Goal: Task Accomplishment & Management: Manage account settings

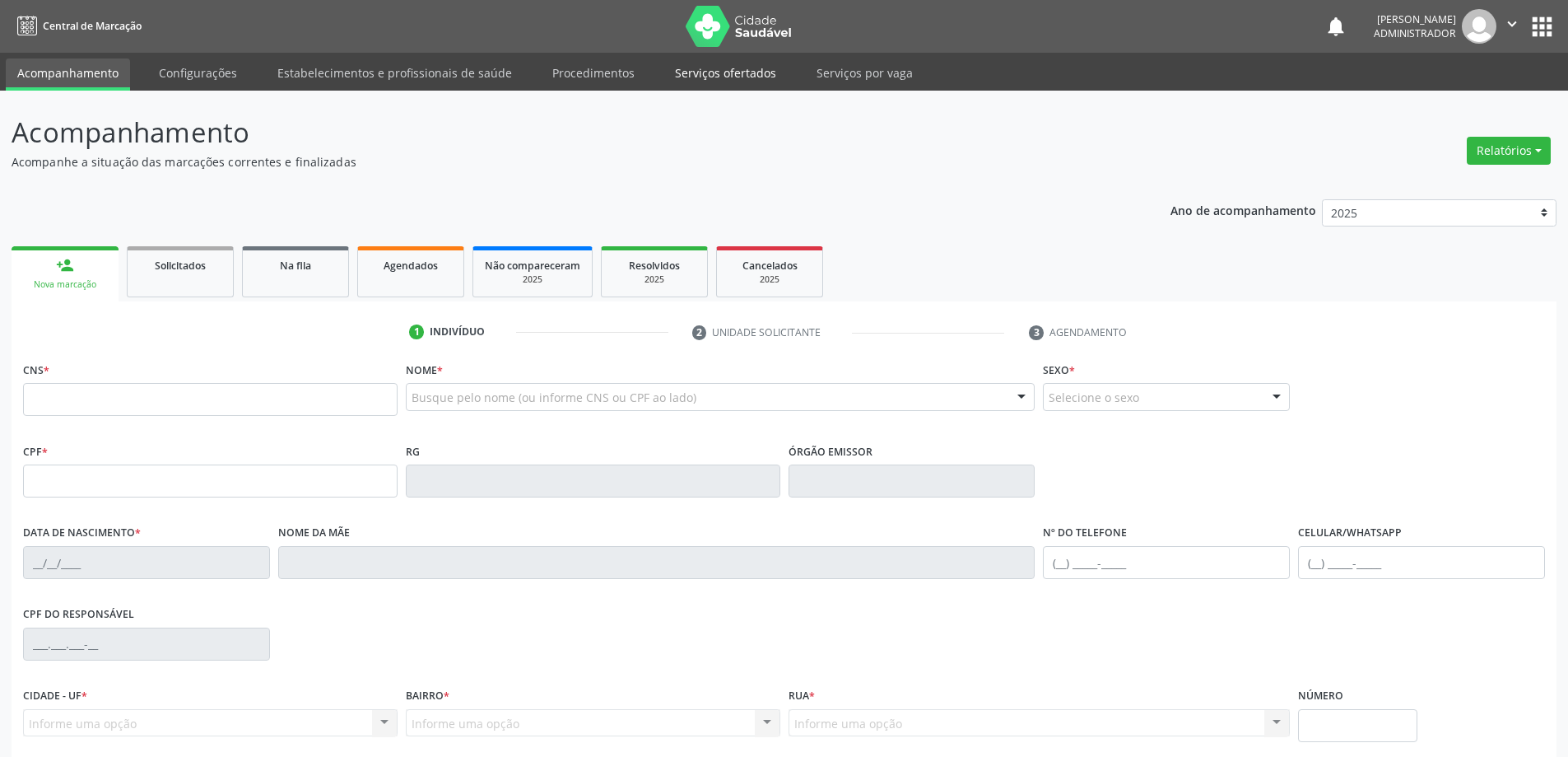
click at [712, 75] on link "Serviços ofertados" at bounding box center [725, 73] width 124 height 28
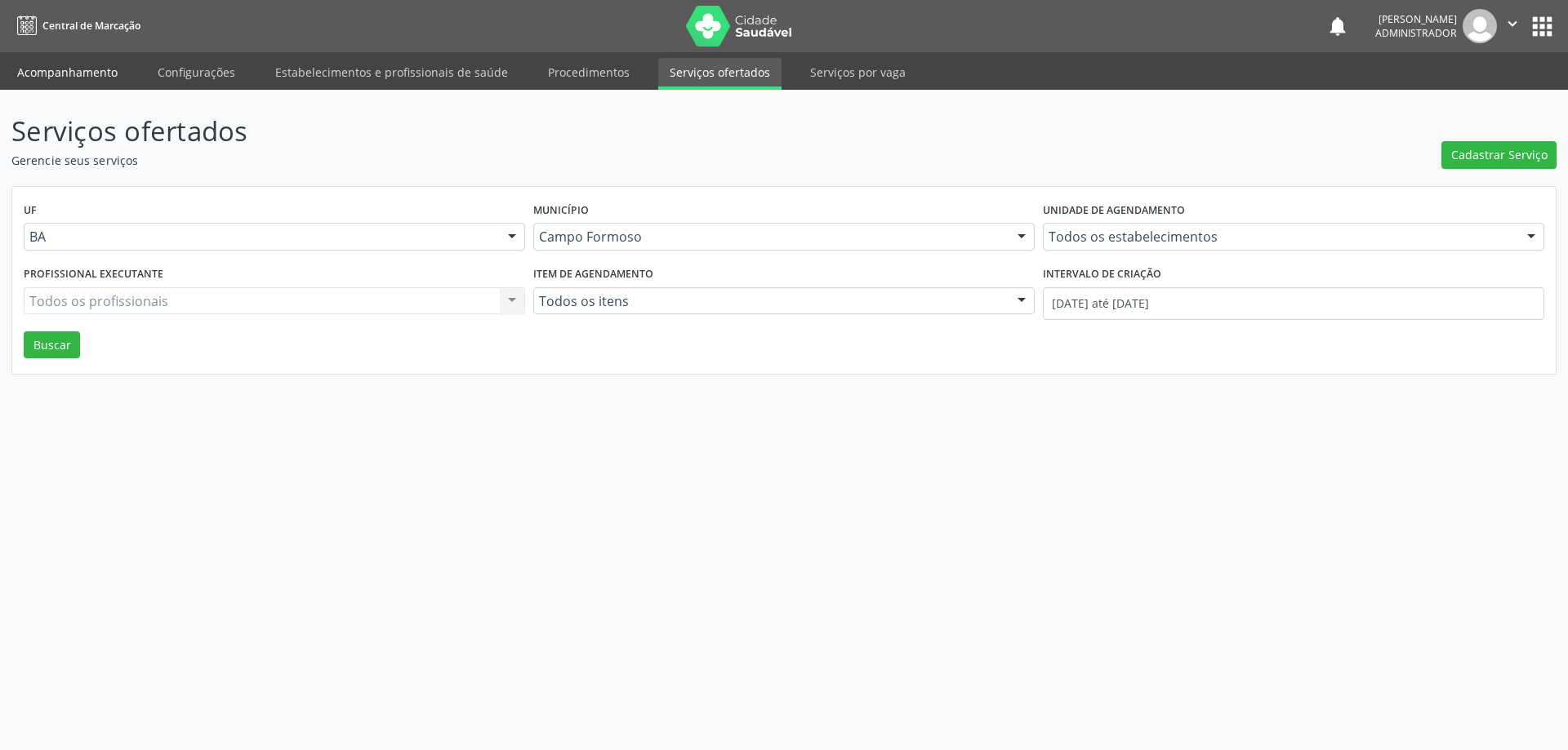
click at [97, 78] on link "Acompanhamento" at bounding box center [67, 72] width 123 height 28
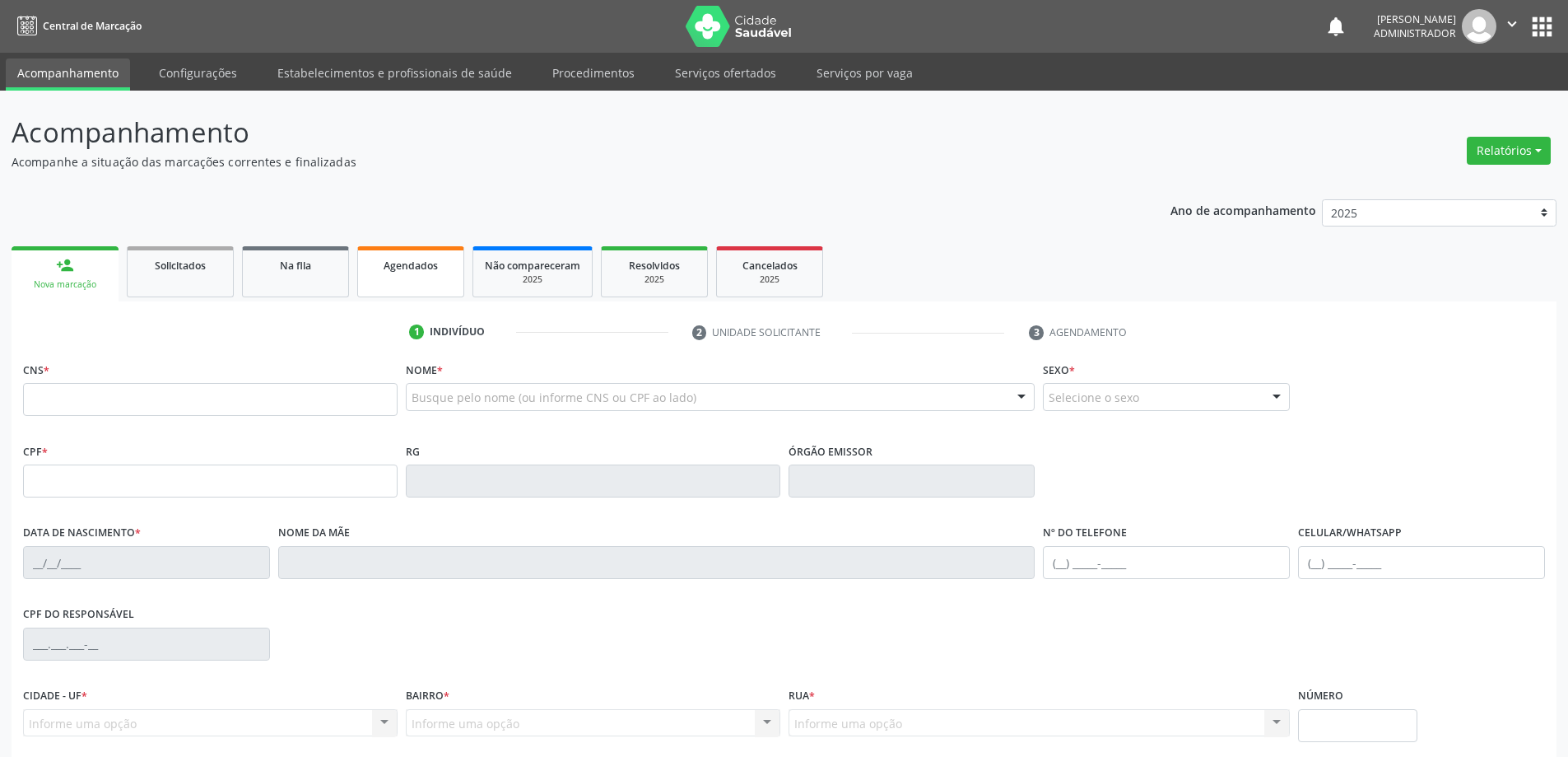
click at [409, 267] on span "Agendados" at bounding box center [410, 266] width 54 height 14
select select "7"
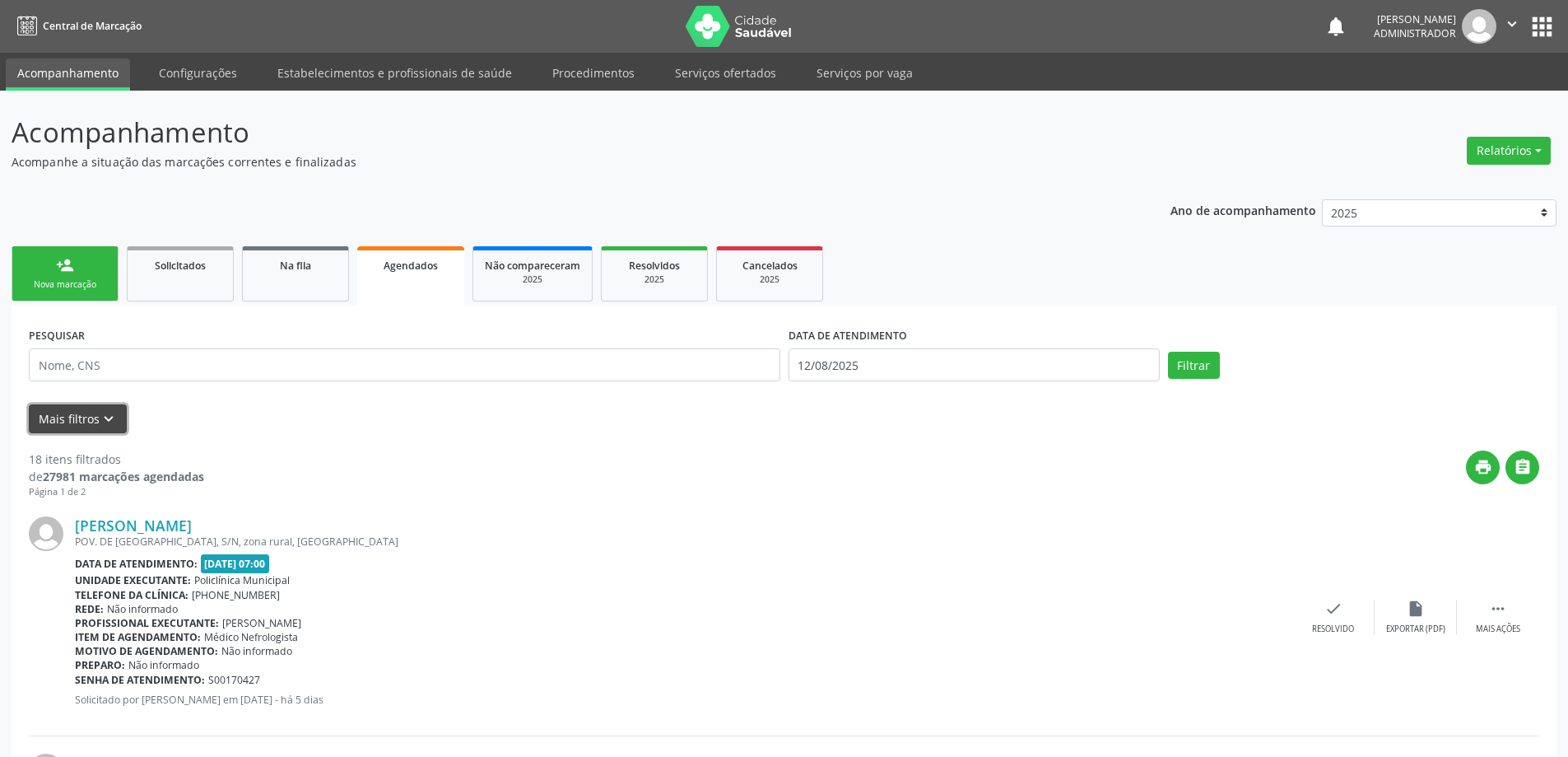
click at [95, 415] on button "Mais filtros keyboard_arrow_down" at bounding box center [77, 418] width 98 height 28
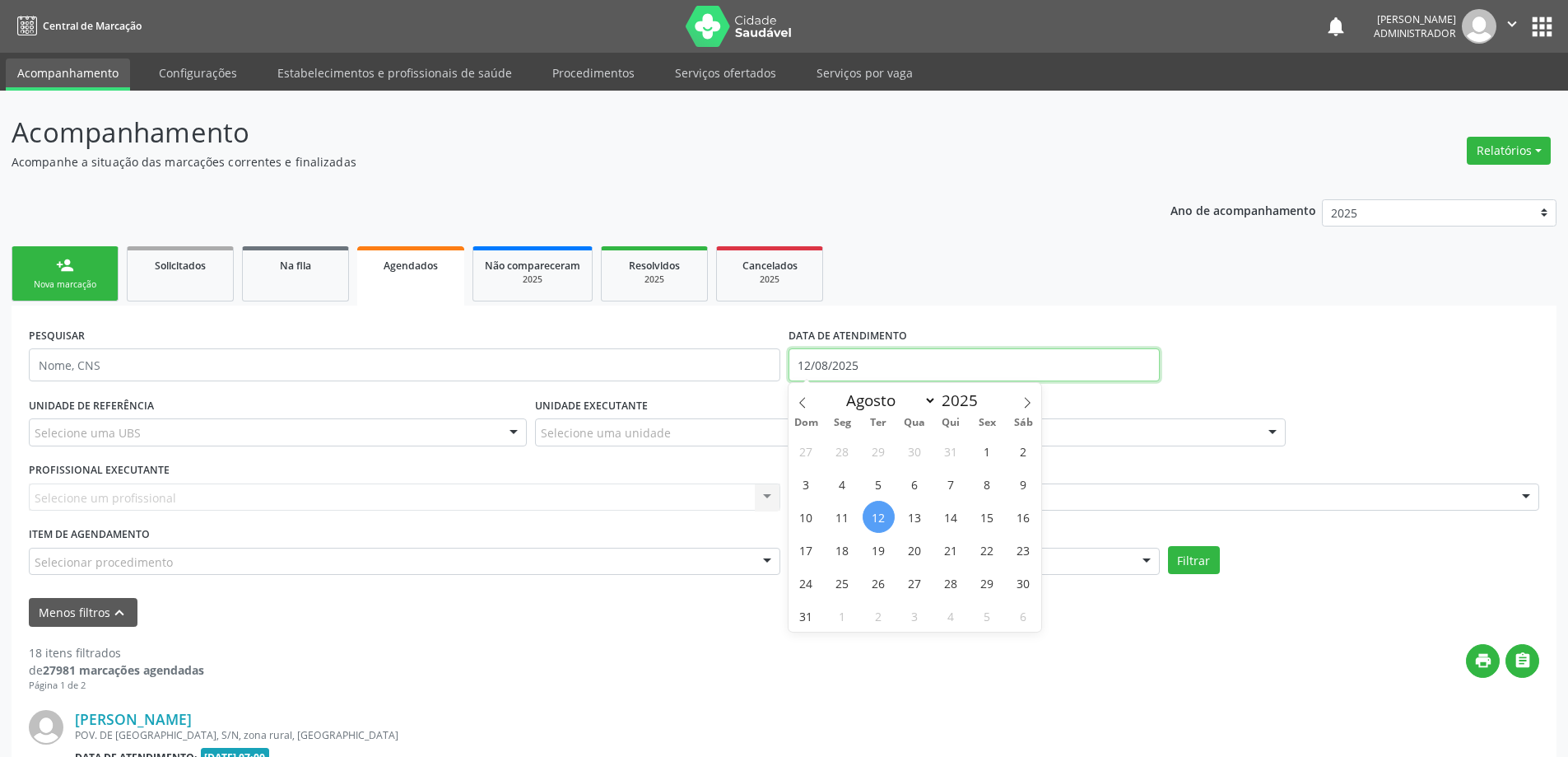
click at [856, 359] on input "12/08/2025" at bounding box center [974, 365] width 371 height 33
click at [987, 523] on span "15" at bounding box center [987, 517] width 32 height 32
type input "15/08/2025"
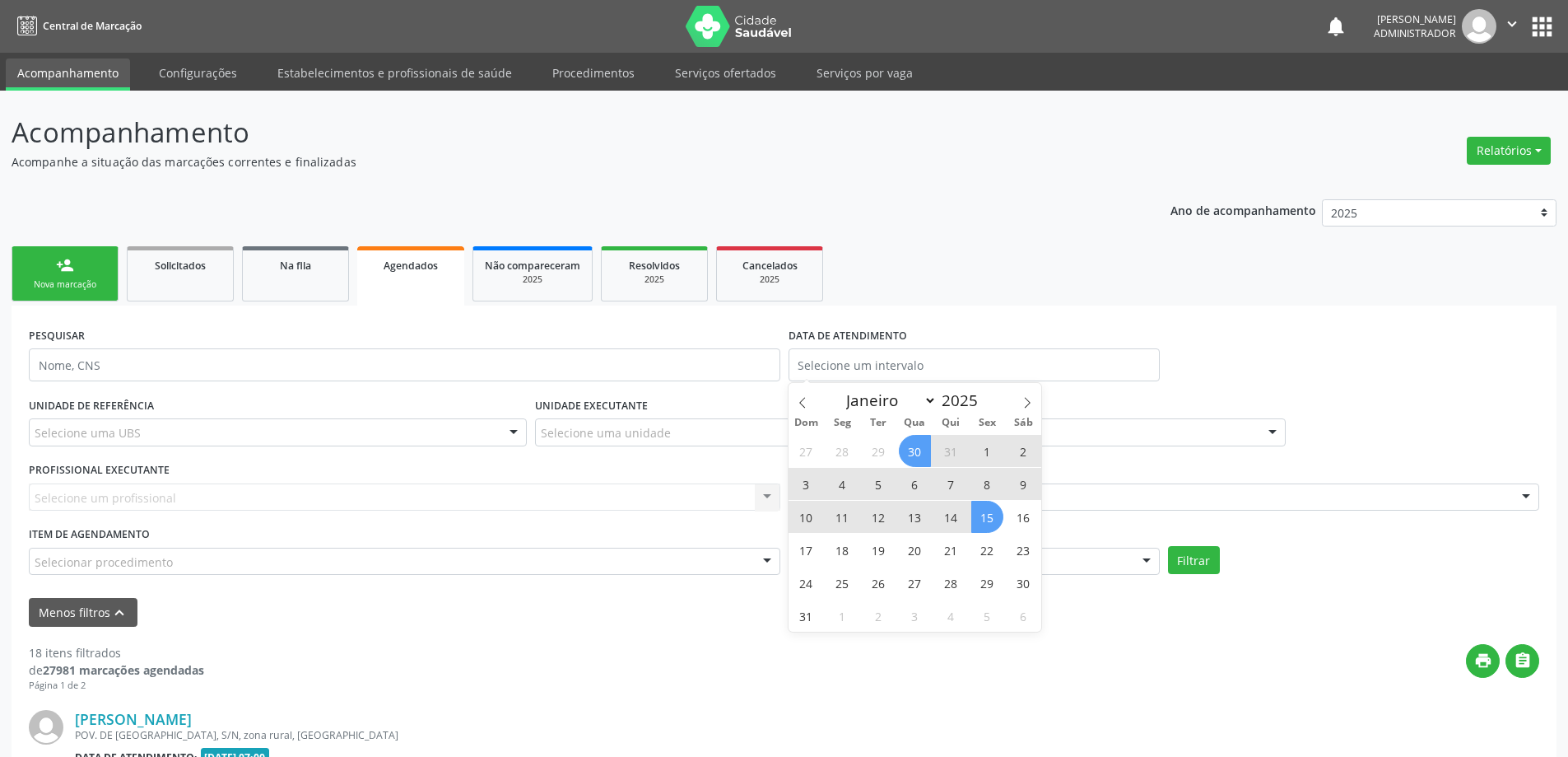
click at [436, 498] on div "Selecione um profissional Nenhum resultado encontrado para: " " Não há nenhuma …" at bounding box center [404, 497] width 752 height 28
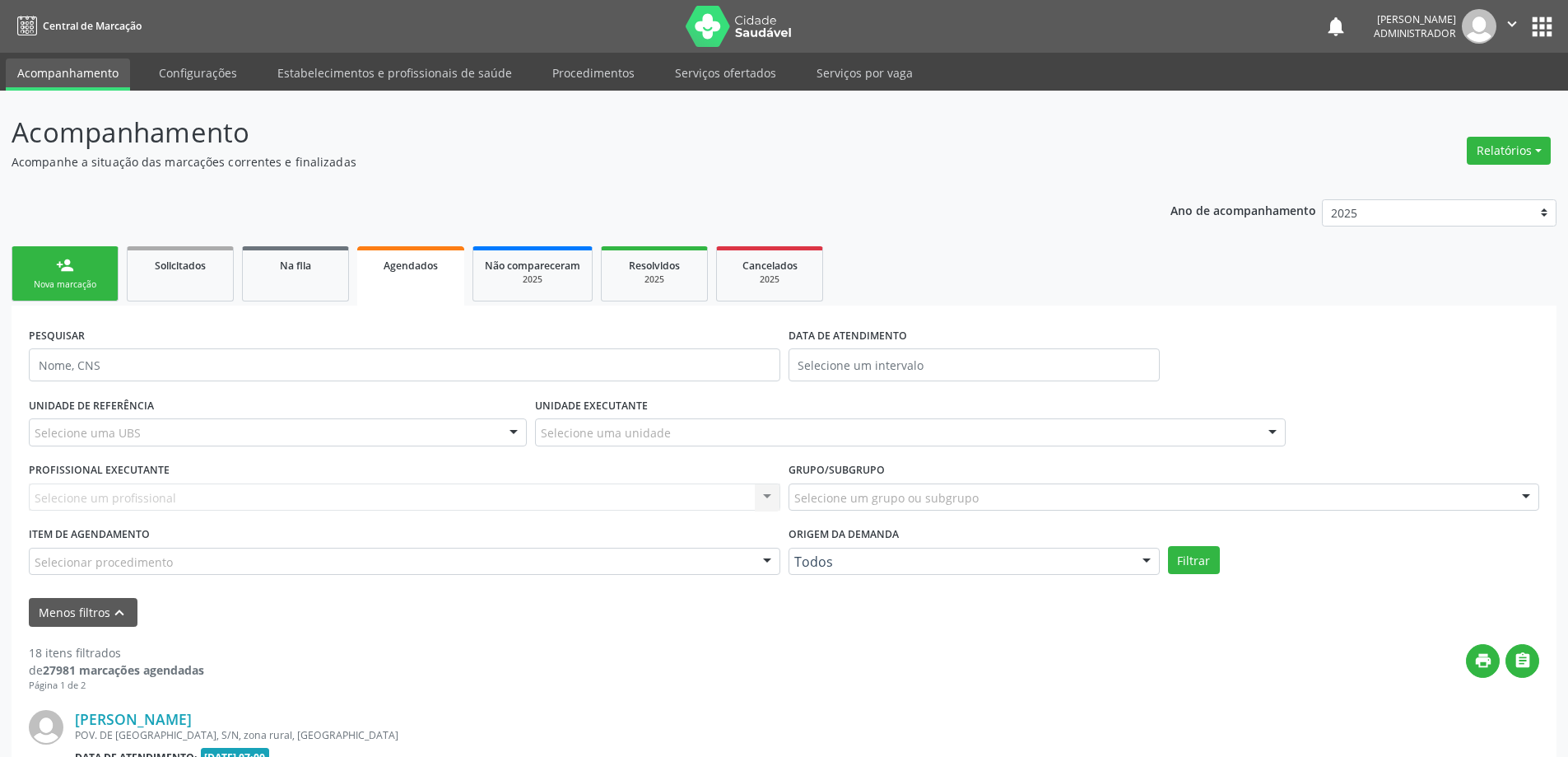
click at [1270, 430] on div at bounding box center [1272, 433] width 24 height 28
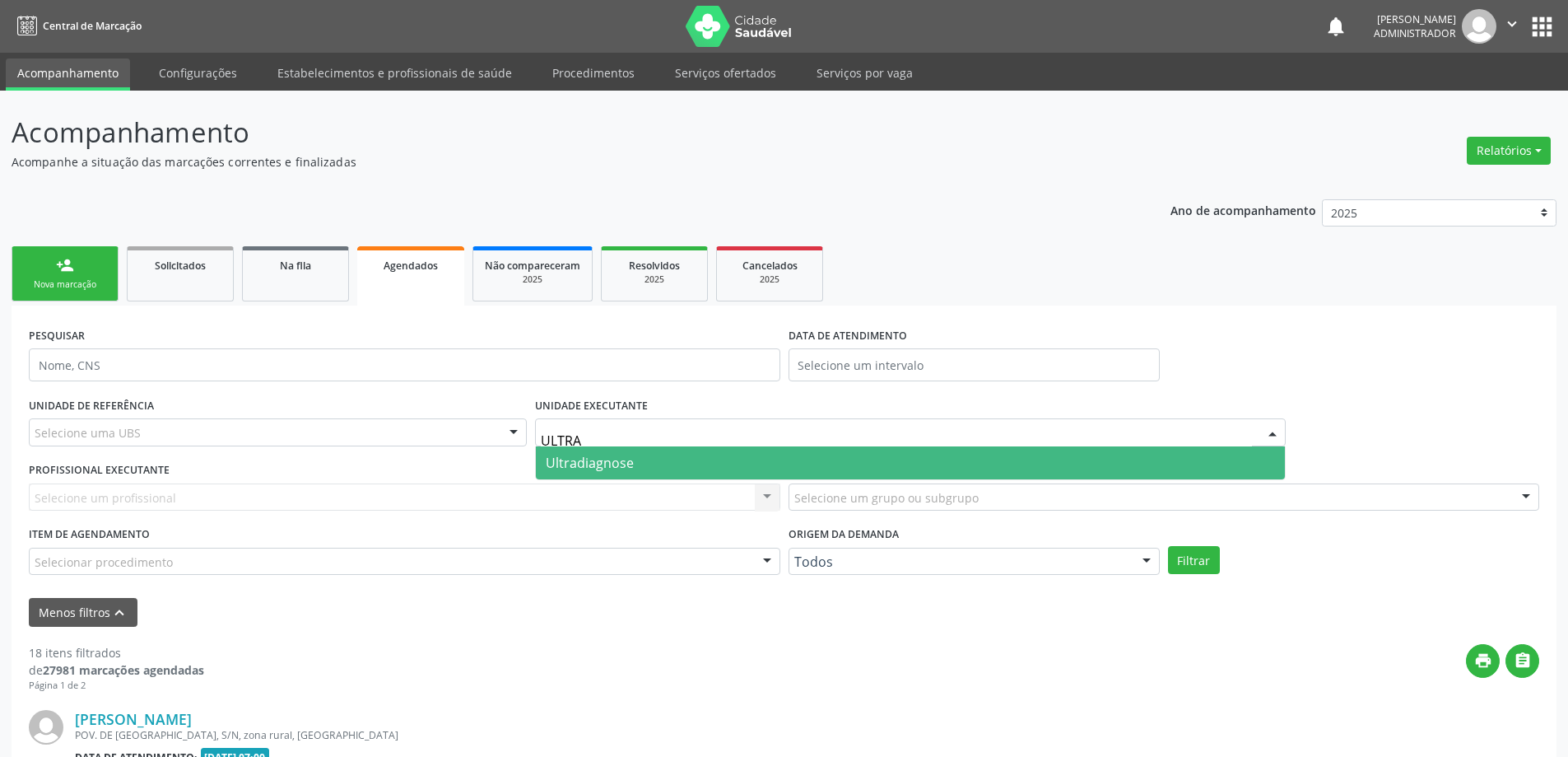
type input "ULTRAD"
click at [1027, 456] on span "Ultradiagnose" at bounding box center [910, 463] width 750 height 33
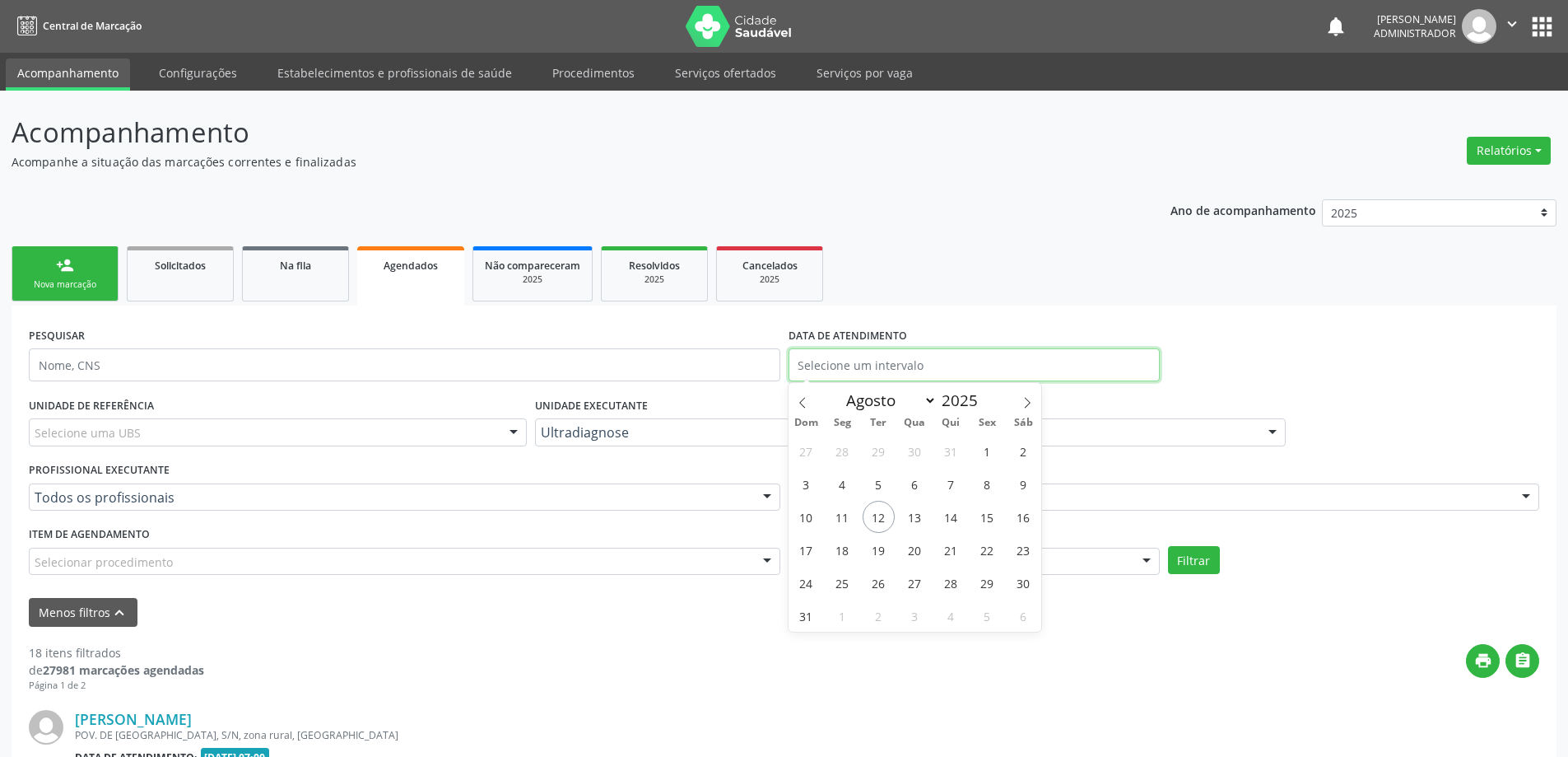
click at [888, 353] on input "text" at bounding box center [974, 365] width 371 height 33
click at [981, 517] on span "15" at bounding box center [987, 517] width 32 height 32
type input "15/08/2025"
click at [981, 517] on span "15" at bounding box center [987, 517] width 32 height 32
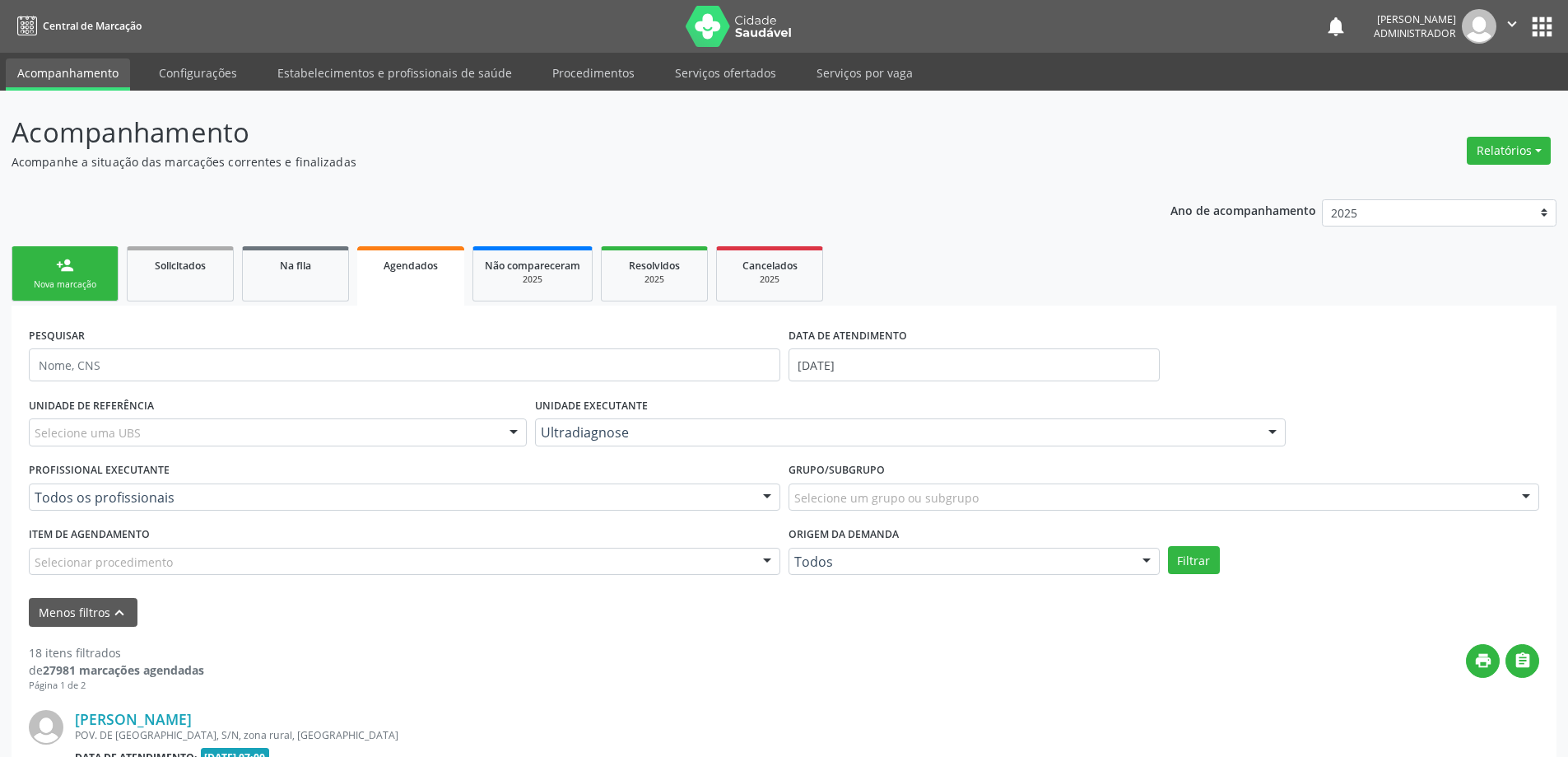
click at [981, 517] on div "Grupo/Subgrupo Selecione um grupo ou subgrupo Todos os grupos e subgrupos 01 - …" at bounding box center [1164, 490] width 760 height 65
click at [1193, 559] on button "Filtrar" at bounding box center [1194, 560] width 52 height 28
click at [1481, 658] on icon "print" at bounding box center [1484, 660] width 18 height 18
click at [711, 71] on link "Serviços ofertados" at bounding box center [725, 73] width 124 height 28
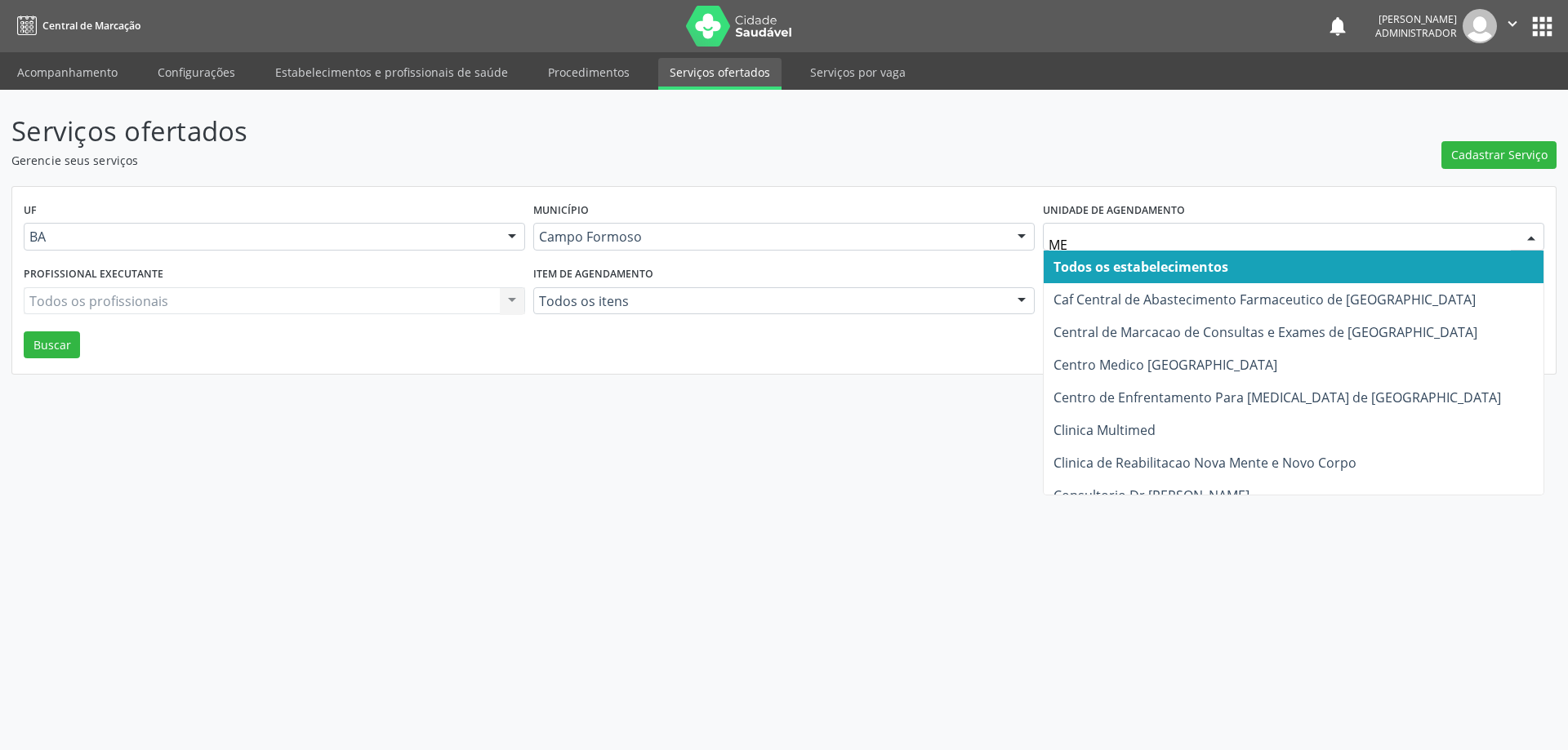
type input "MED"
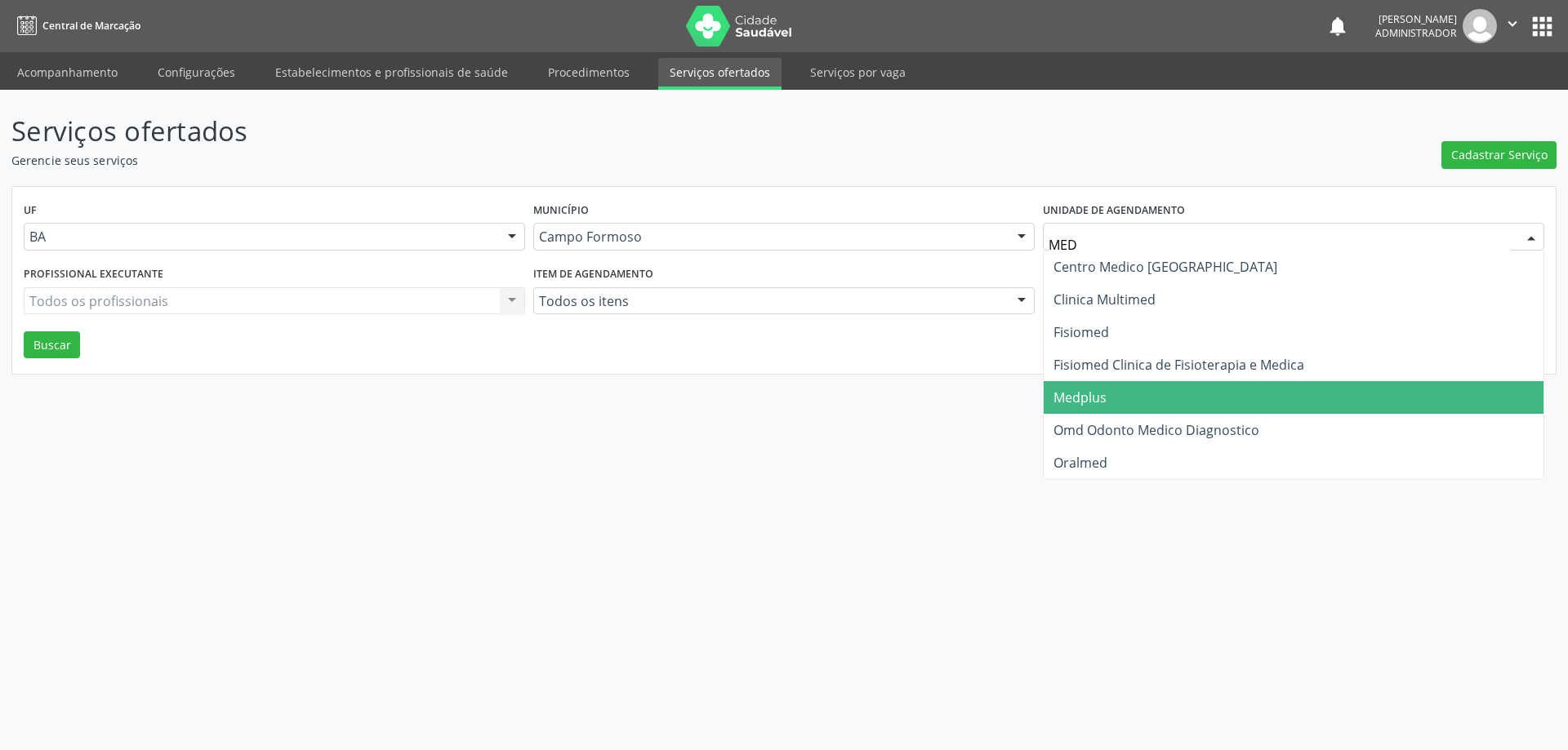
click at [1148, 391] on span "Medplus" at bounding box center [1294, 397] width 500 height 33
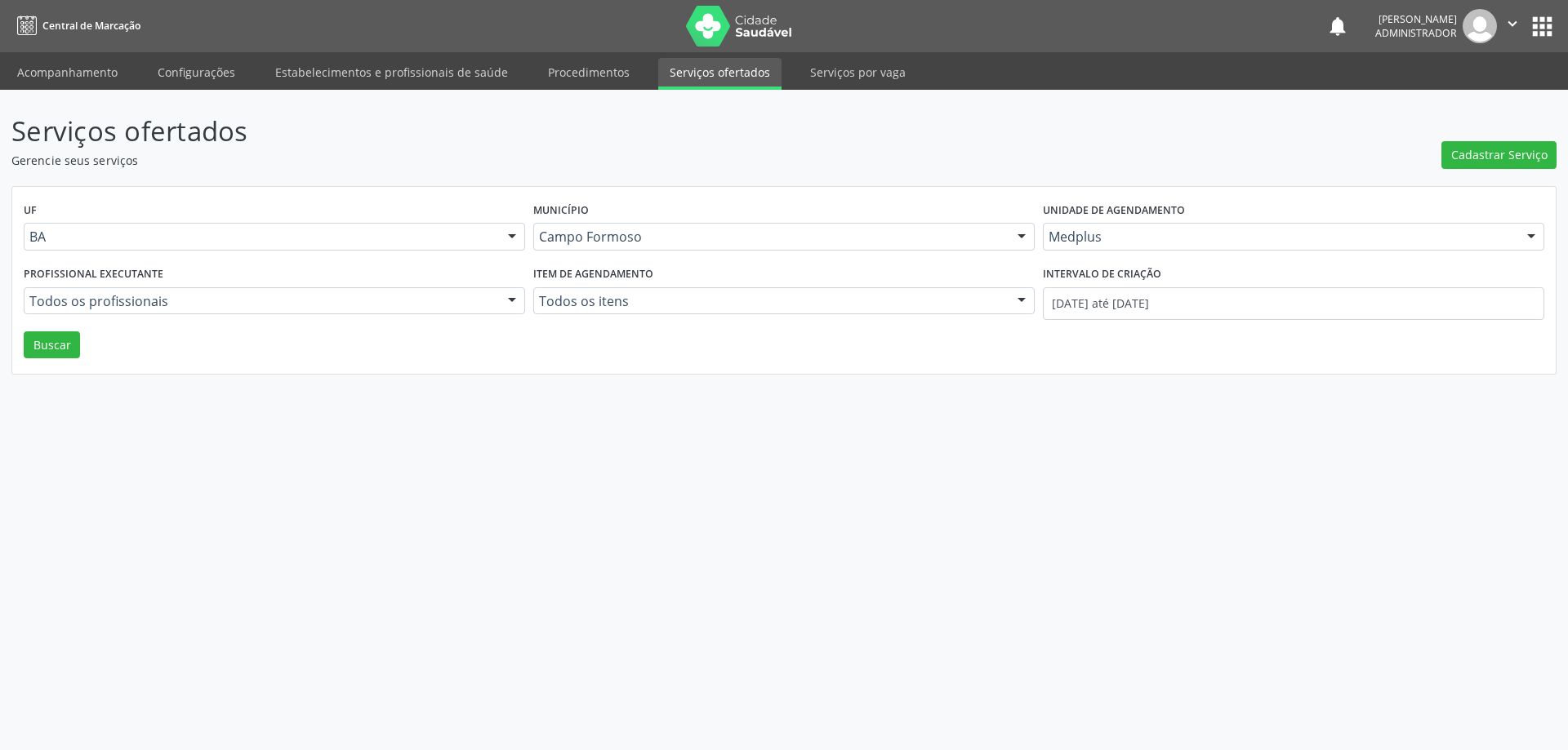
click at [508, 295] on div at bounding box center [511, 302] width 24 height 28
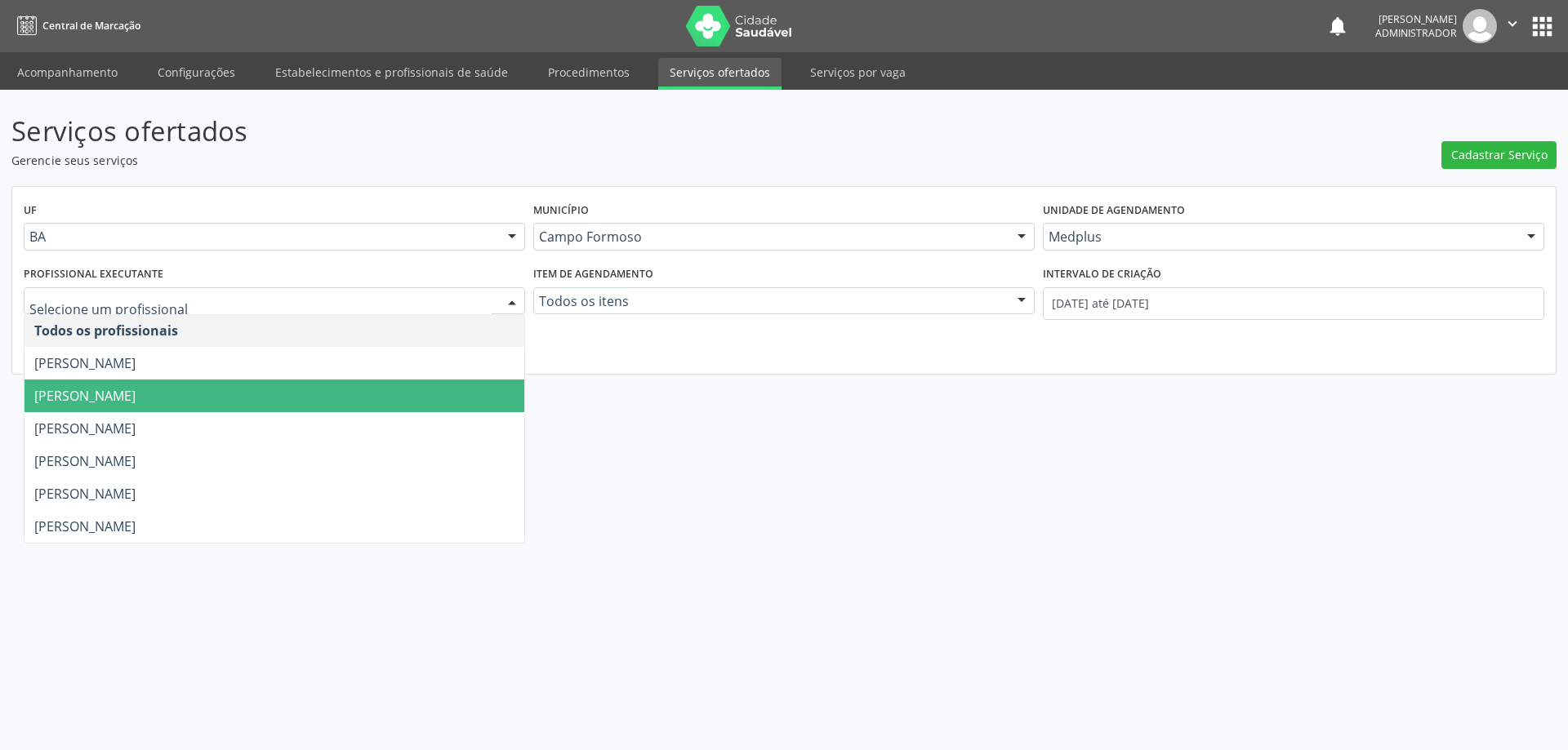
click at [477, 388] on span "Lanna Peralva Miranda Rocha" at bounding box center [274, 396] width 500 height 33
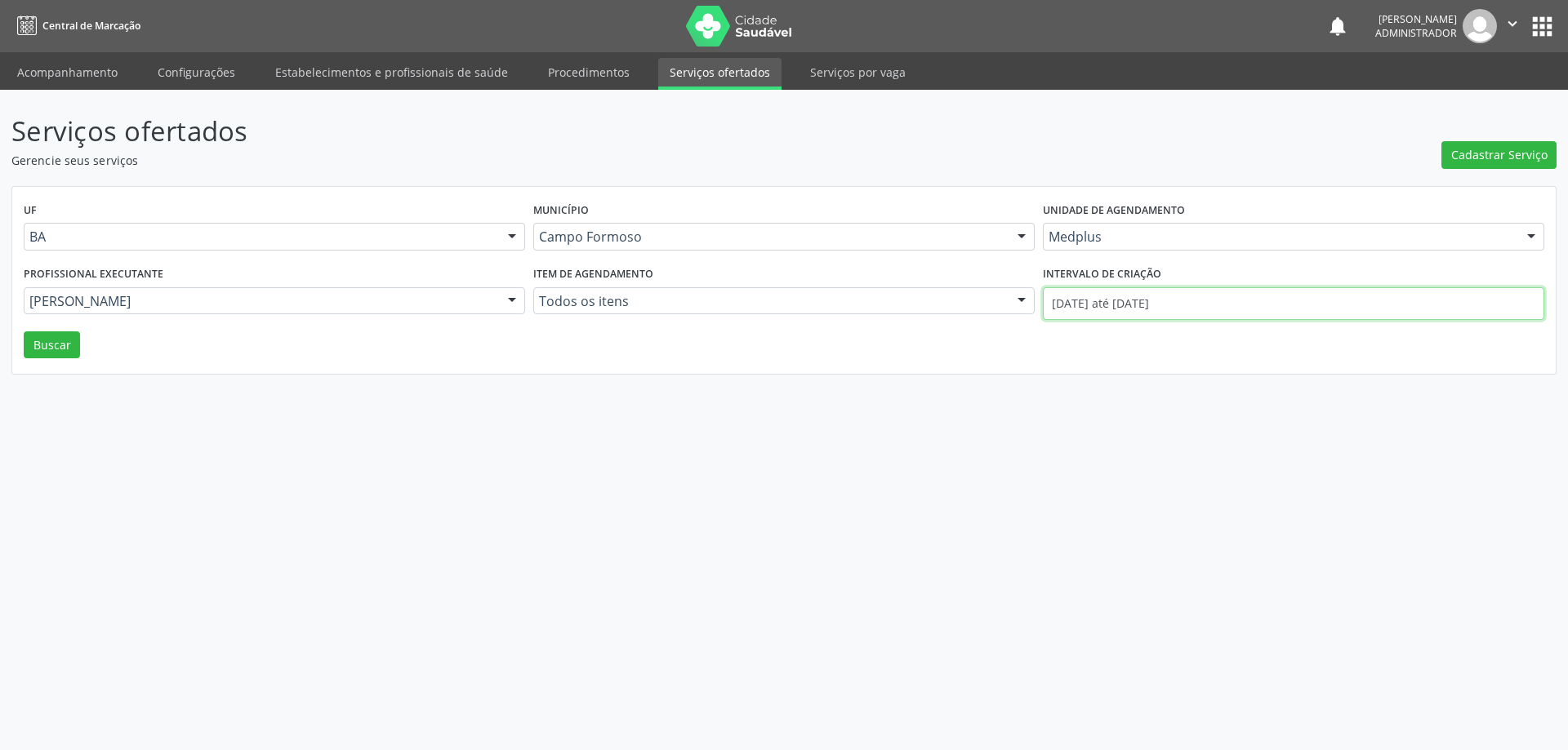
click at [1088, 302] on input "01/08/2025 até 12/08/2025" at bounding box center [1294, 304] width 502 height 33
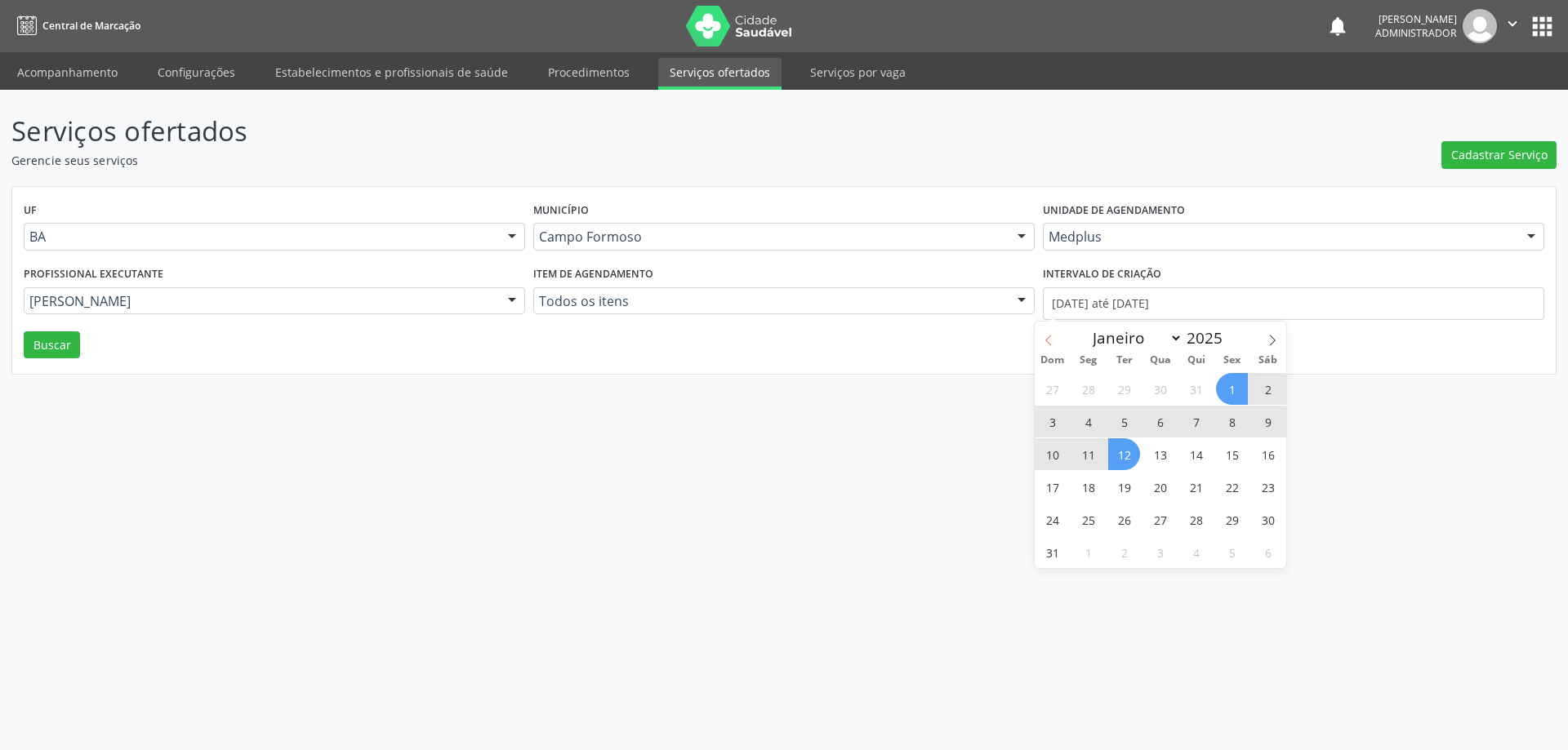
click at [1044, 339] on icon at bounding box center [1049, 340] width 12 height 12
select select "6"
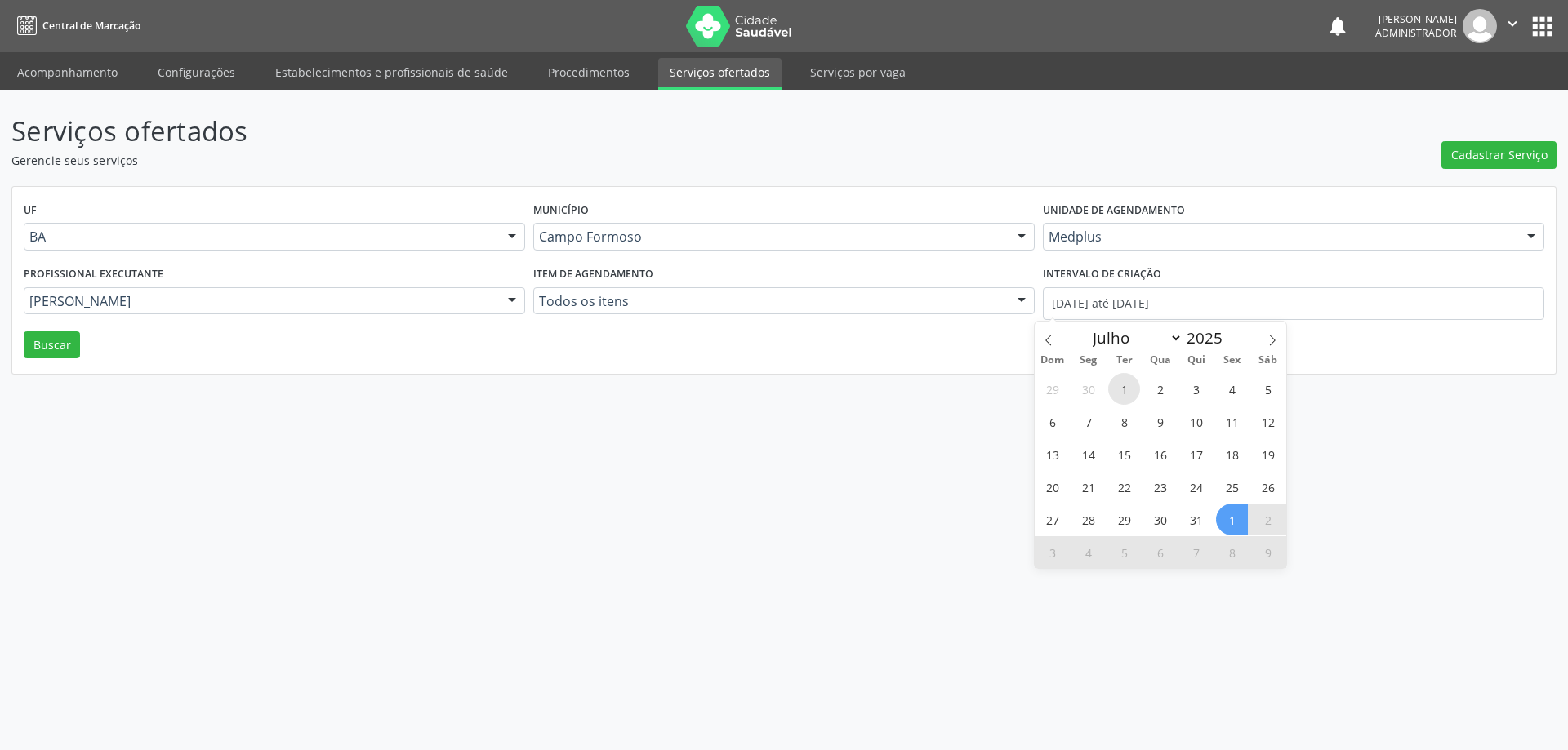
click at [1117, 384] on span "1" at bounding box center [1124, 389] width 32 height 32
type input "01/07/2025"
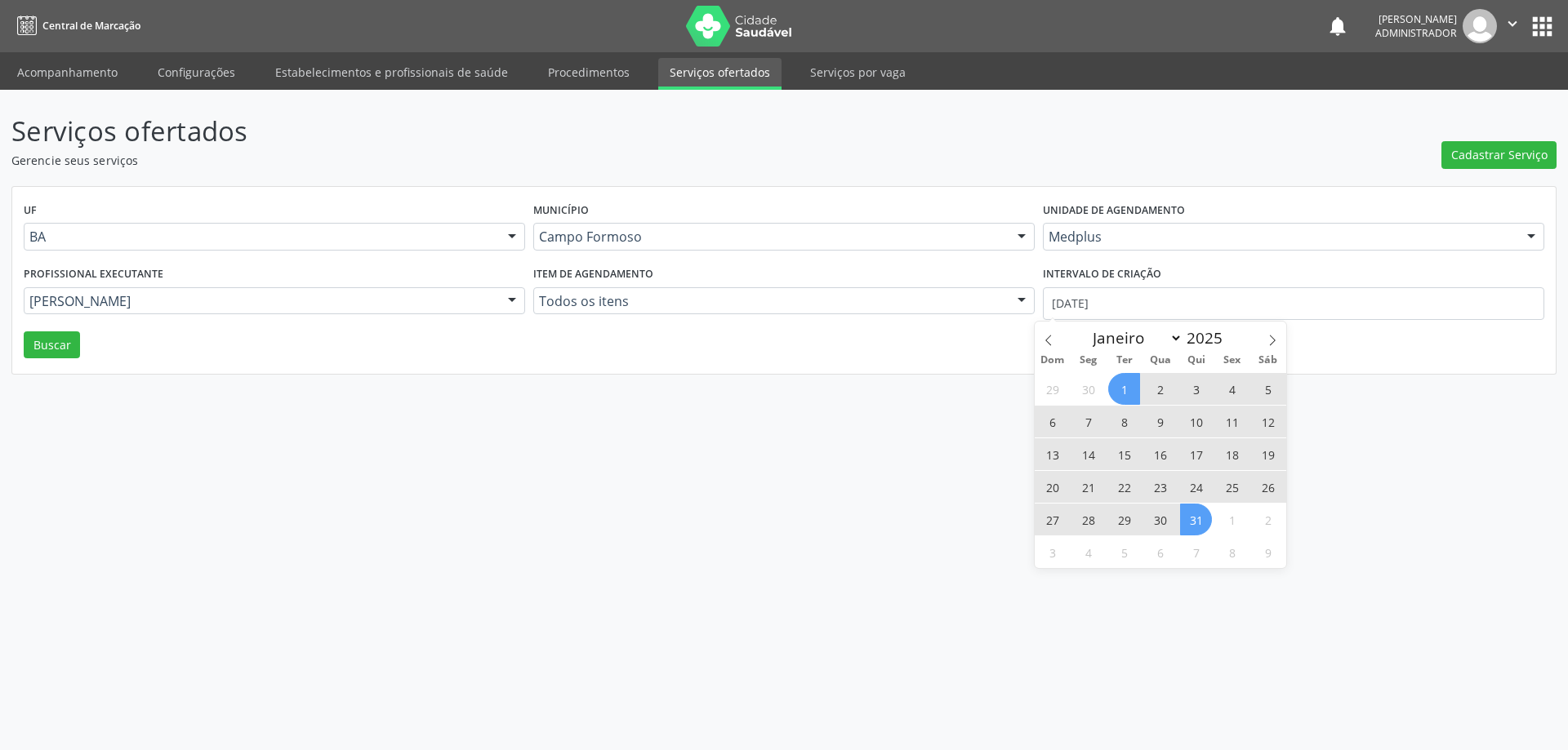
click at [1192, 518] on span "31" at bounding box center [1196, 519] width 32 height 32
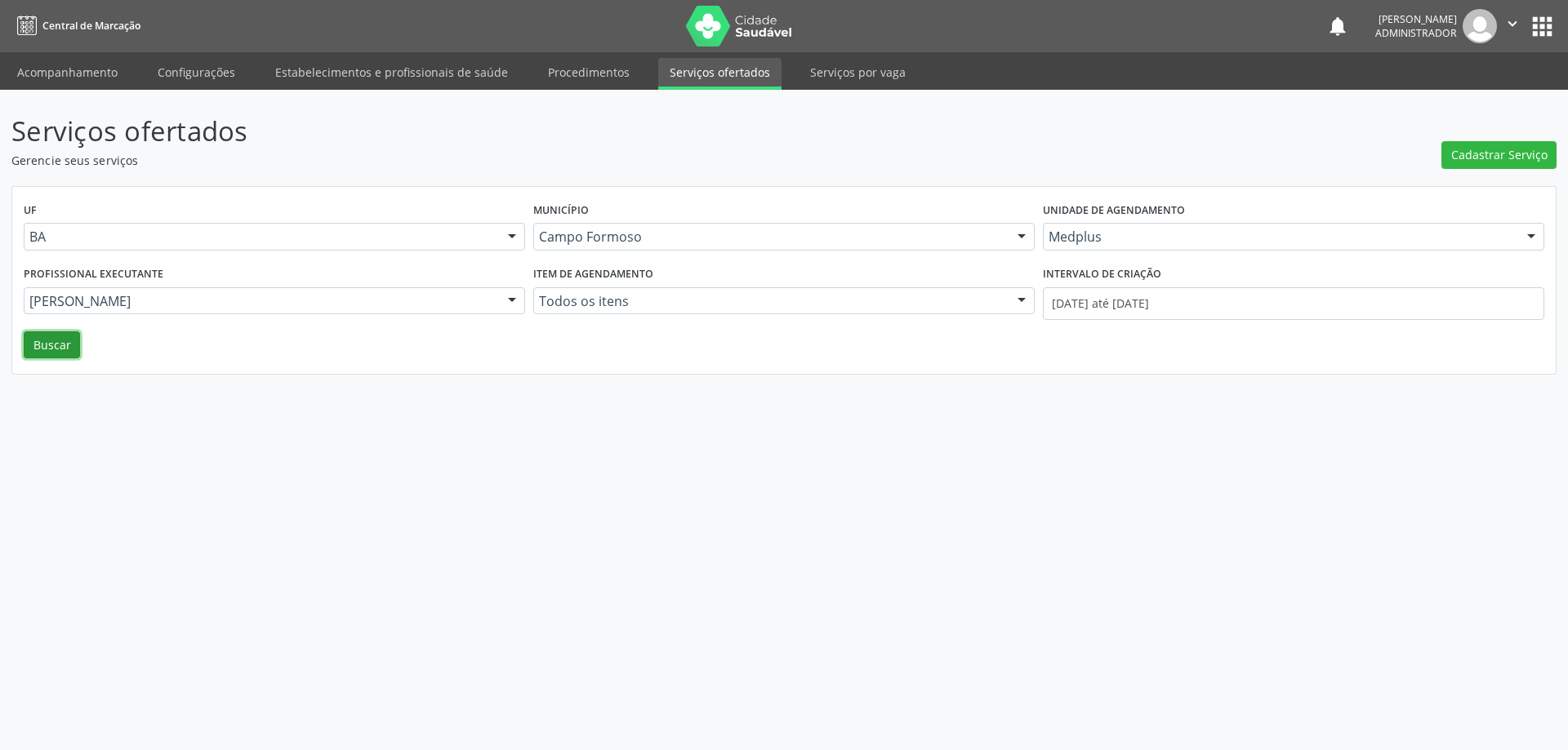
click at [54, 344] on button "Buscar" at bounding box center [52, 345] width 56 height 28
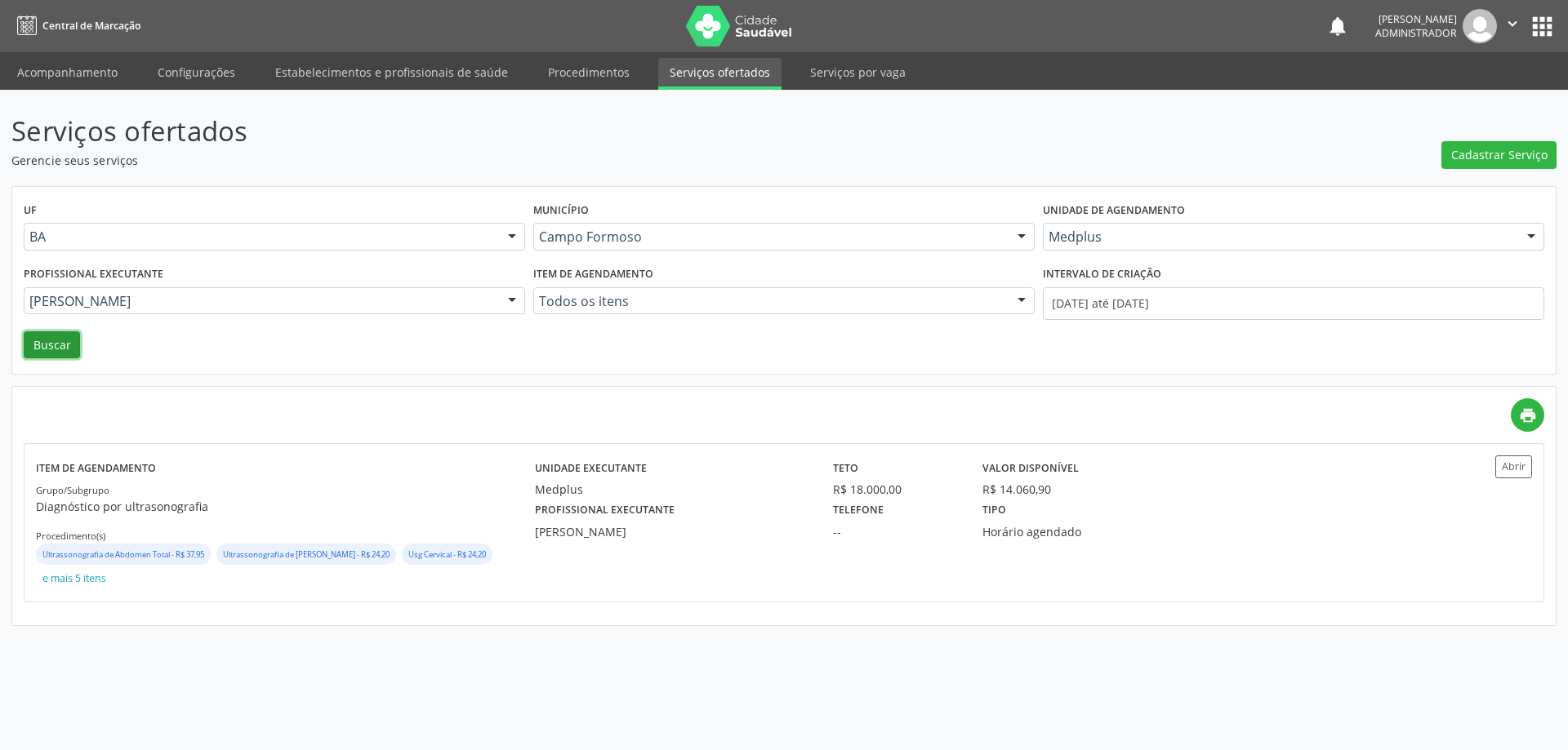
click at [46, 341] on button "Buscar" at bounding box center [52, 345] width 56 height 28
click at [1500, 471] on button "Abrir" at bounding box center [1514, 466] width 37 height 22
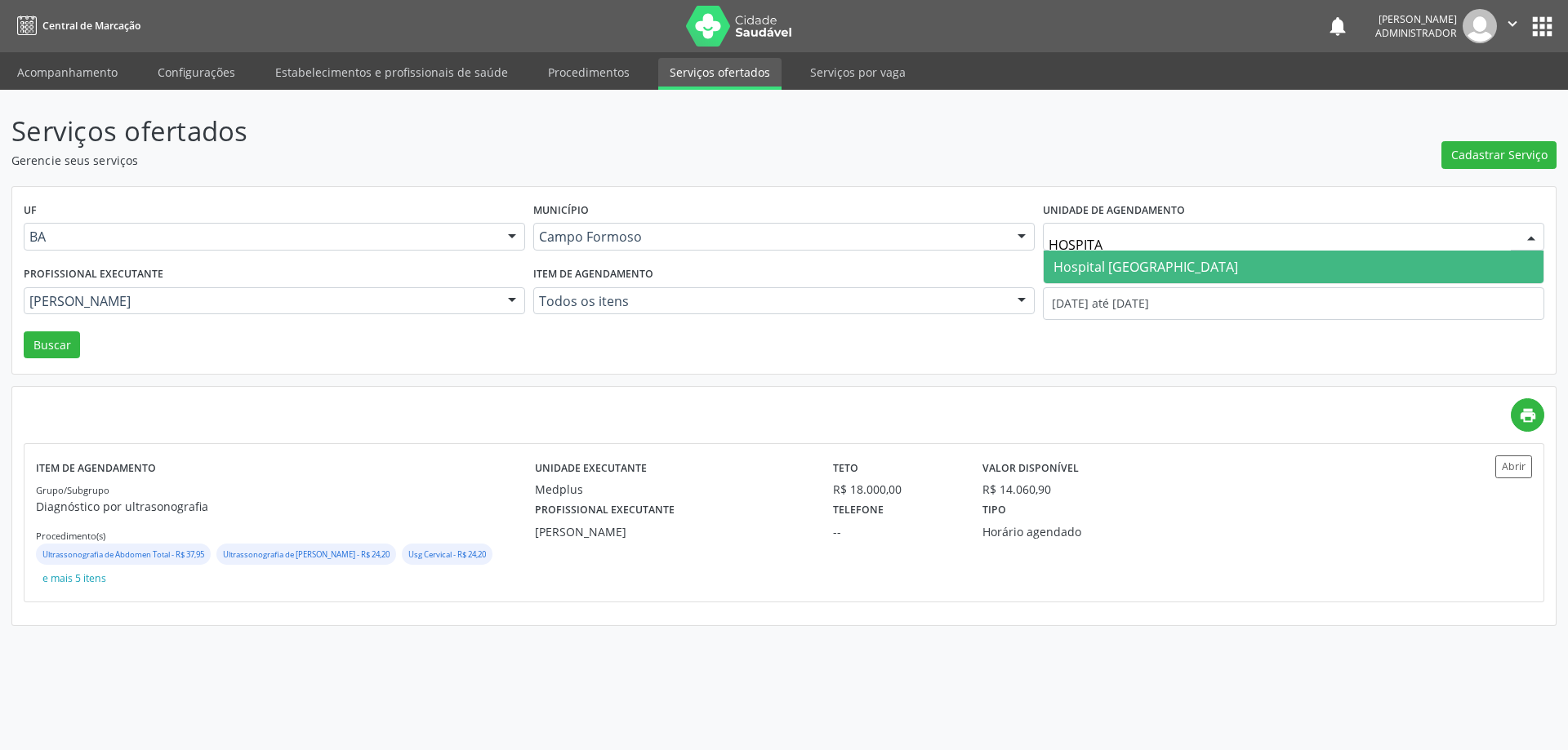
type input "HOSPITAL"
click at [1085, 268] on span "Hospital Sao Francisco" at bounding box center [1146, 266] width 185 height 17
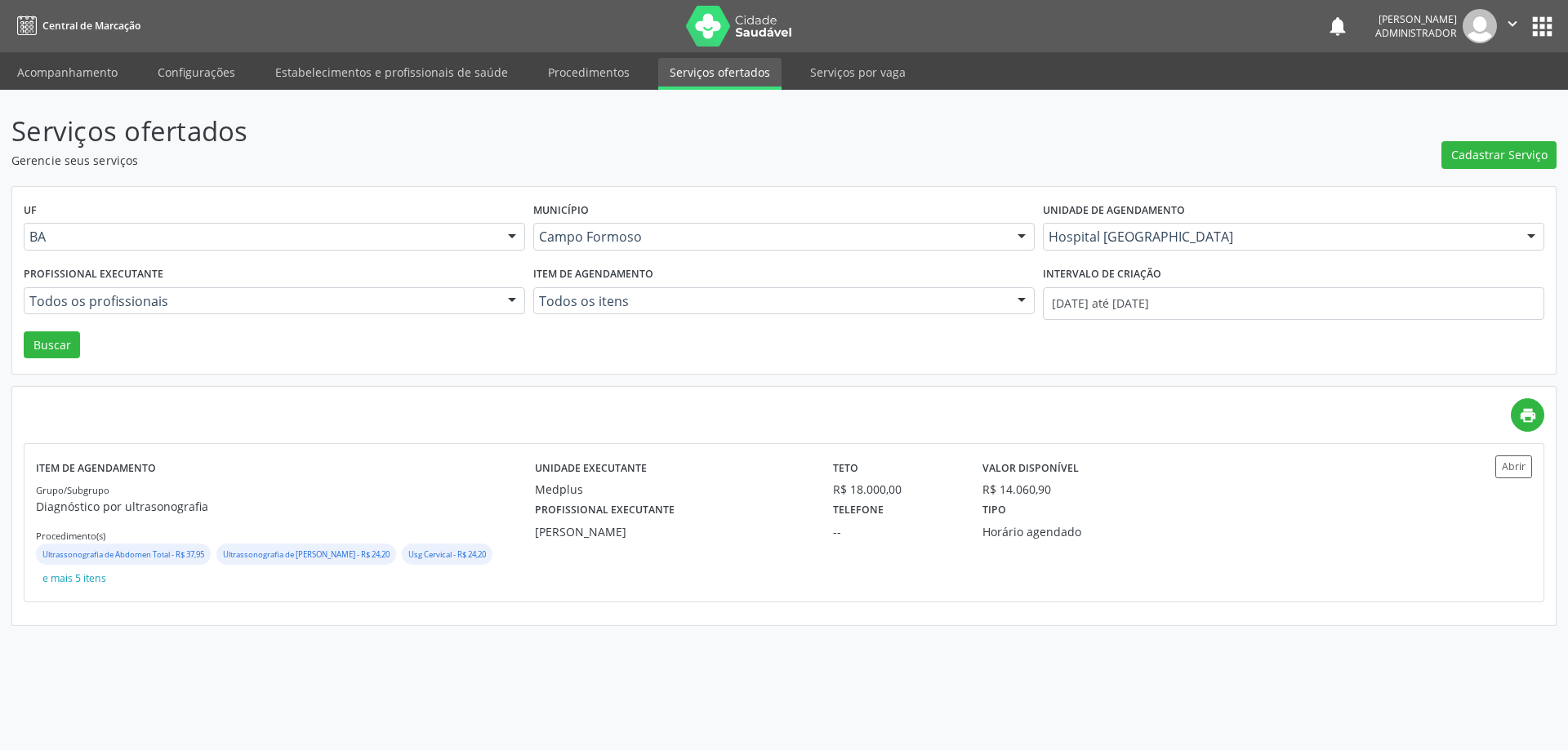
click at [512, 299] on div at bounding box center [511, 302] width 24 height 28
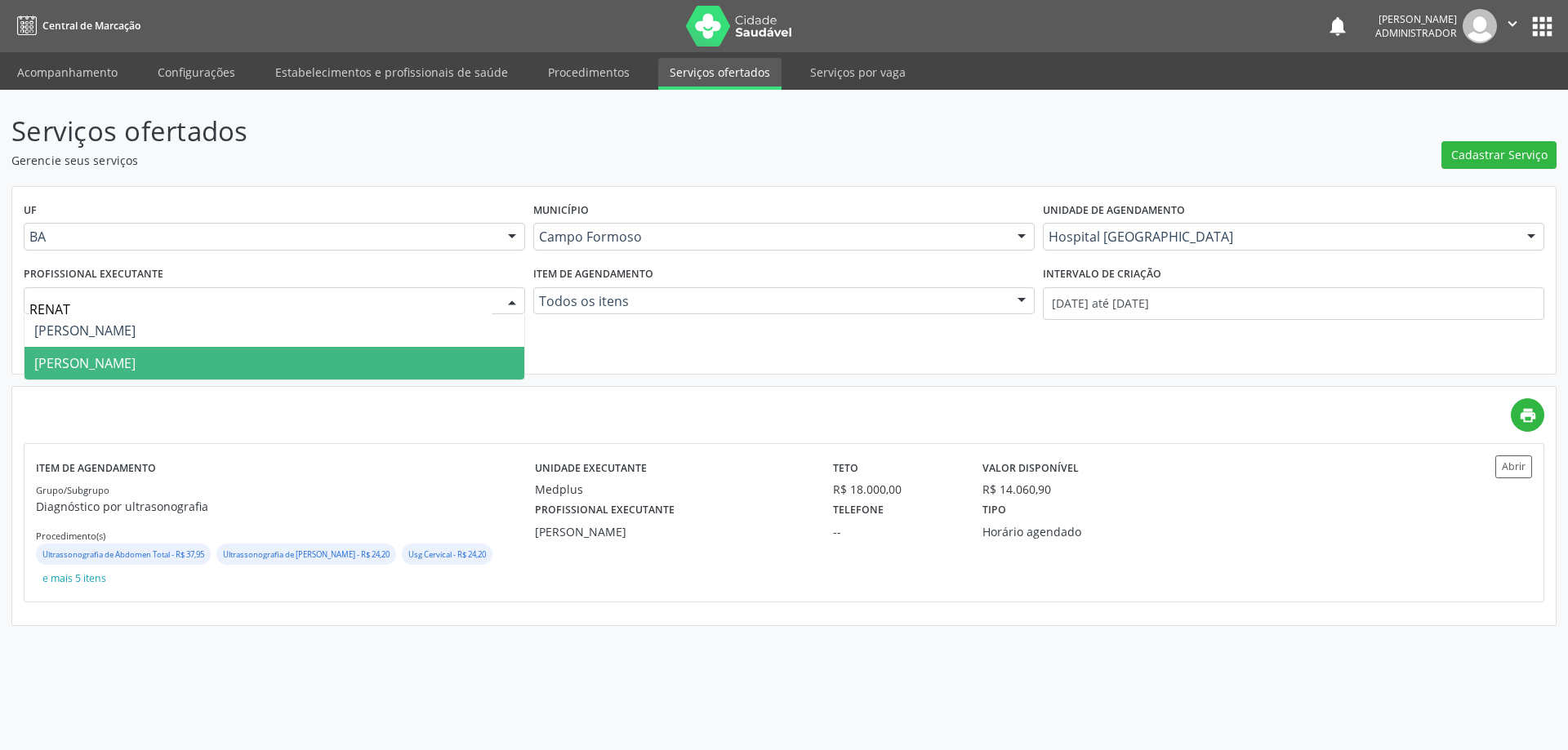
type input "RENATO"
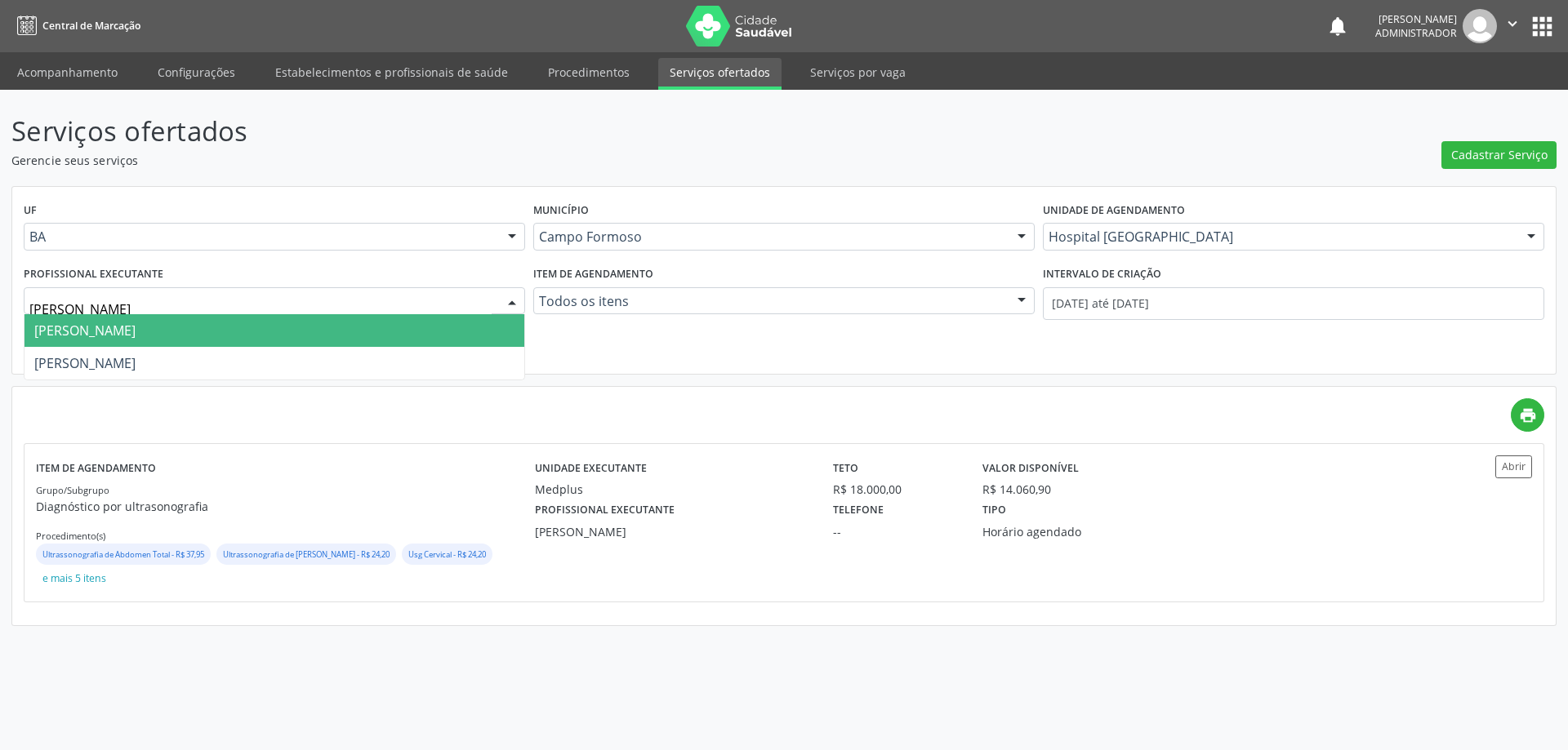
click at [380, 336] on span "Renato Jaime Almeida Souza" at bounding box center [274, 330] width 500 height 33
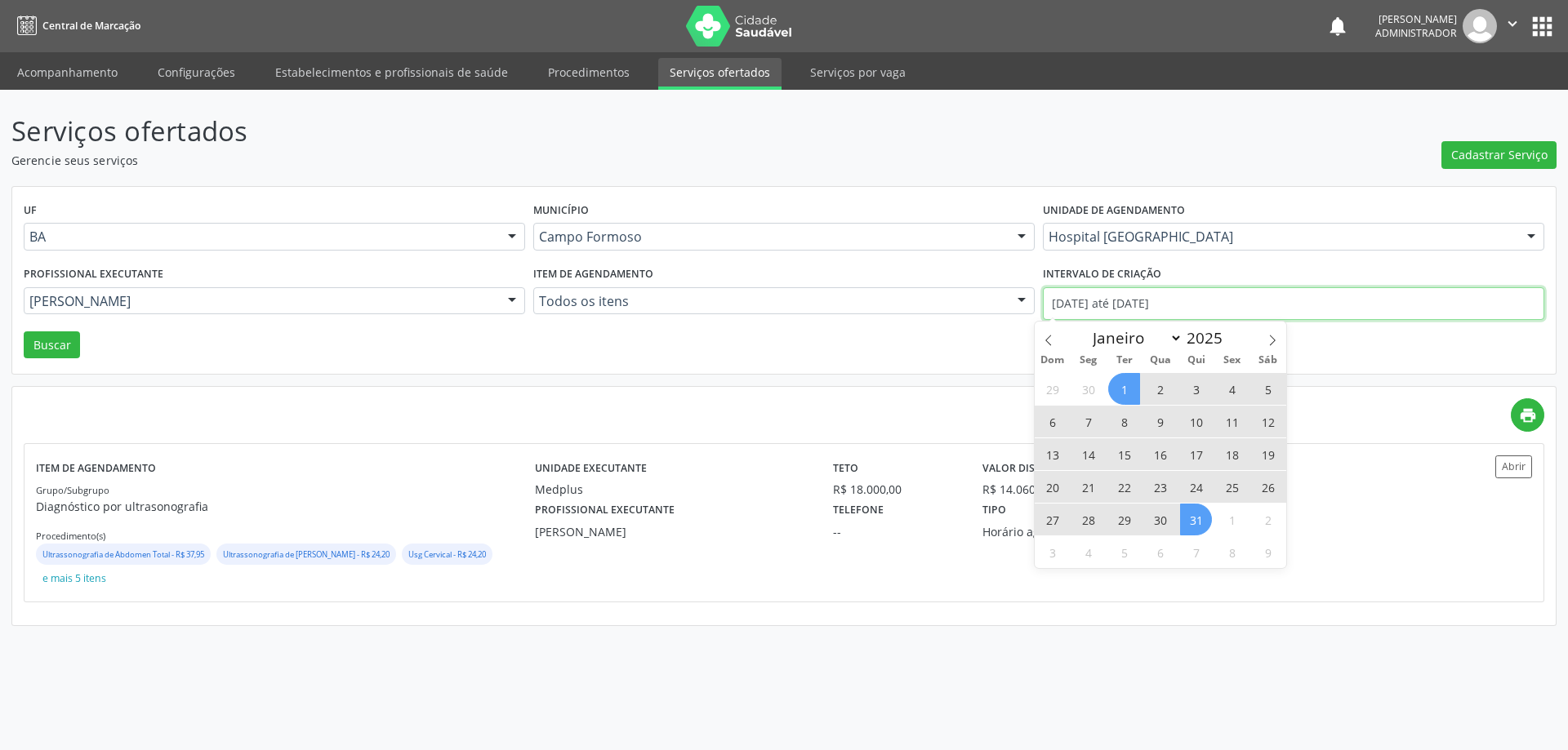
click at [1098, 302] on input "01/07/2025 até 31/07/2025" at bounding box center [1294, 304] width 502 height 33
click at [1272, 339] on icon at bounding box center [1272, 340] width 12 height 12
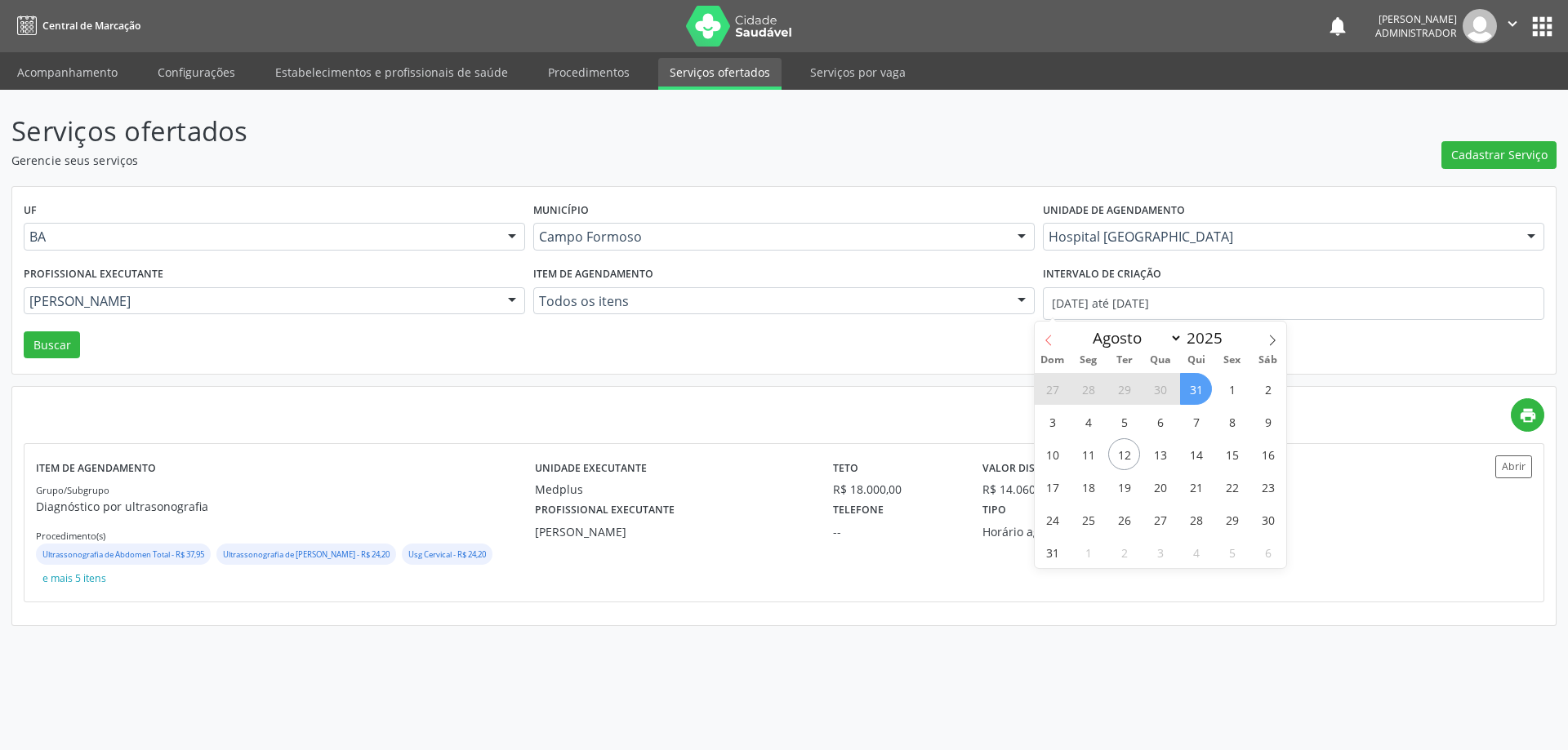
click at [1049, 338] on icon at bounding box center [1049, 340] width 12 height 12
select select "6"
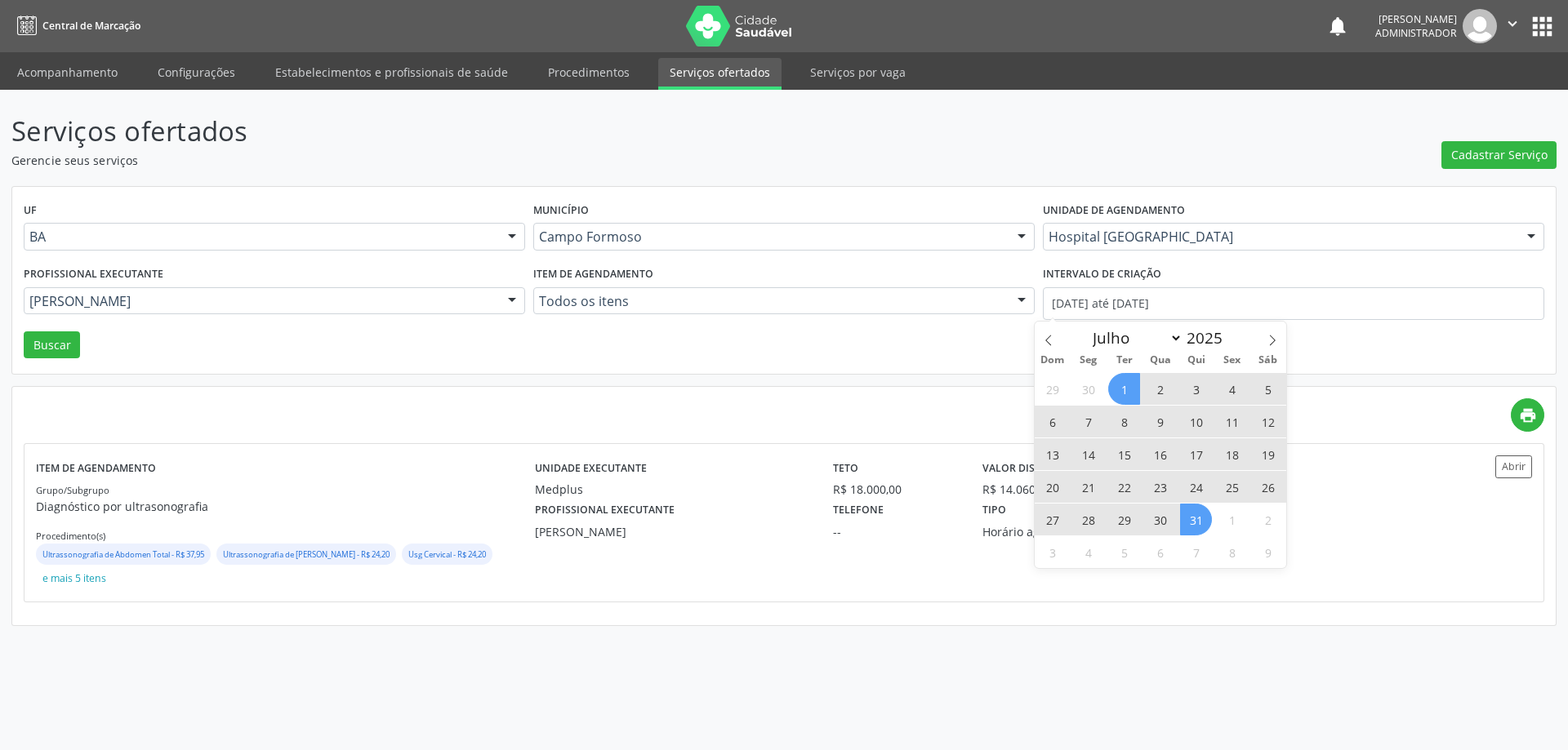
click at [1121, 385] on span "1" at bounding box center [1124, 389] width 32 height 32
type input "01/07/2025"
click at [1192, 515] on span "31" at bounding box center [1196, 519] width 32 height 32
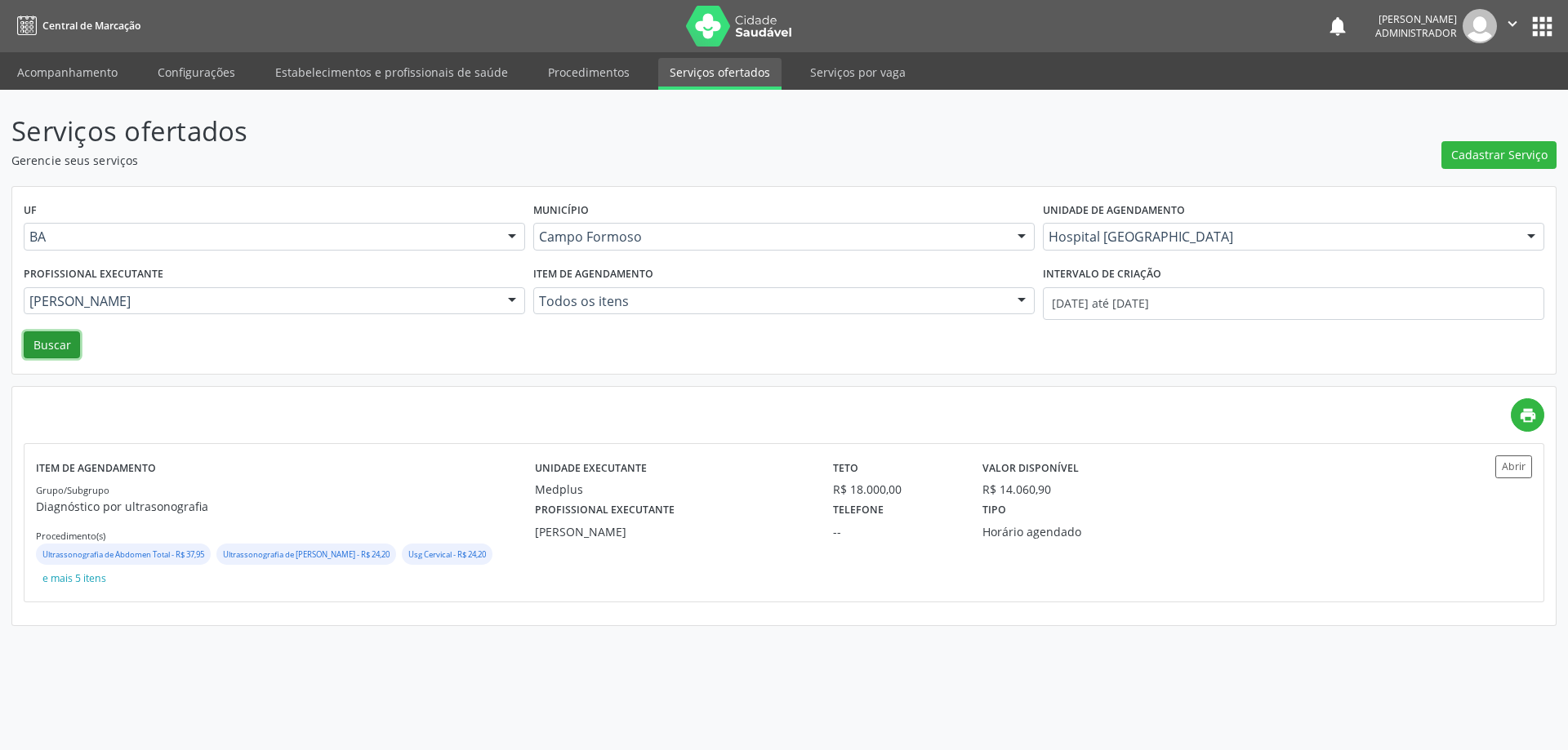
click at [43, 337] on button "Buscar" at bounding box center [52, 345] width 56 height 28
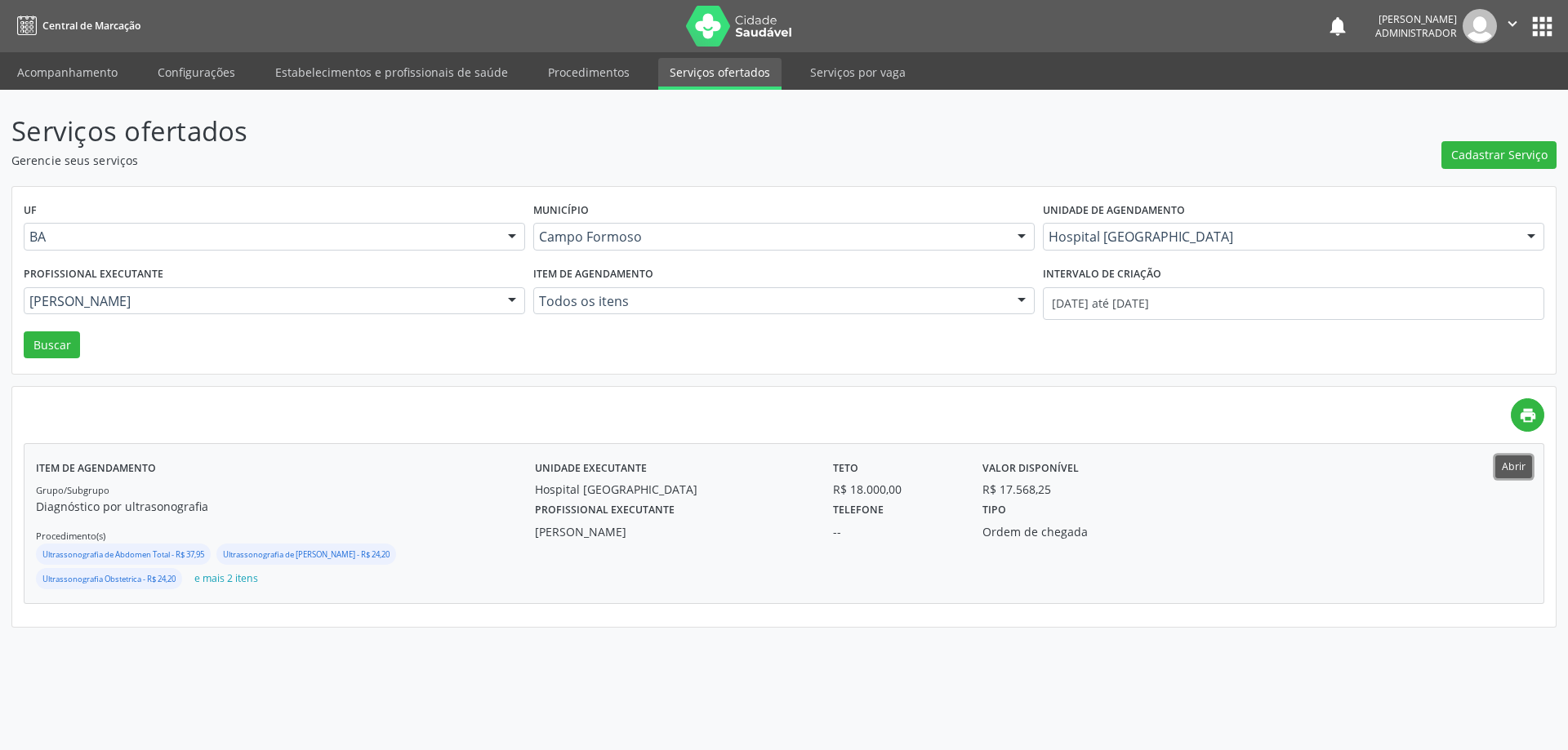
click at [1497, 465] on button "Abrir" at bounding box center [1514, 466] width 37 height 22
click at [1519, 457] on button "Abrir" at bounding box center [1514, 466] width 37 height 22
click at [513, 298] on div at bounding box center [511, 302] width 24 height 28
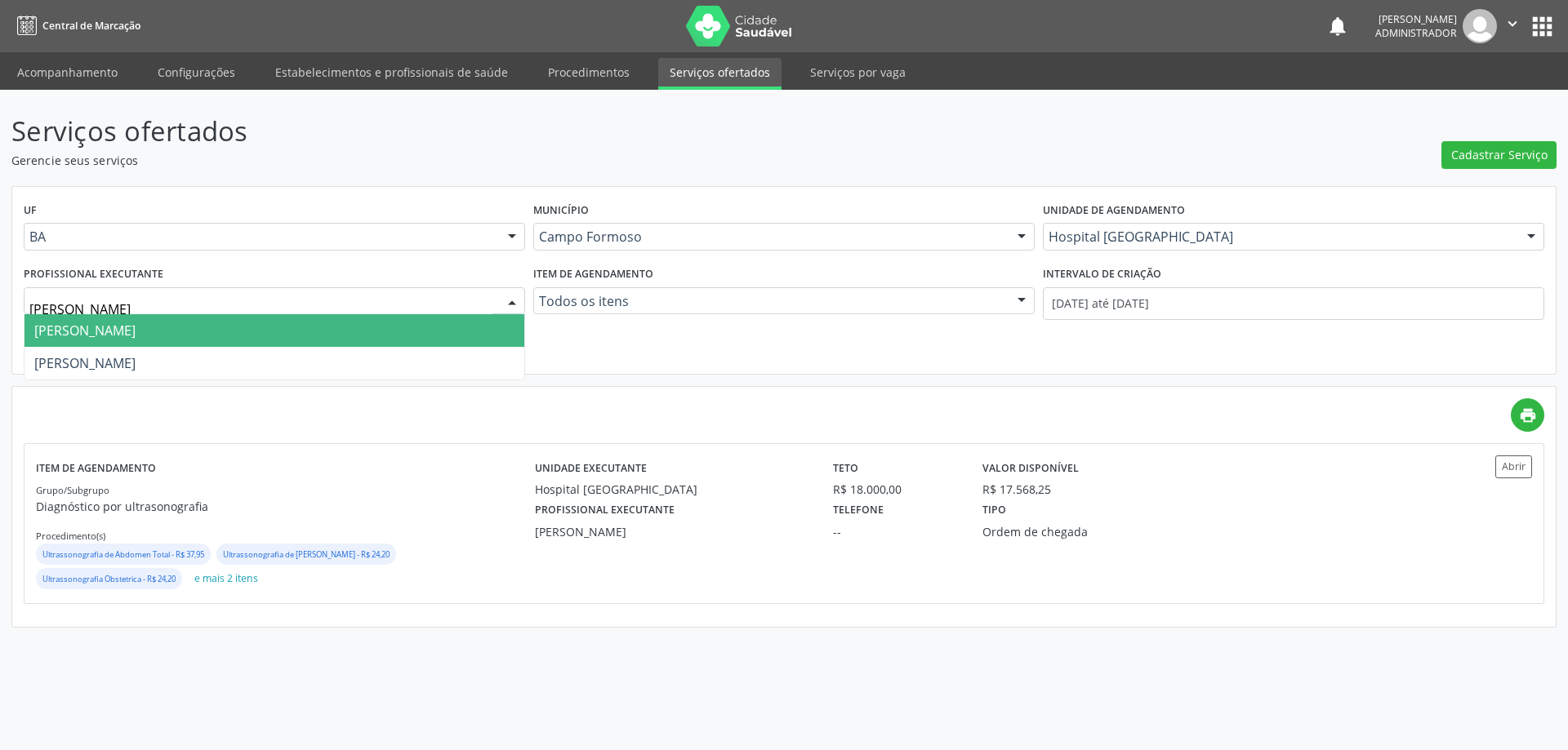
type input "joel"
click at [328, 327] on span "Joel da Rocha Almeida" at bounding box center [274, 330] width 500 height 33
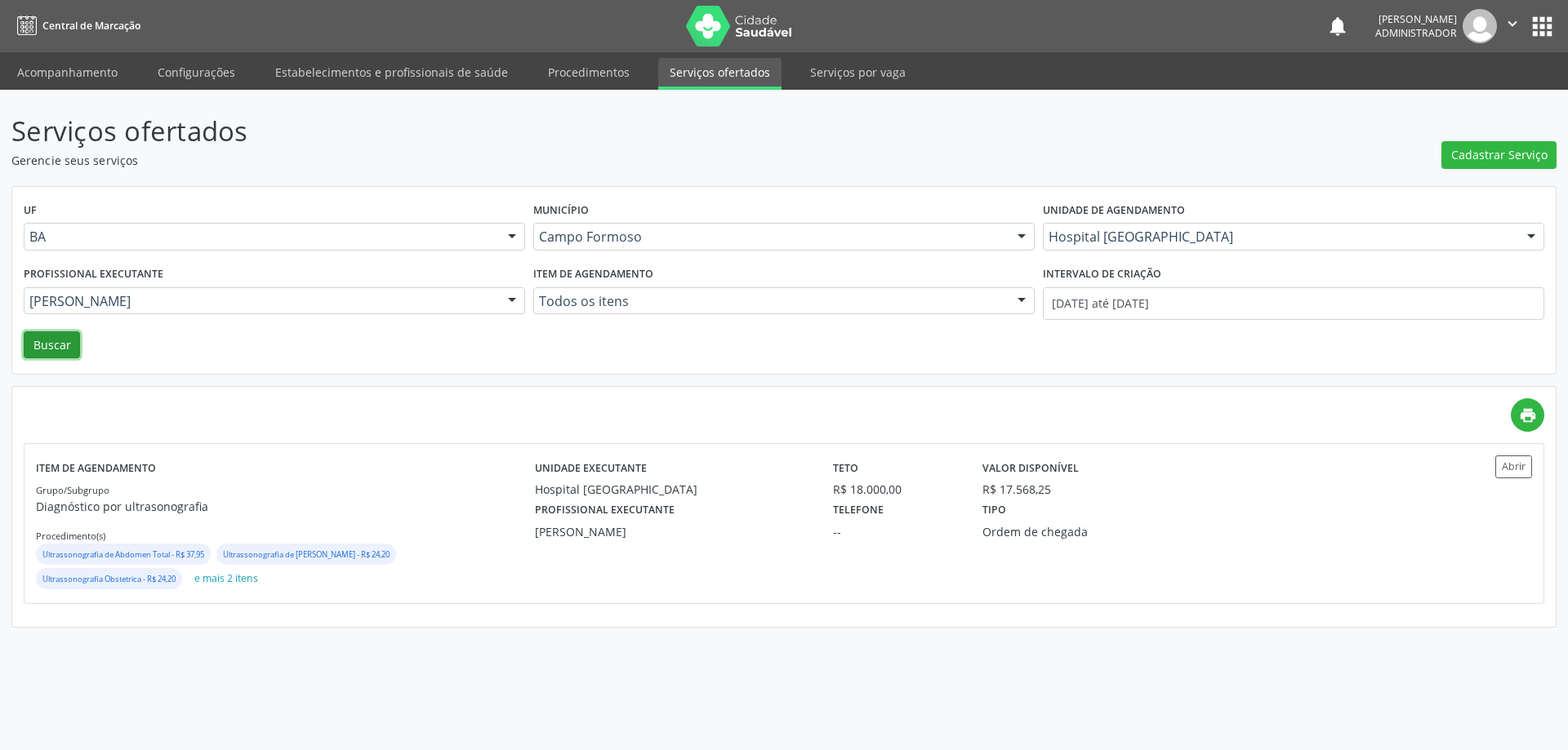
click at [52, 355] on button "Buscar" at bounding box center [52, 345] width 56 height 28
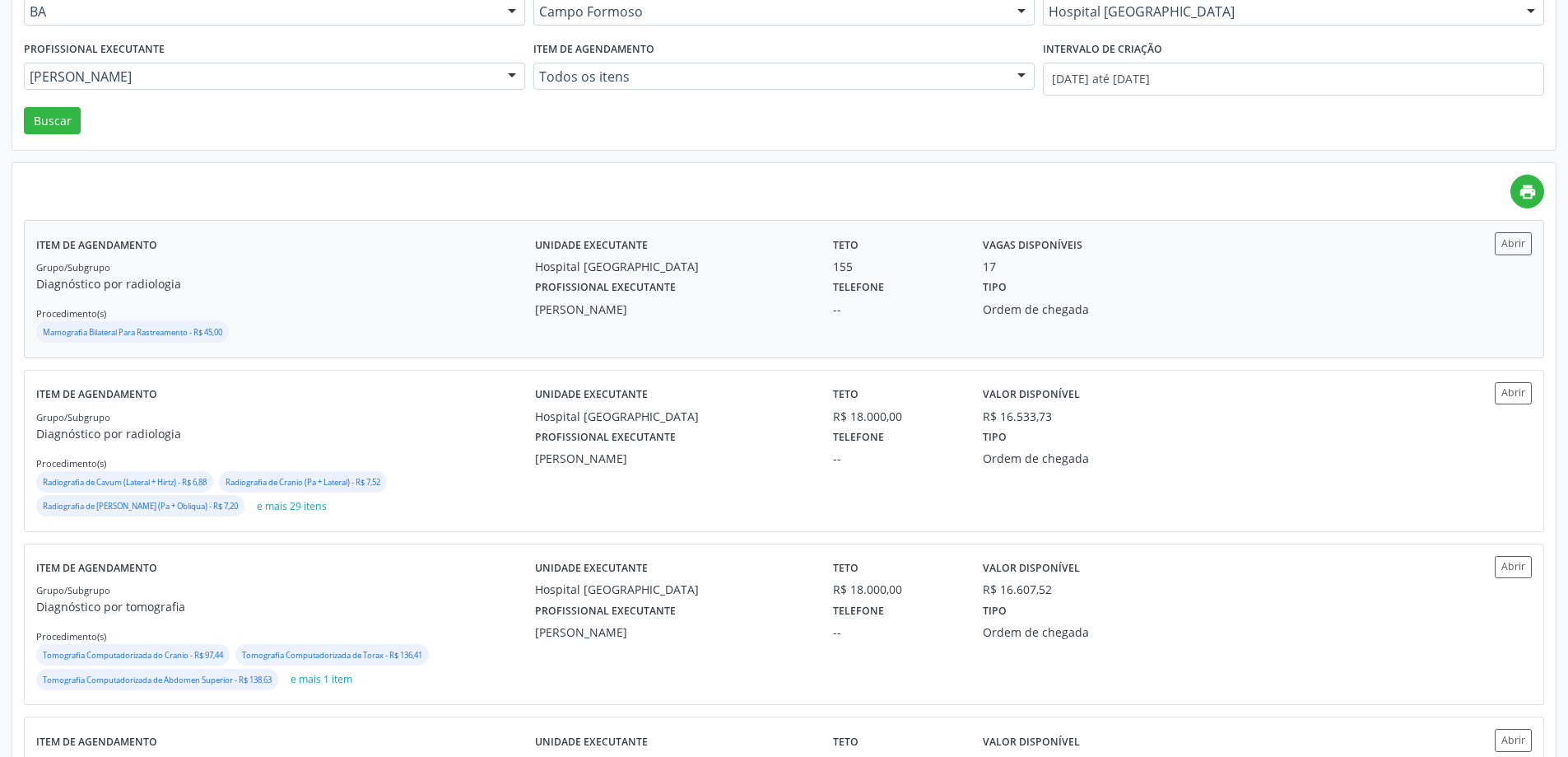
scroll to position [247, 0]
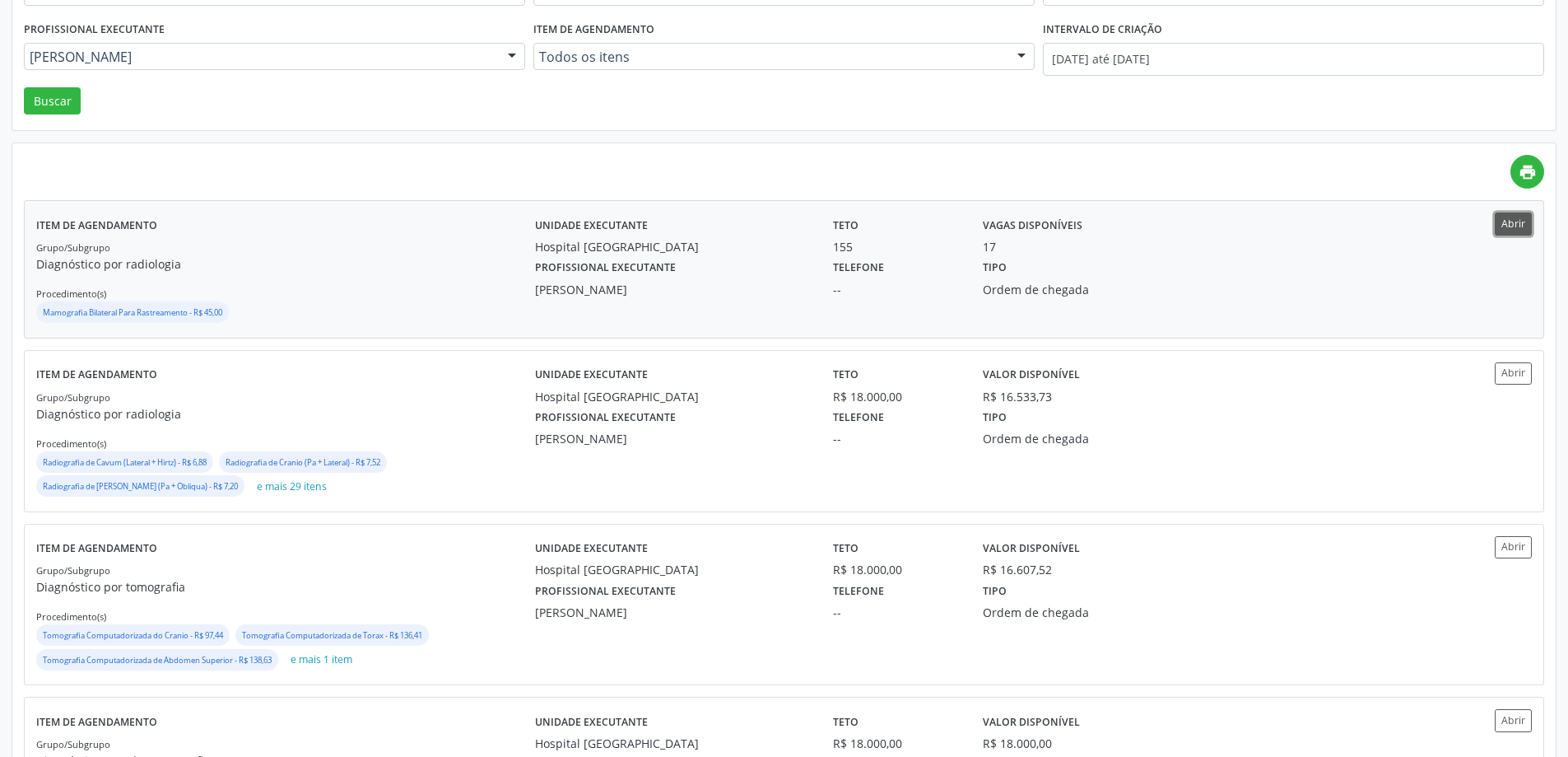
click at [1521, 221] on button "Abrir" at bounding box center [1514, 224] width 37 height 23
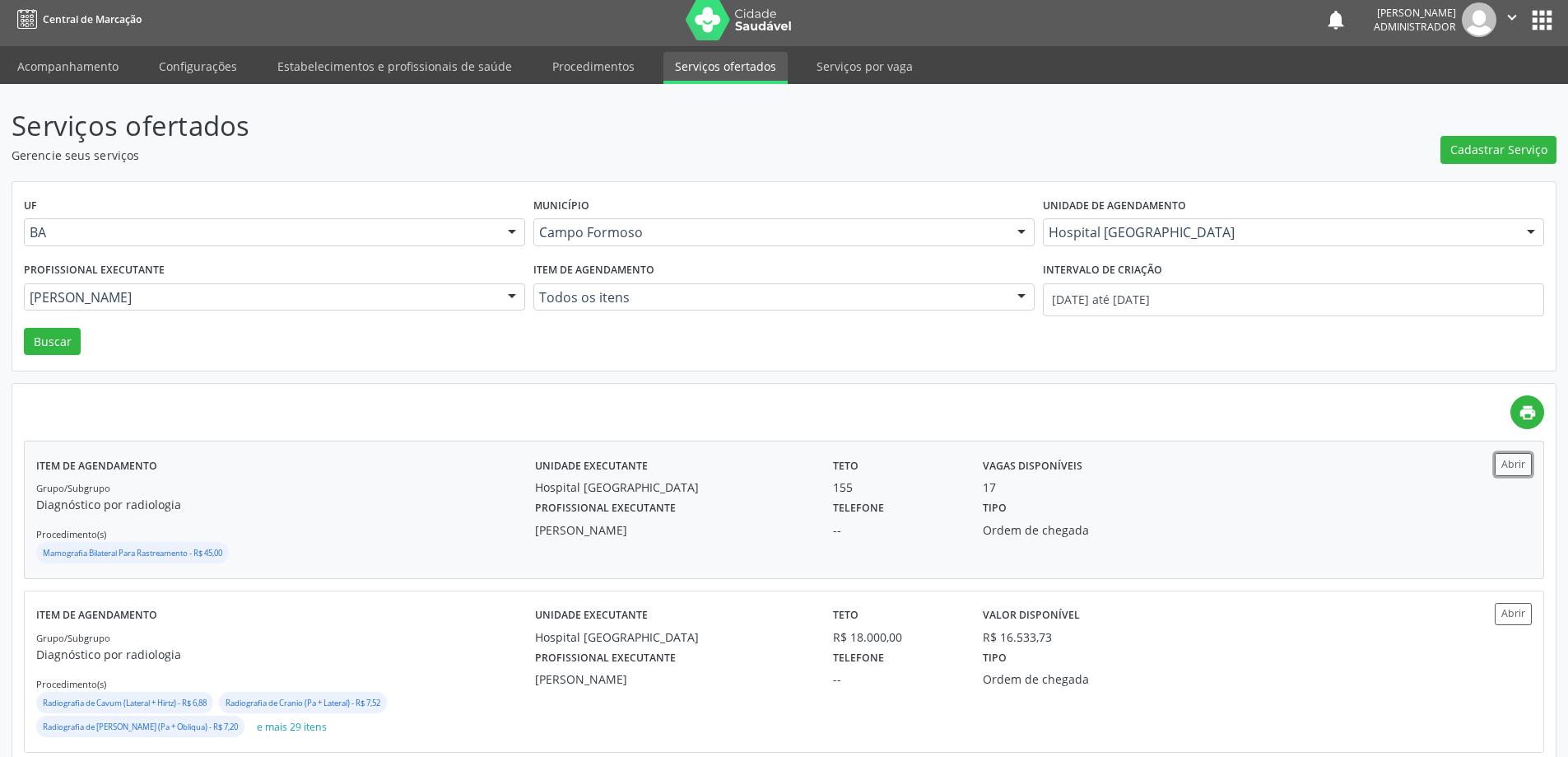
scroll to position [0, 0]
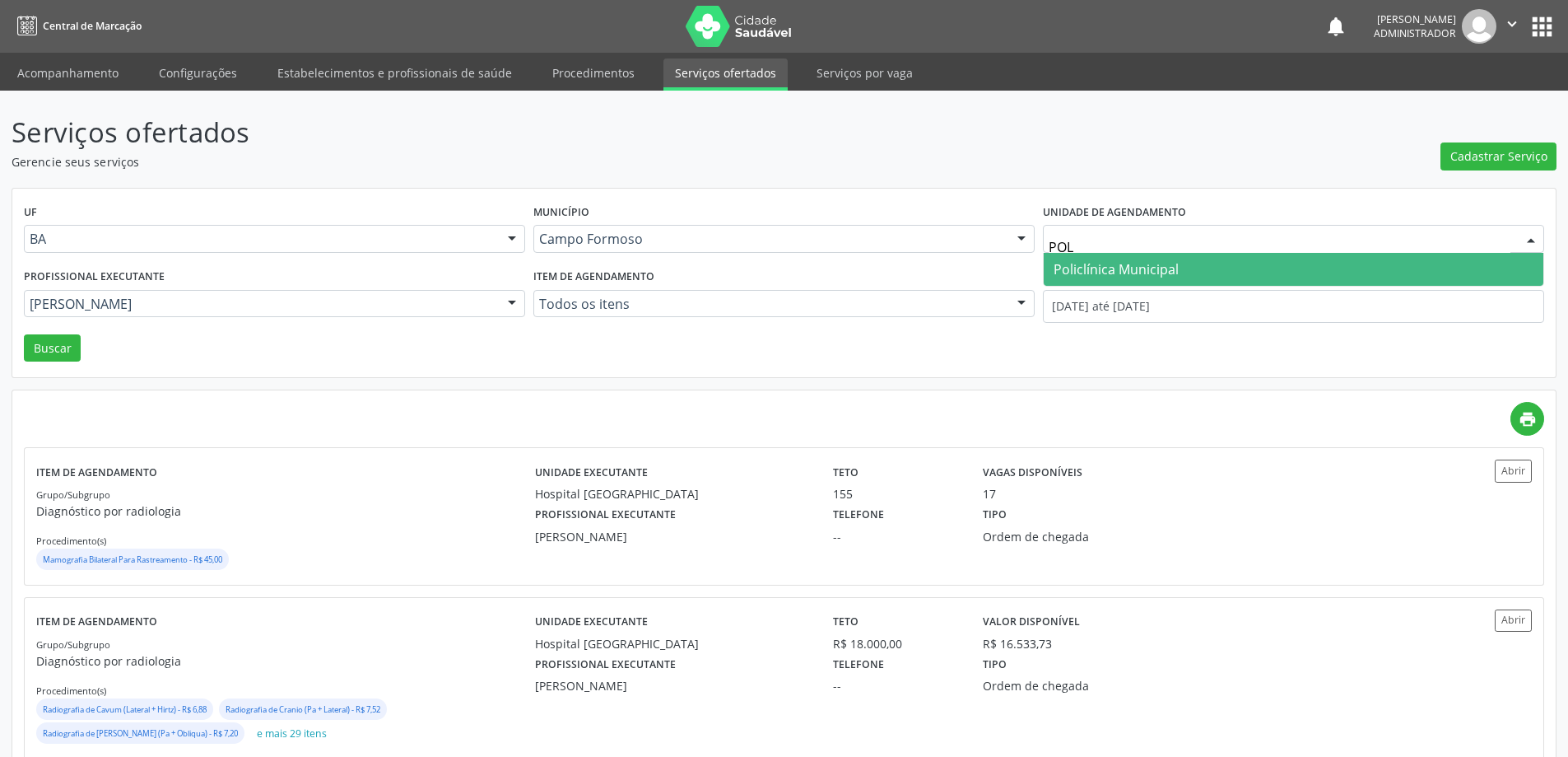
type input "POLI"
click at [1165, 266] on span "Policlínica Municipal" at bounding box center [1116, 269] width 125 height 18
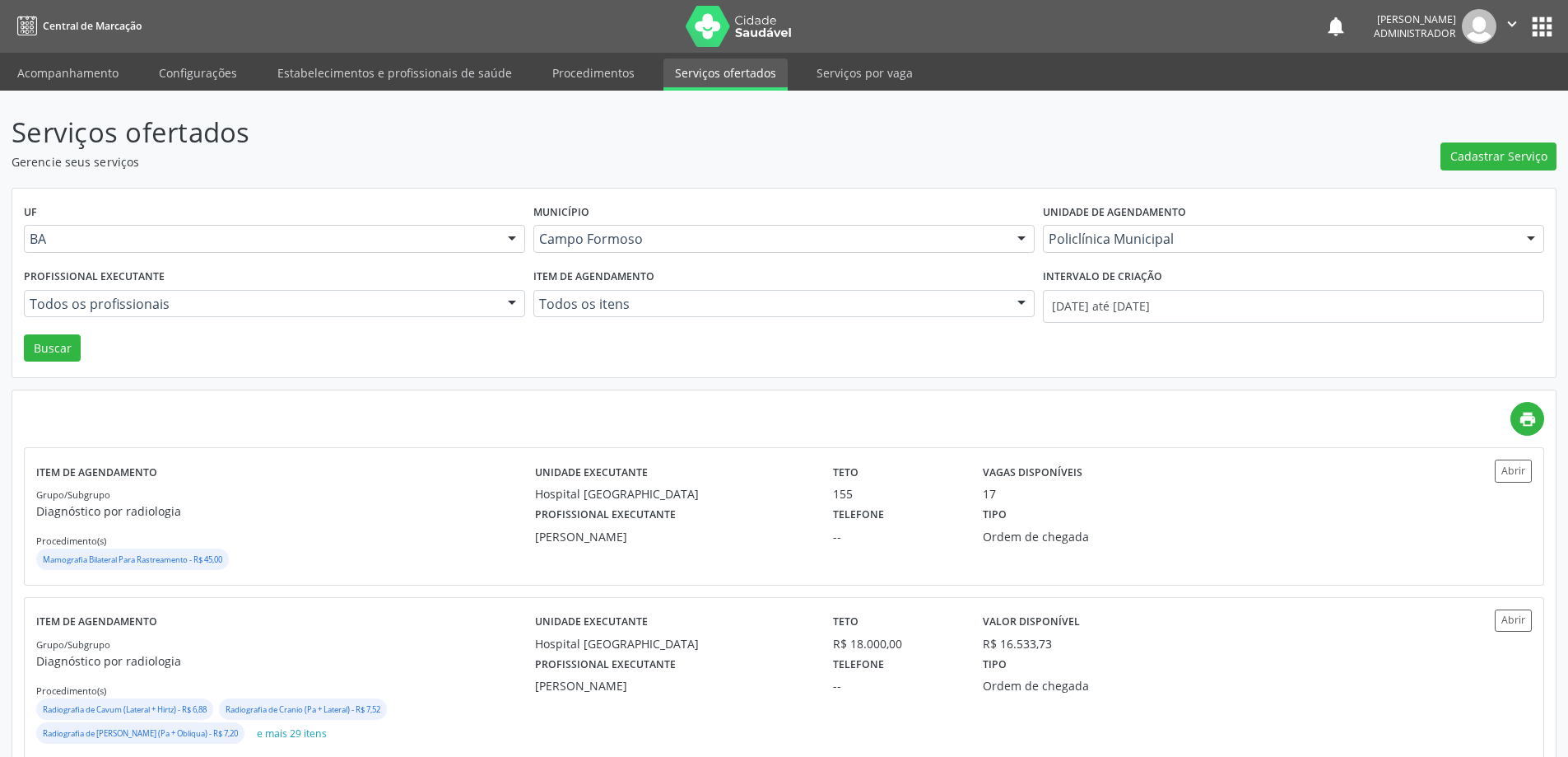
click at [510, 299] on div at bounding box center [512, 305] width 24 height 28
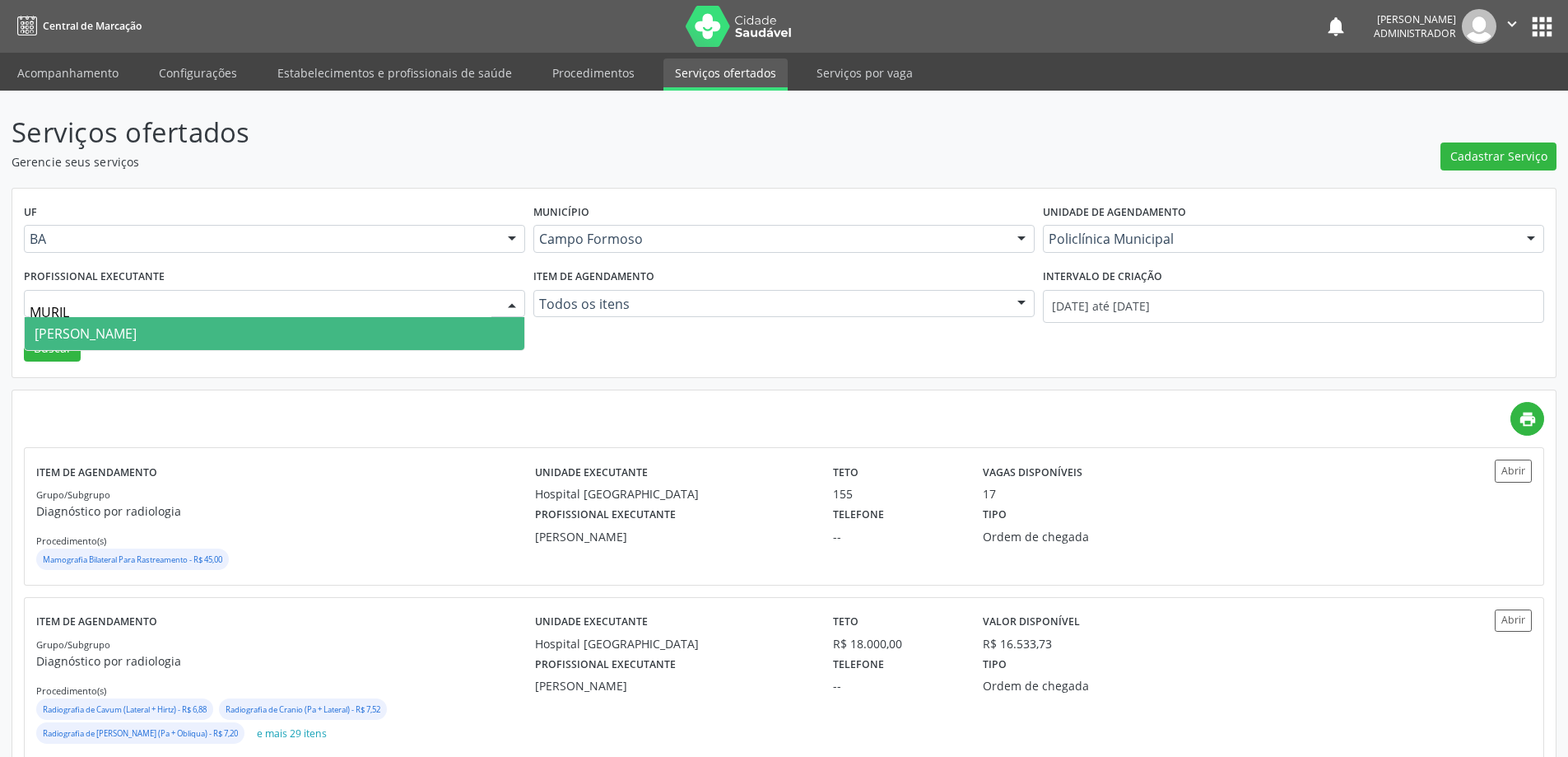
type input "MURILO"
click at [479, 331] on span "Murilo Calixto dos Santos" at bounding box center [274, 333] width 500 height 33
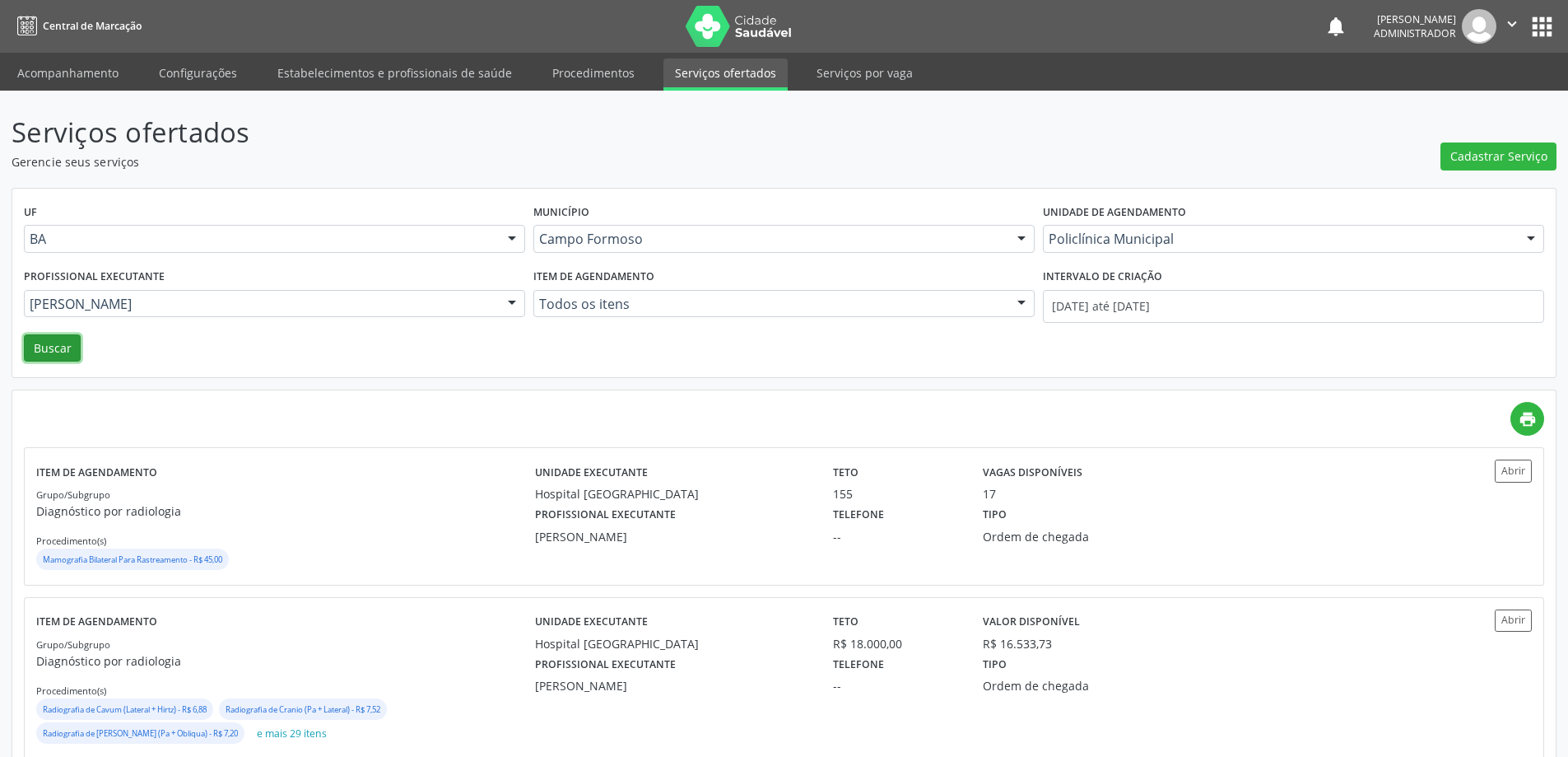
click at [53, 347] on button "Buscar" at bounding box center [52, 348] width 57 height 28
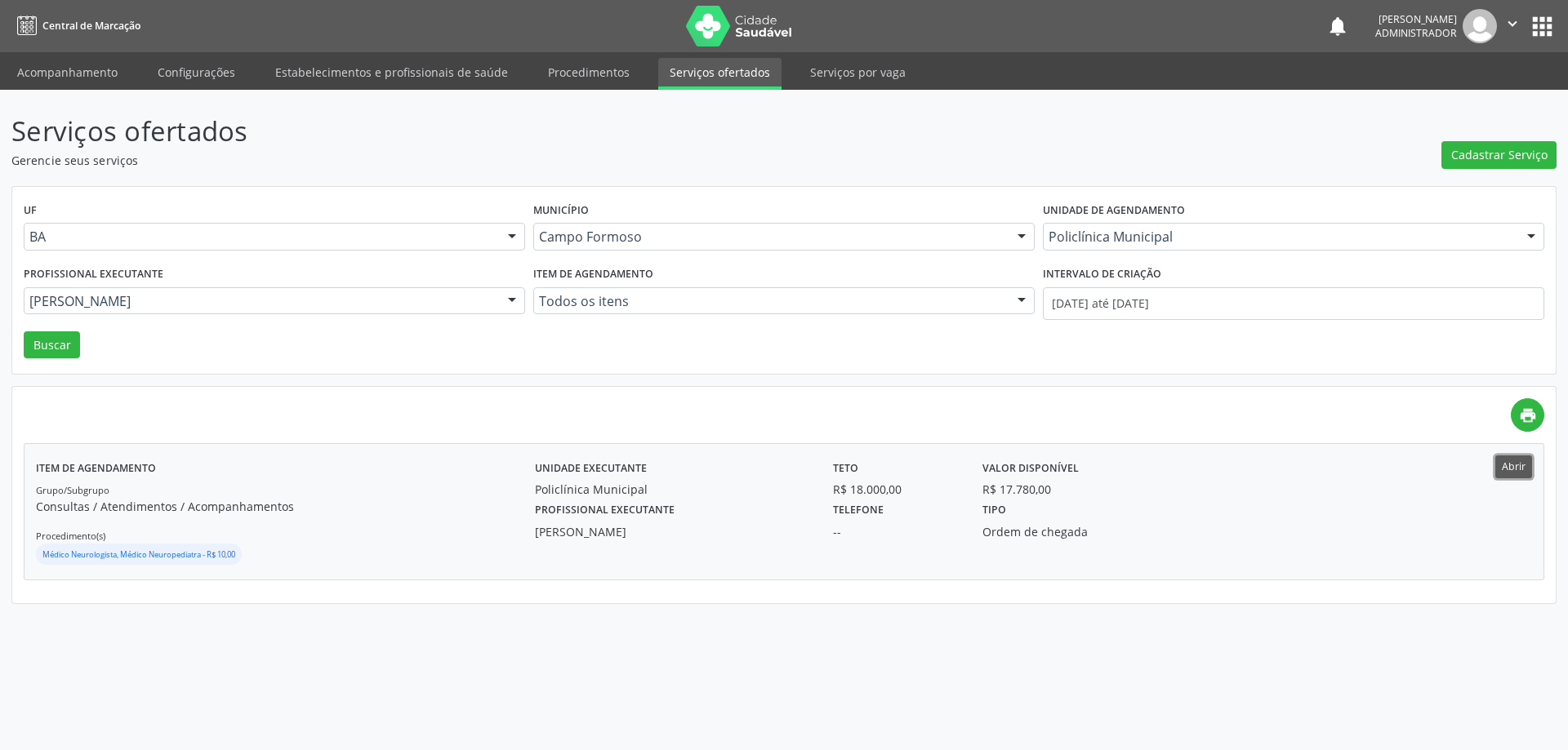
click at [1510, 464] on button "Abrir" at bounding box center [1514, 466] width 37 height 22
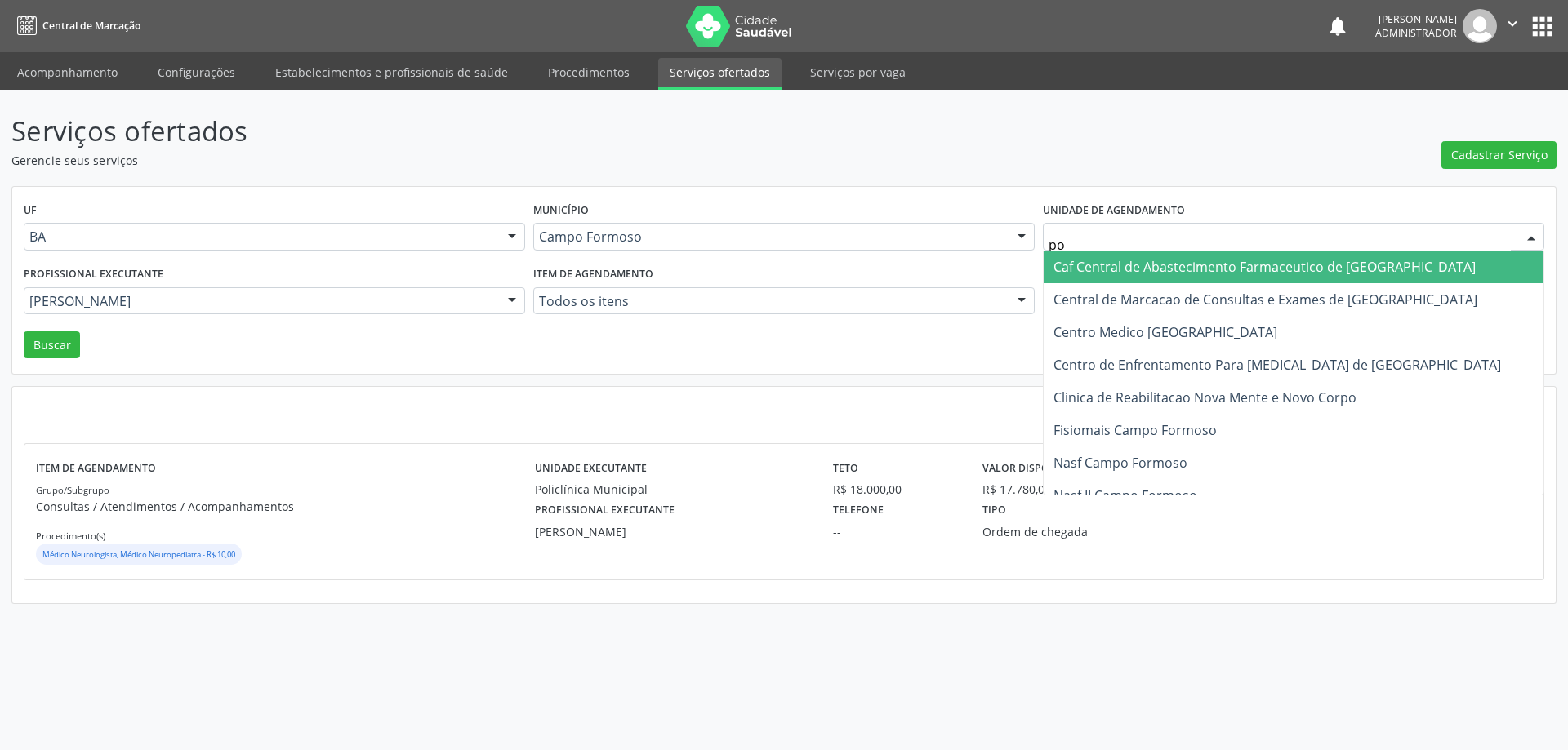
type input "p"
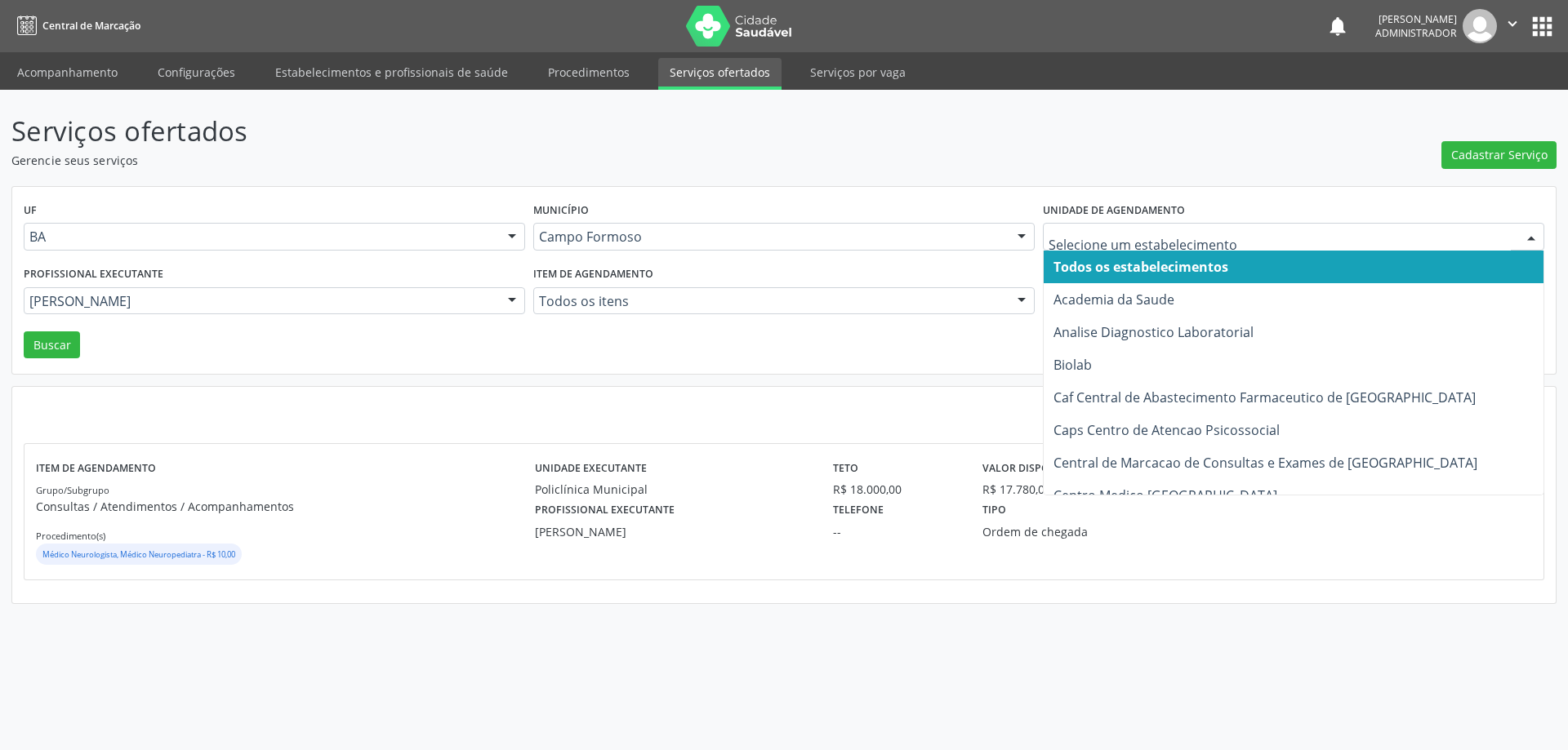
type input "l"
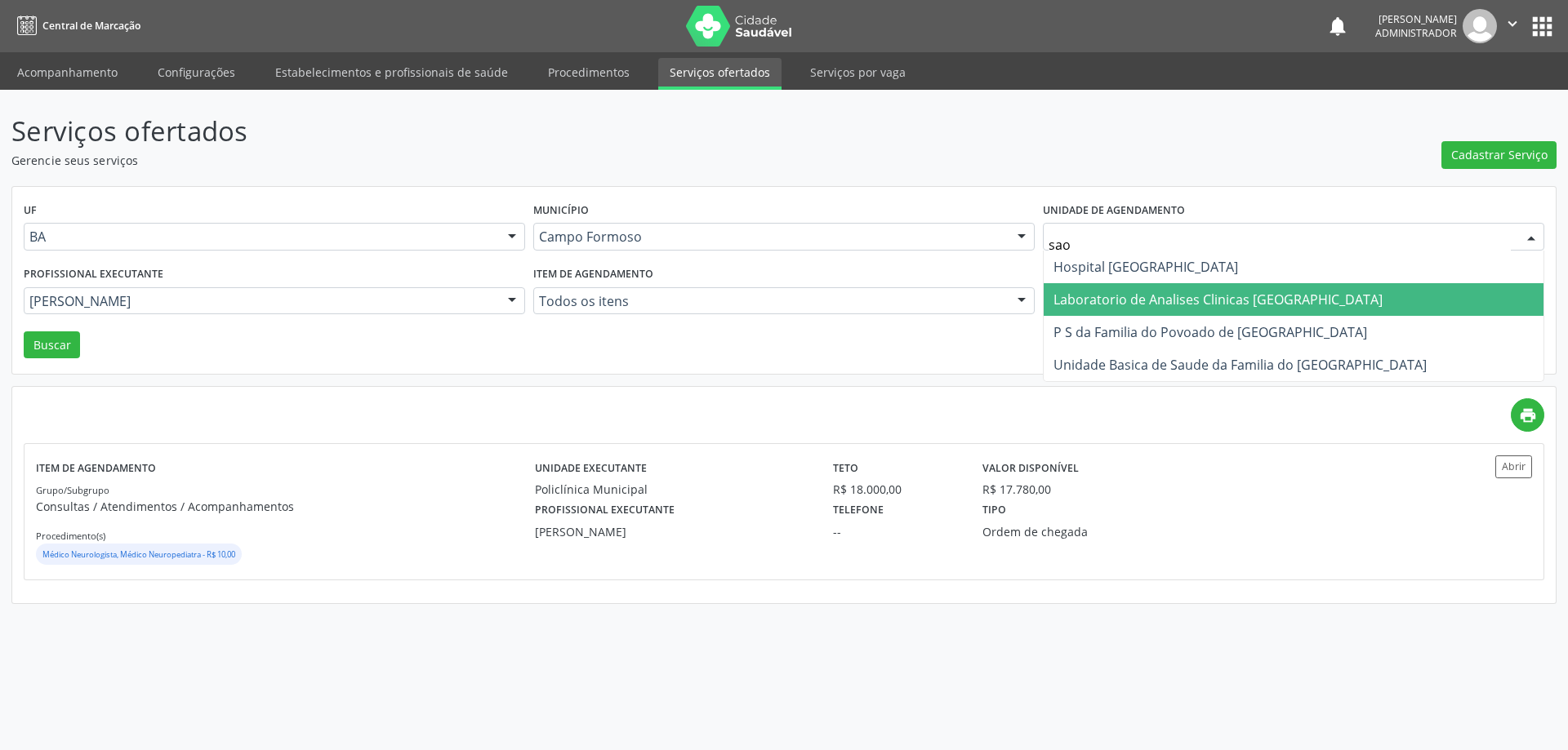
click at [1095, 294] on span "Laboratorio de Analises Clinicas Sao Francisco" at bounding box center [1218, 299] width 330 height 17
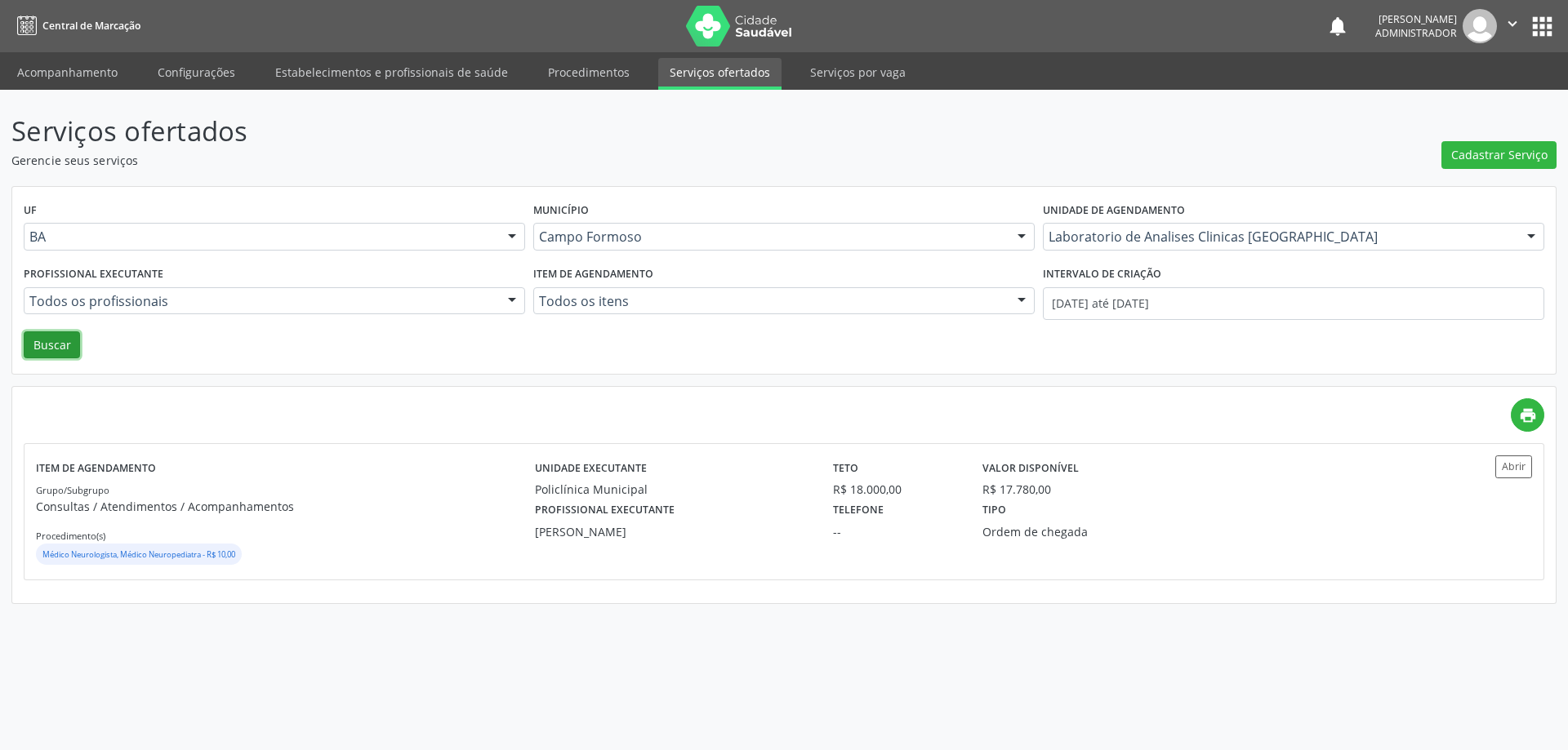
drag, startPoint x: 48, startPoint y: 344, endPoint x: 186, endPoint y: 301, distance: 144.5
click at [51, 344] on button "Buscar" at bounding box center [52, 345] width 56 height 28
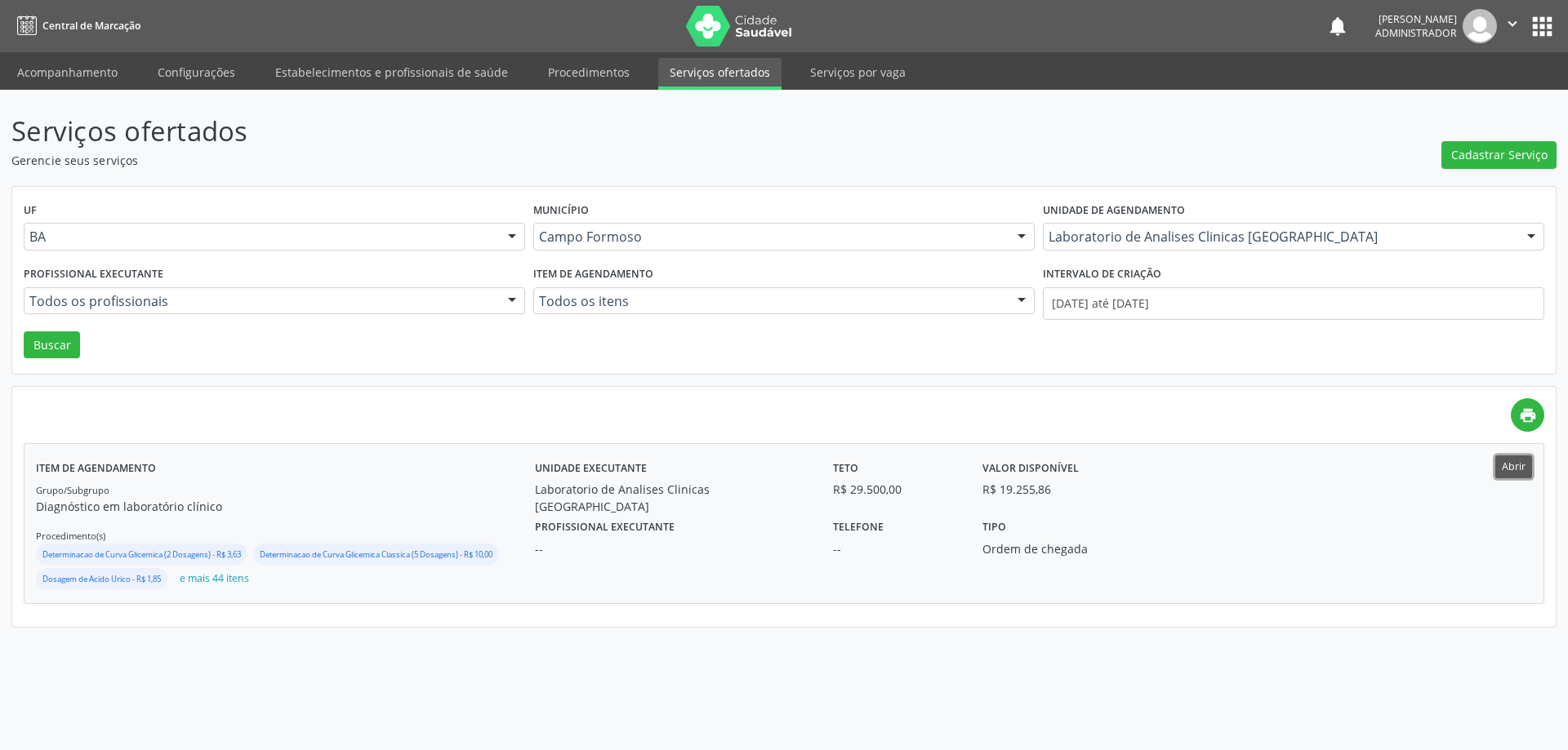
click at [1507, 477] on button "Abrir" at bounding box center [1514, 466] width 37 height 22
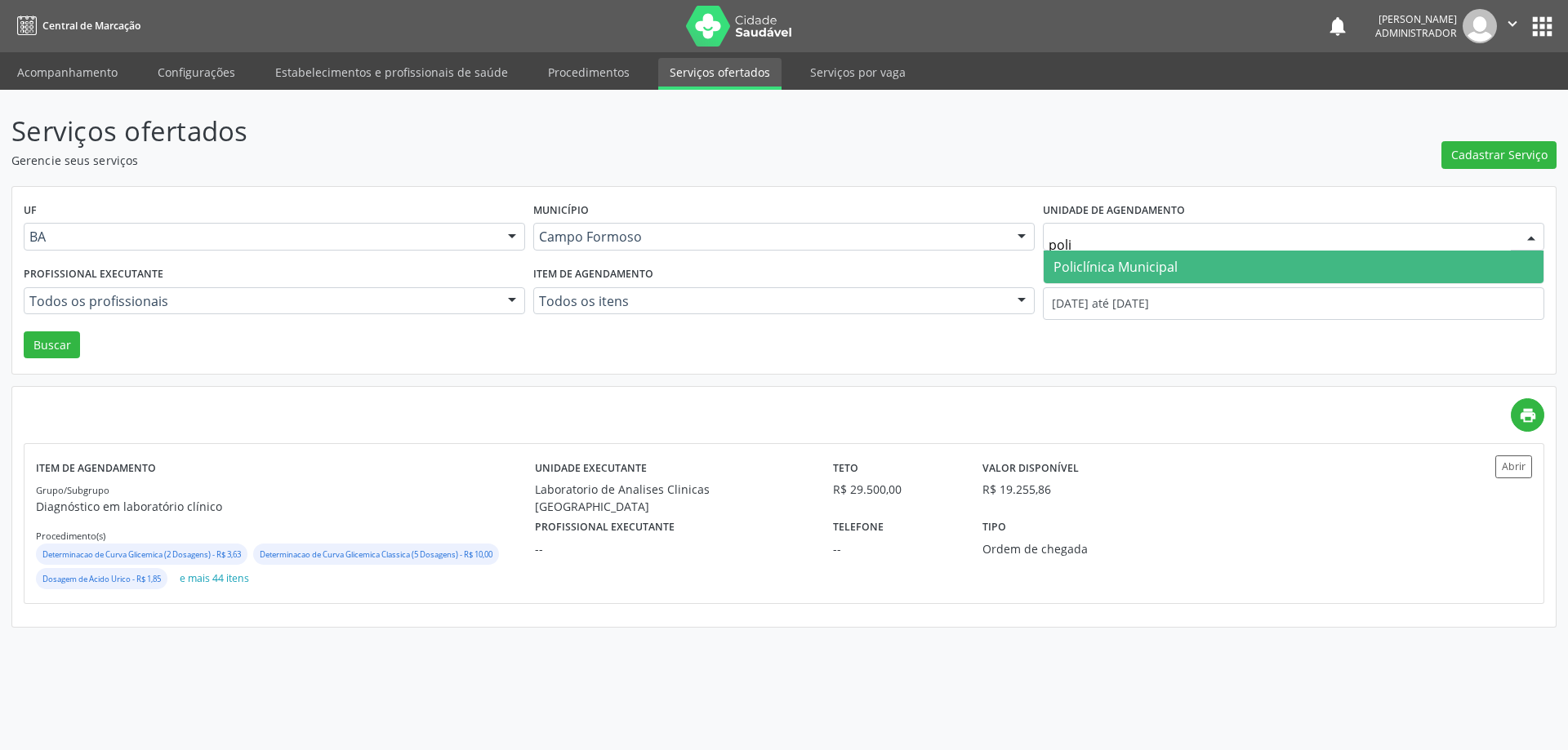
type input "polic"
click at [1071, 253] on span "Policlínica Municipal" at bounding box center [1294, 267] width 500 height 33
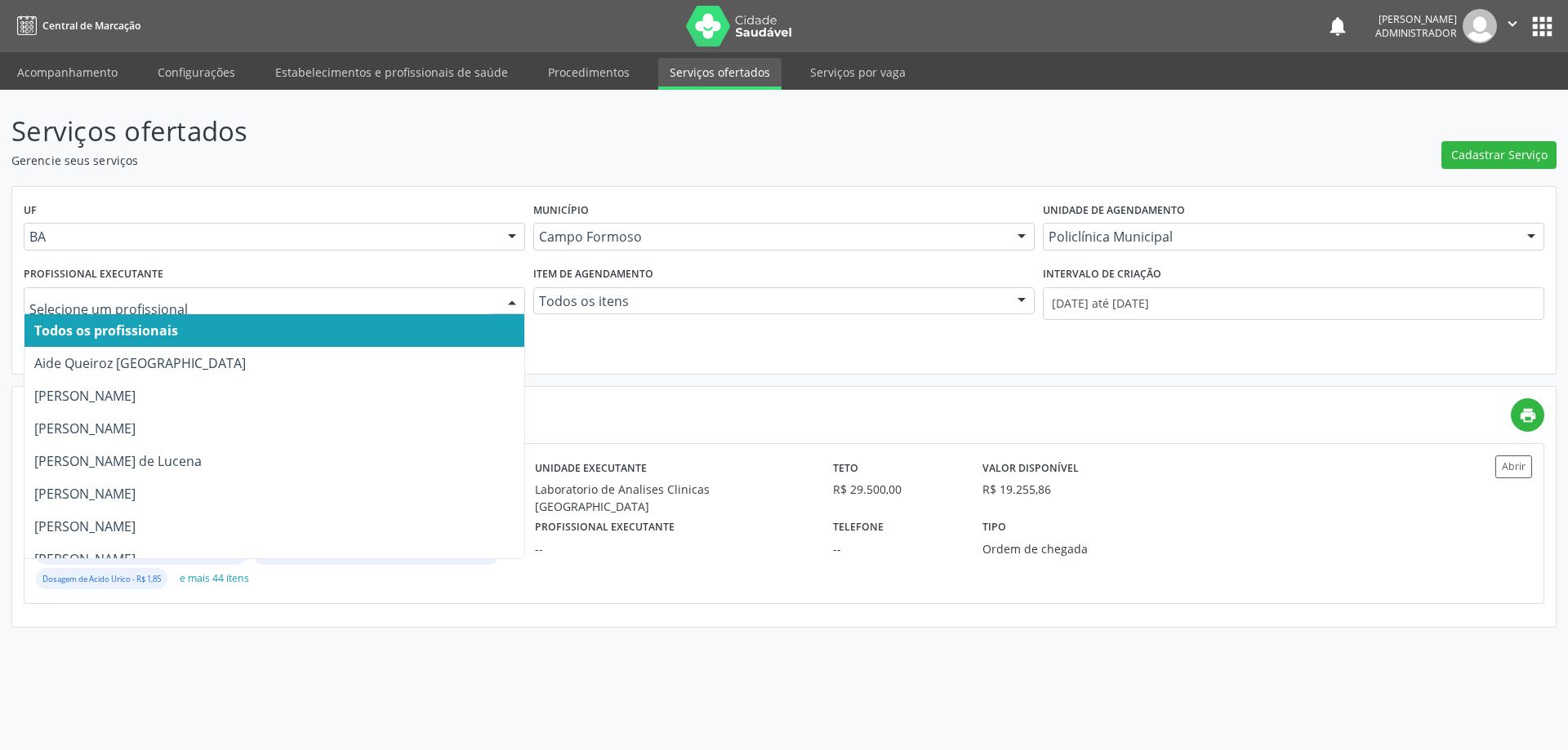
click at [508, 298] on div at bounding box center [511, 302] width 24 height 28
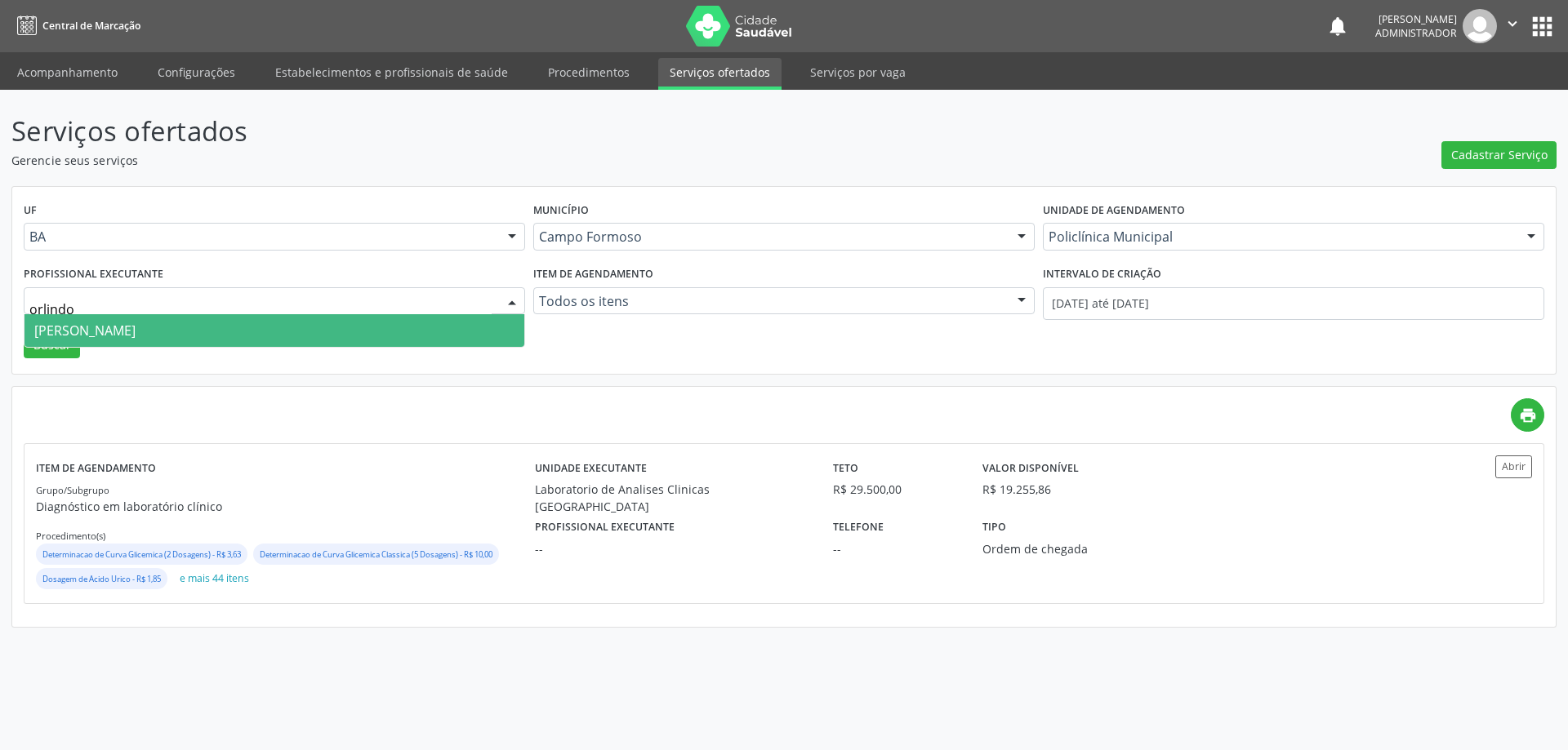
click at [369, 324] on span "Orlindo Carvalho dos Santos" at bounding box center [274, 330] width 500 height 33
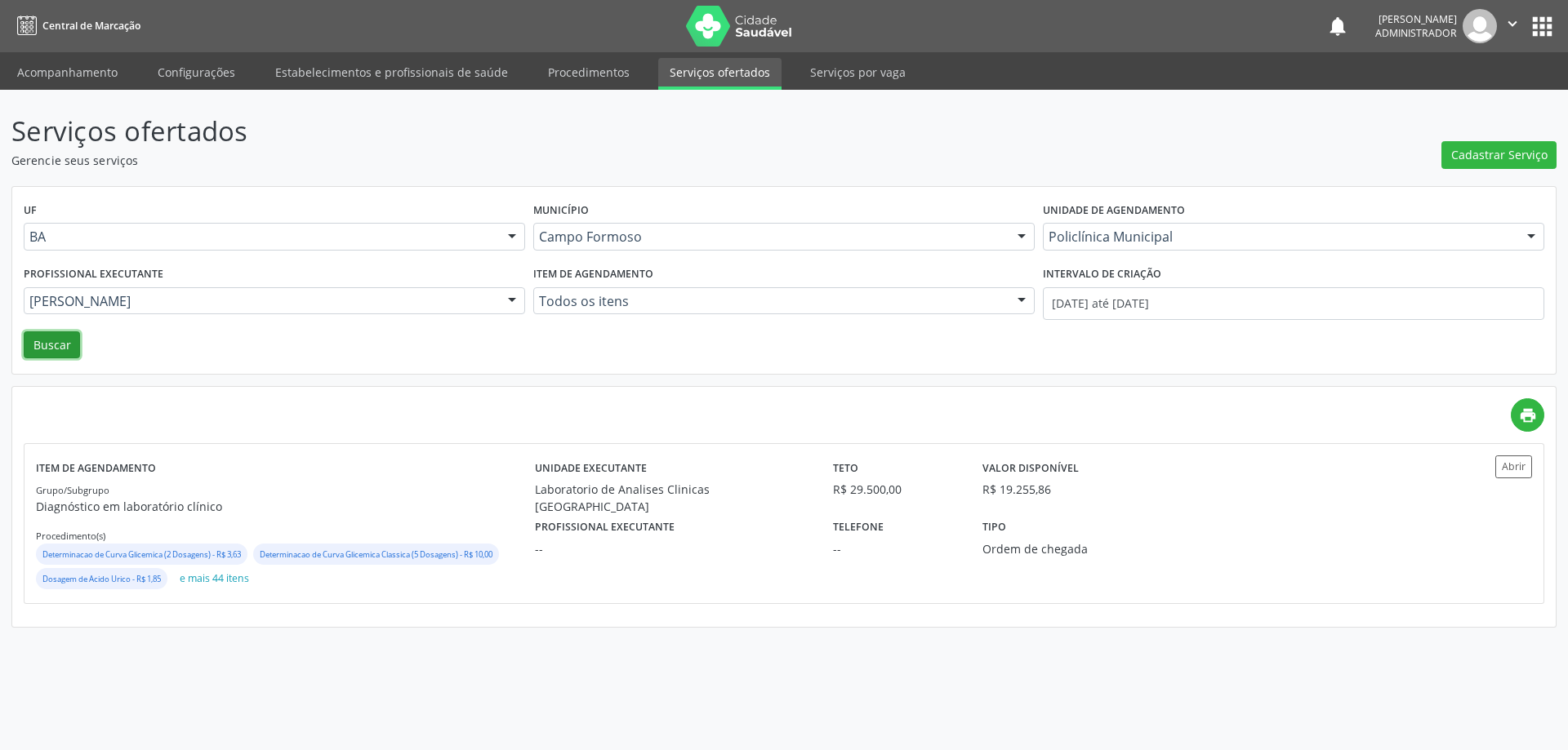
click at [53, 344] on button "Buscar" at bounding box center [52, 345] width 56 height 28
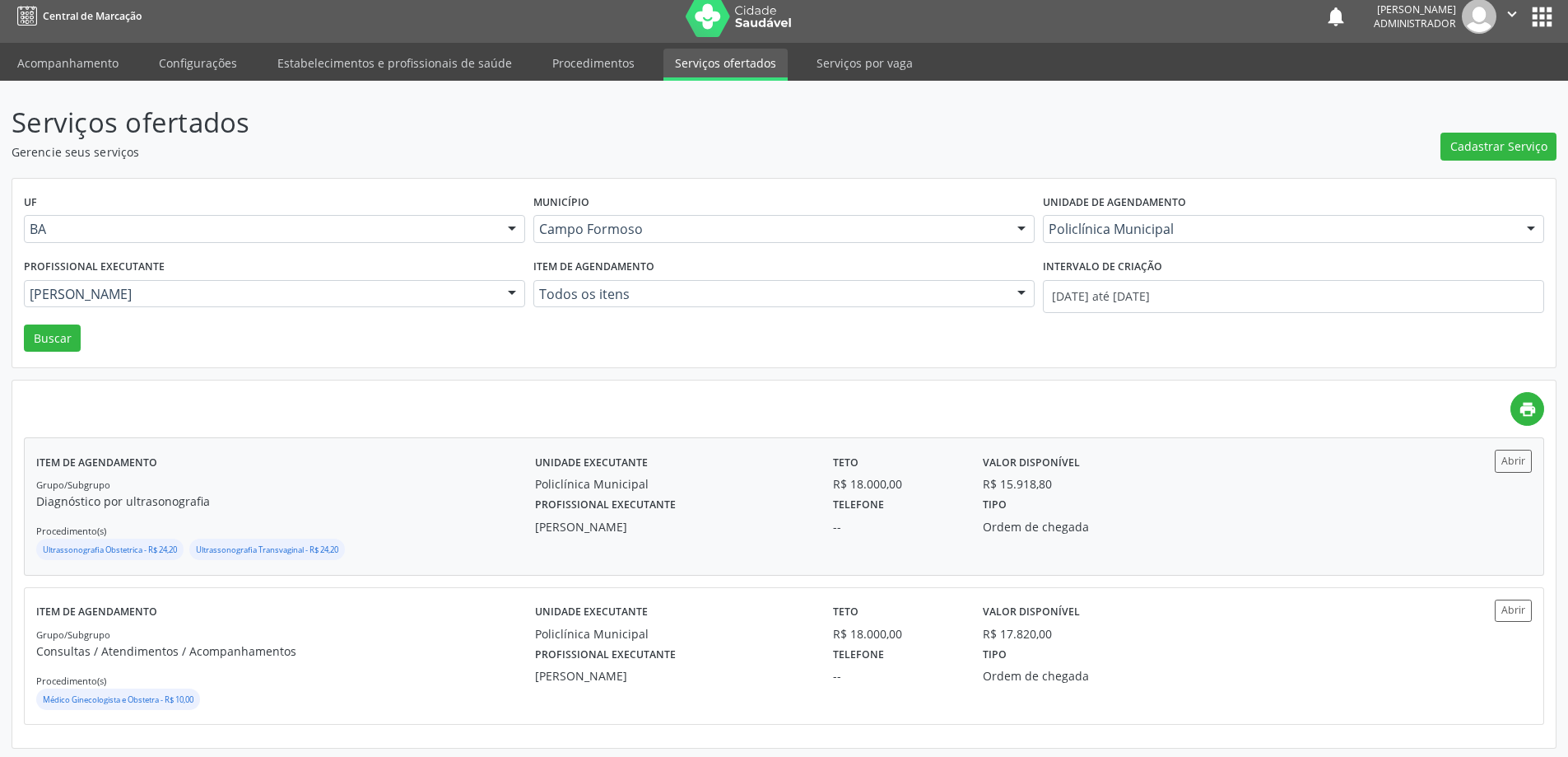
scroll to position [13, 0]
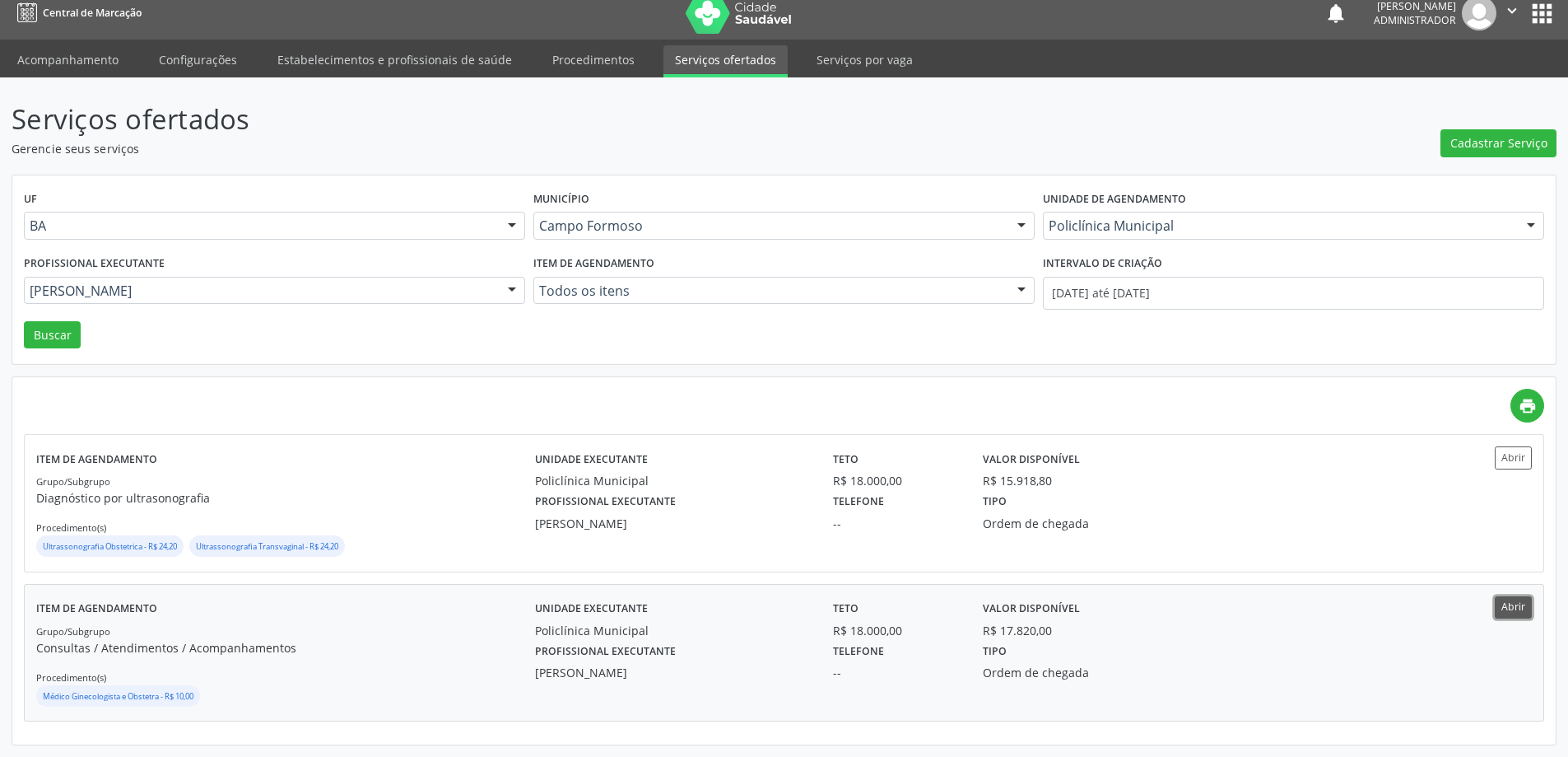
click at [1518, 596] on button "Abrir" at bounding box center [1514, 607] width 37 height 23
click at [1514, 462] on button "Abrir" at bounding box center [1514, 457] width 37 height 23
click at [506, 287] on div at bounding box center [512, 291] width 24 height 28
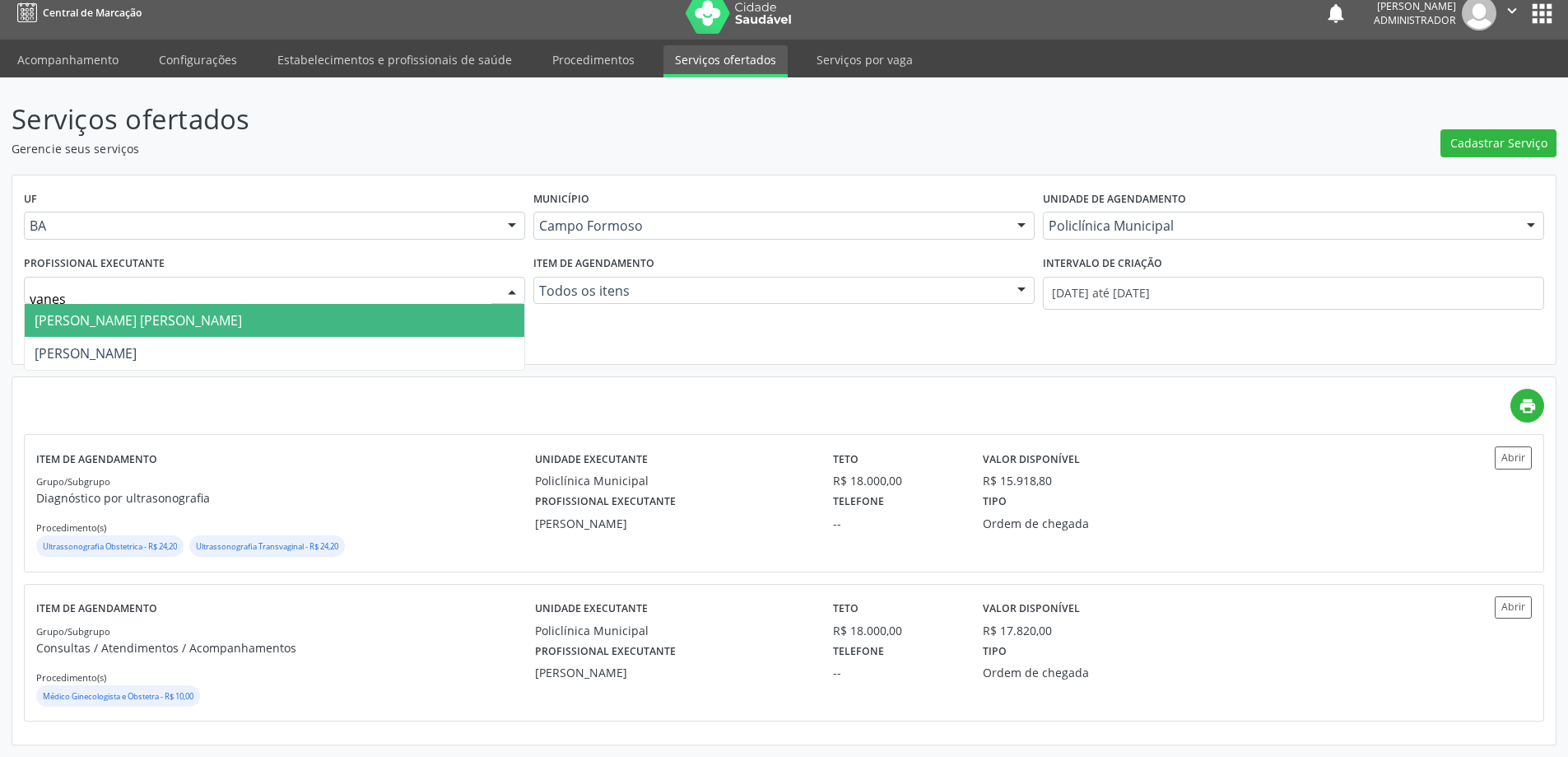
type input "vaness"
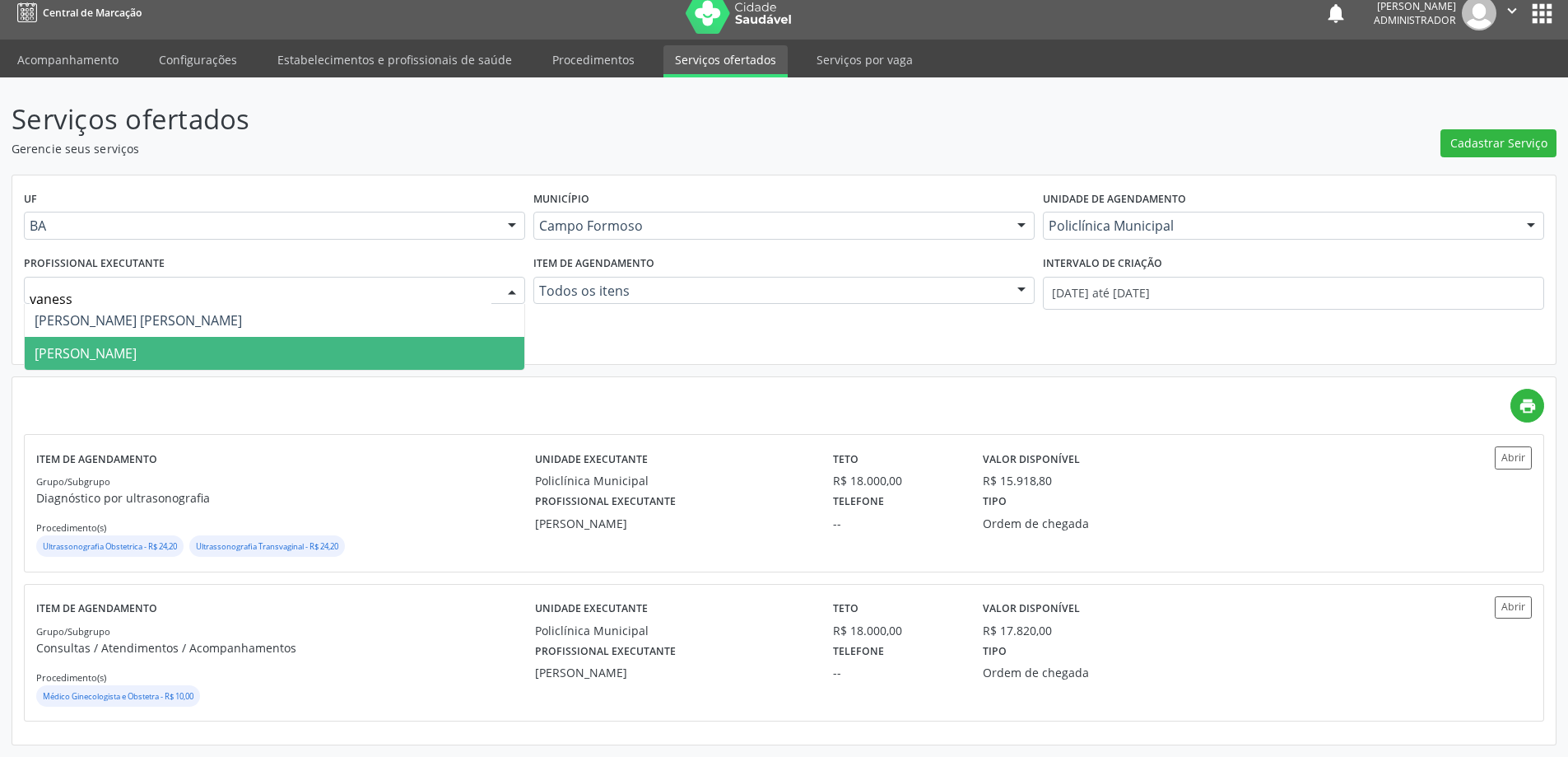
click at [327, 349] on span "Vanessa de Queiroz Lustiago Monteiro" at bounding box center [274, 354] width 500 height 33
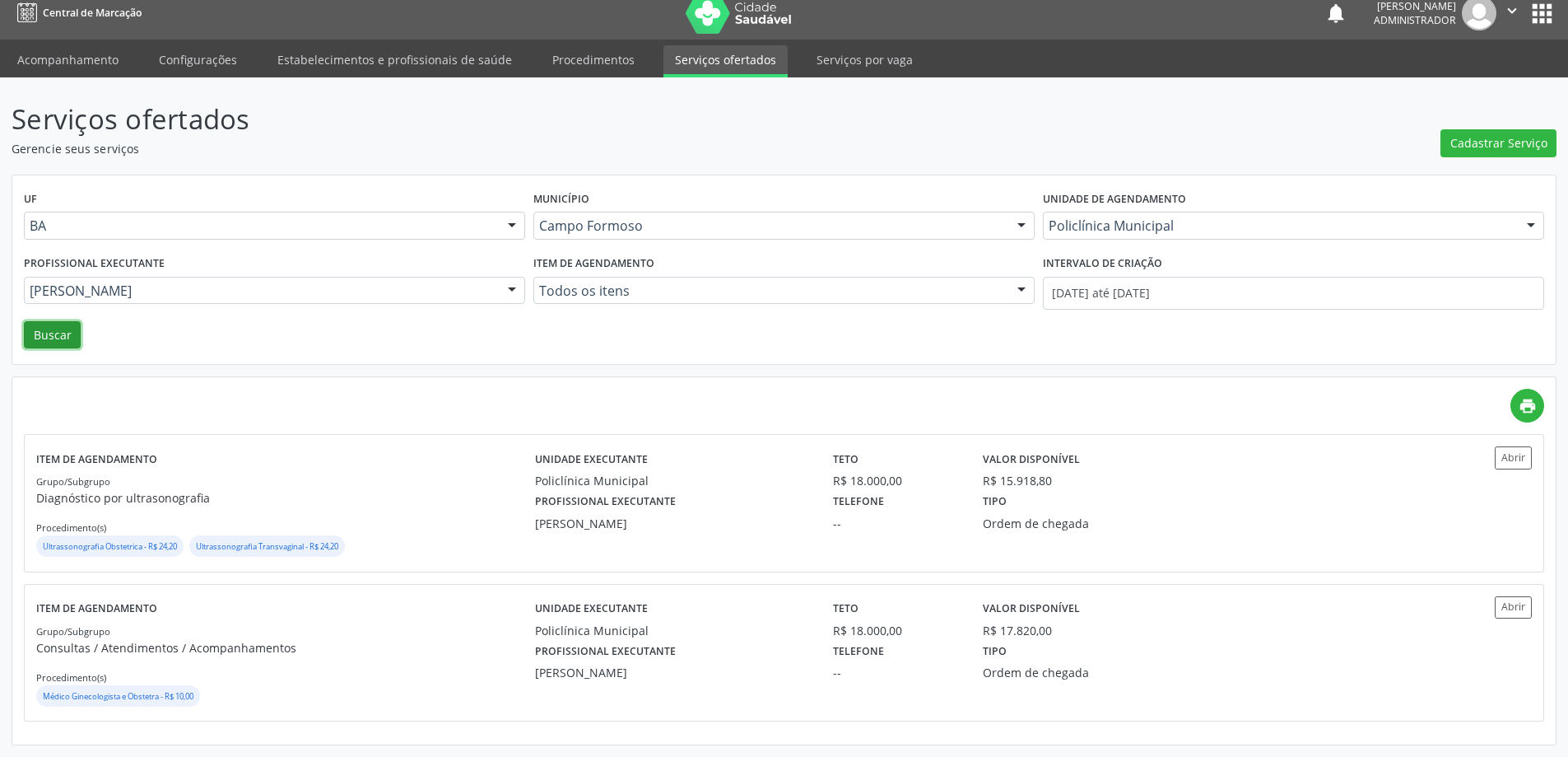
click at [49, 331] on button "Buscar" at bounding box center [52, 335] width 57 height 28
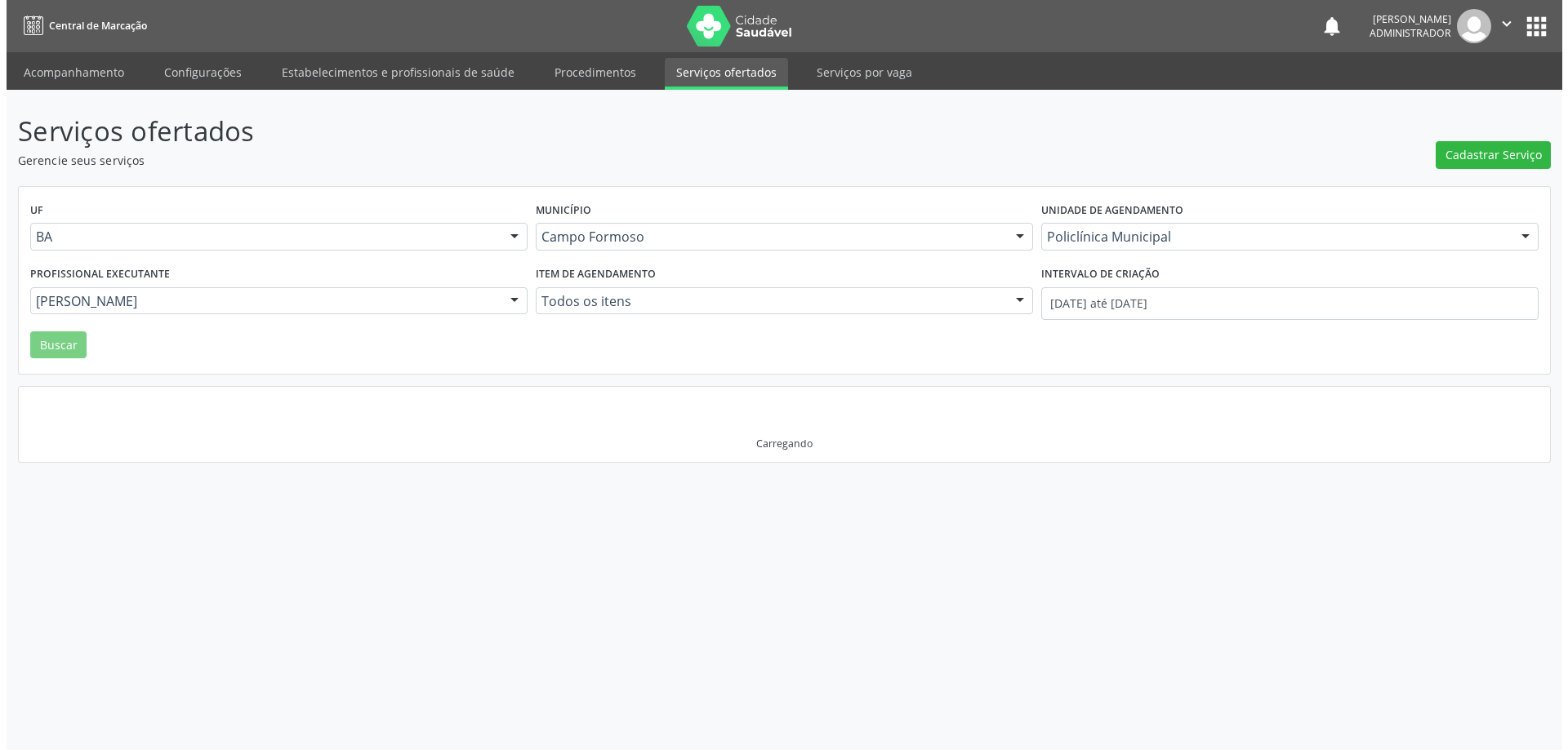
scroll to position [0, 0]
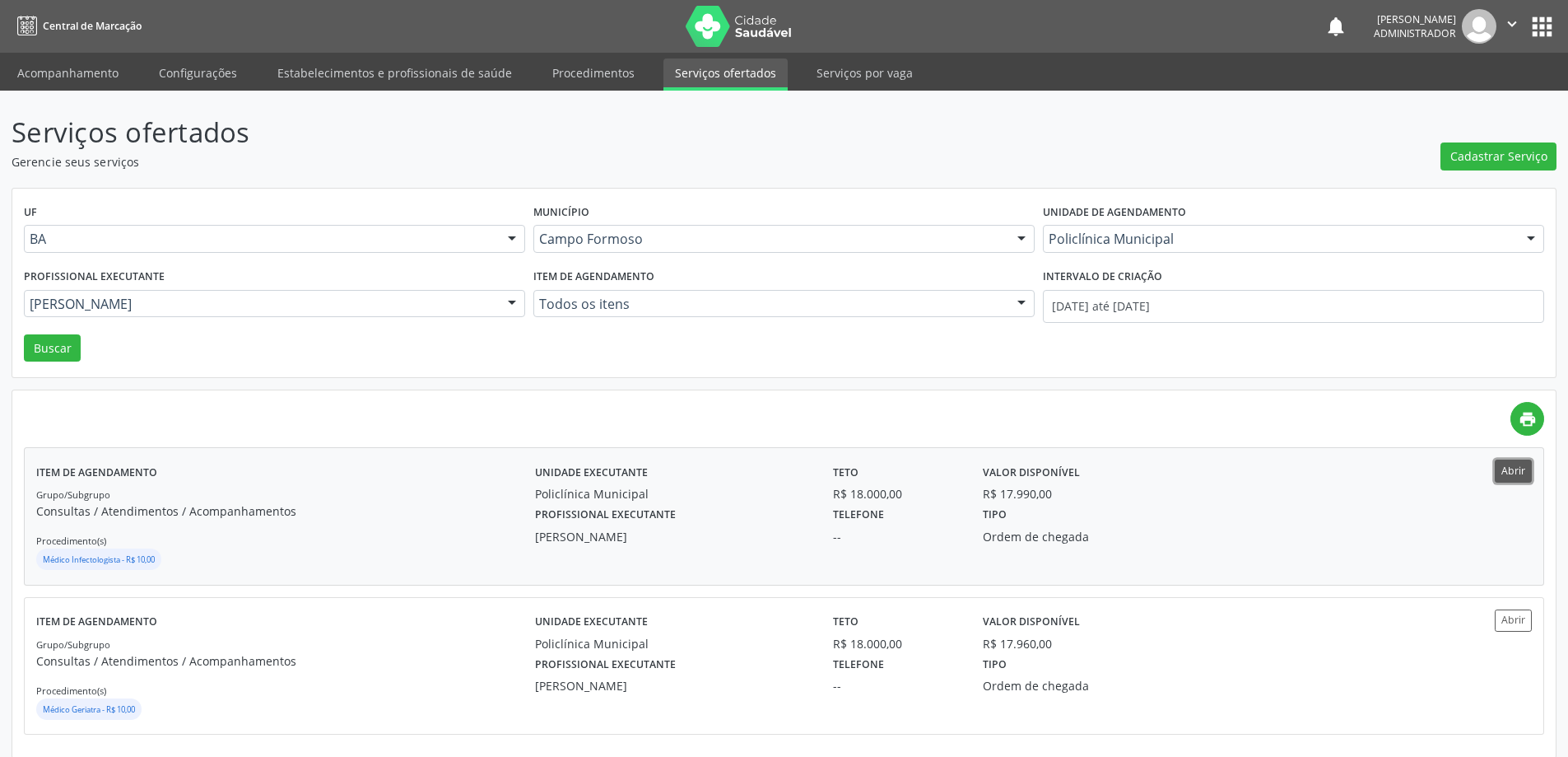
click at [1523, 472] on button "Abrir" at bounding box center [1514, 471] width 37 height 23
click at [1521, 629] on button "Abrir" at bounding box center [1514, 621] width 37 height 23
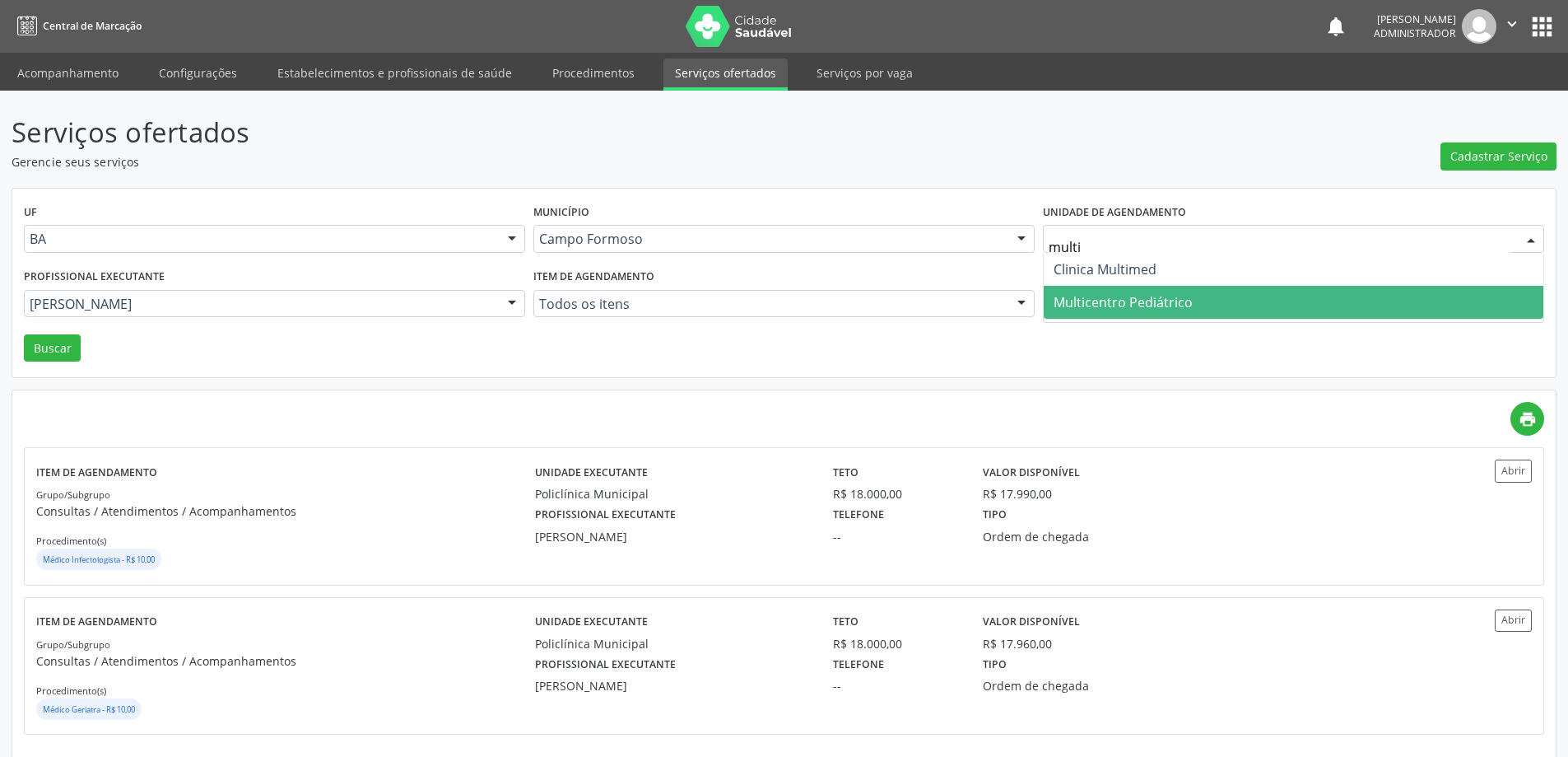
click at [1094, 301] on span "Multicentro Pediátrico" at bounding box center [1123, 302] width 139 height 18
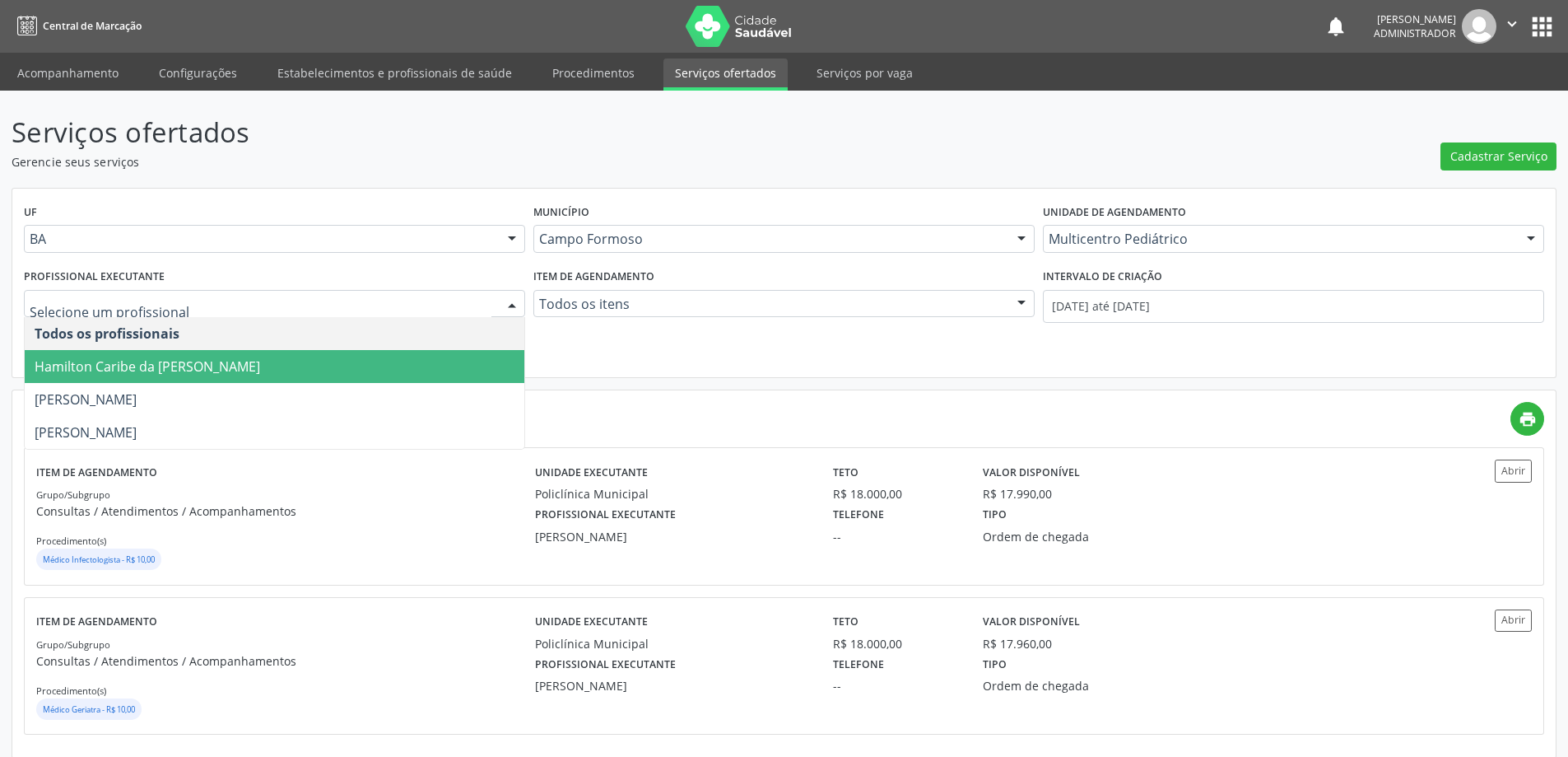
click at [510, 298] on div at bounding box center [512, 305] width 24 height 28
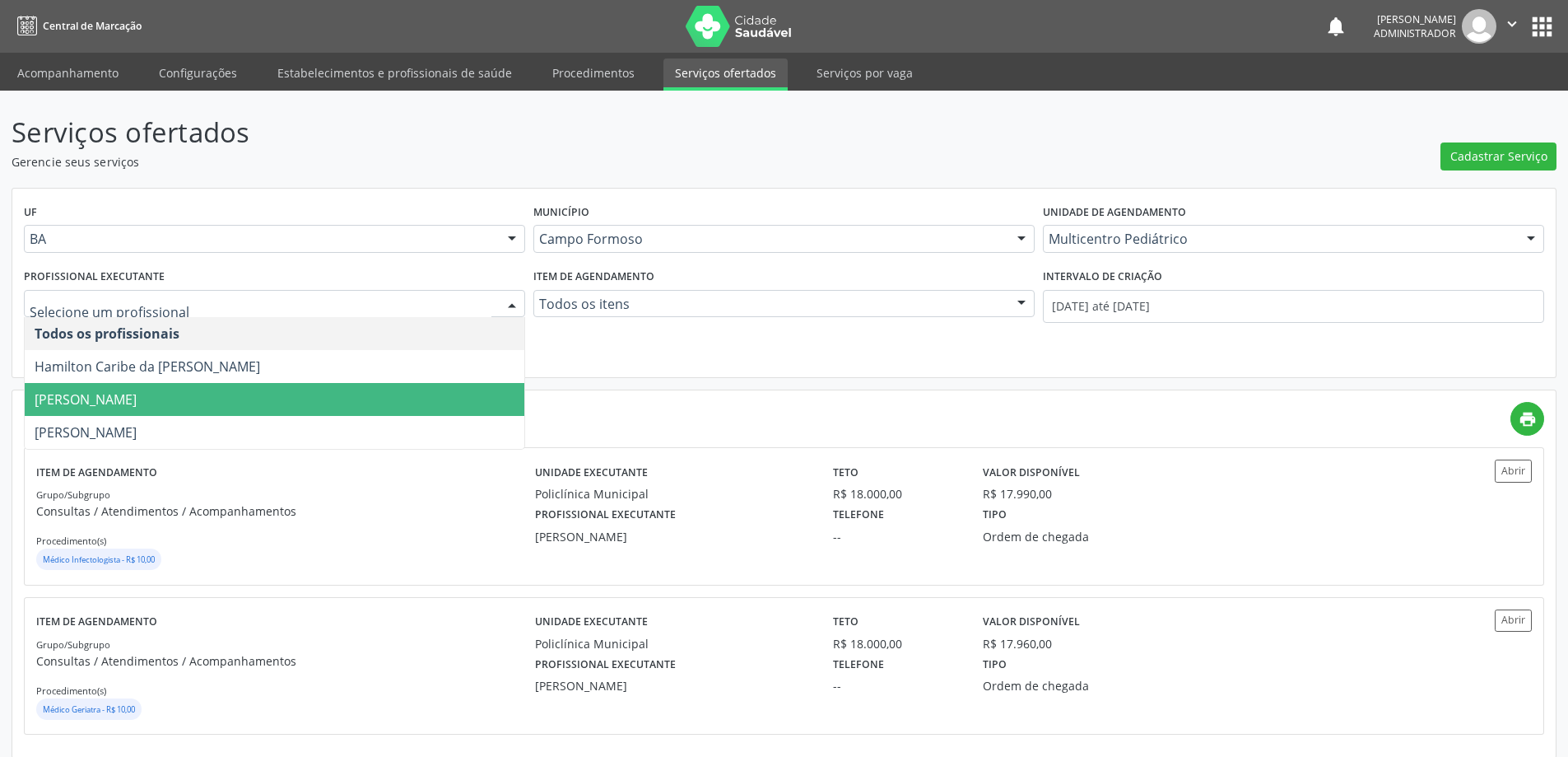
click at [424, 394] on span "Maria Eleny Goncalves de Oliveira Porto" at bounding box center [274, 400] width 500 height 33
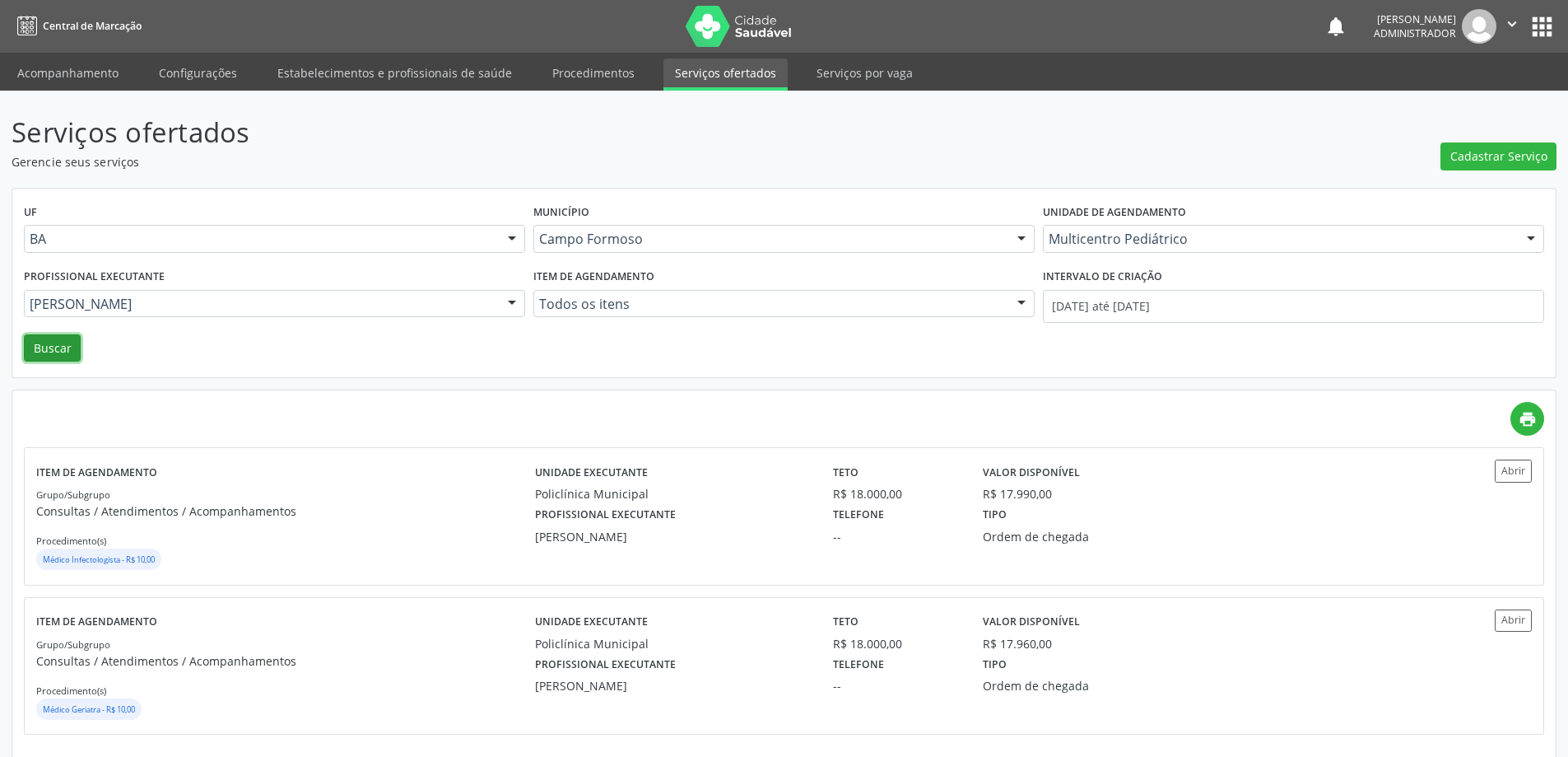
drag, startPoint x: 59, startPoint y: 355, endPoint x: 296, endPoint y: 346, distance: 237.2
click at [61, 354] on button "Buscar" at bounding box center [52, 348] width 57 height 28
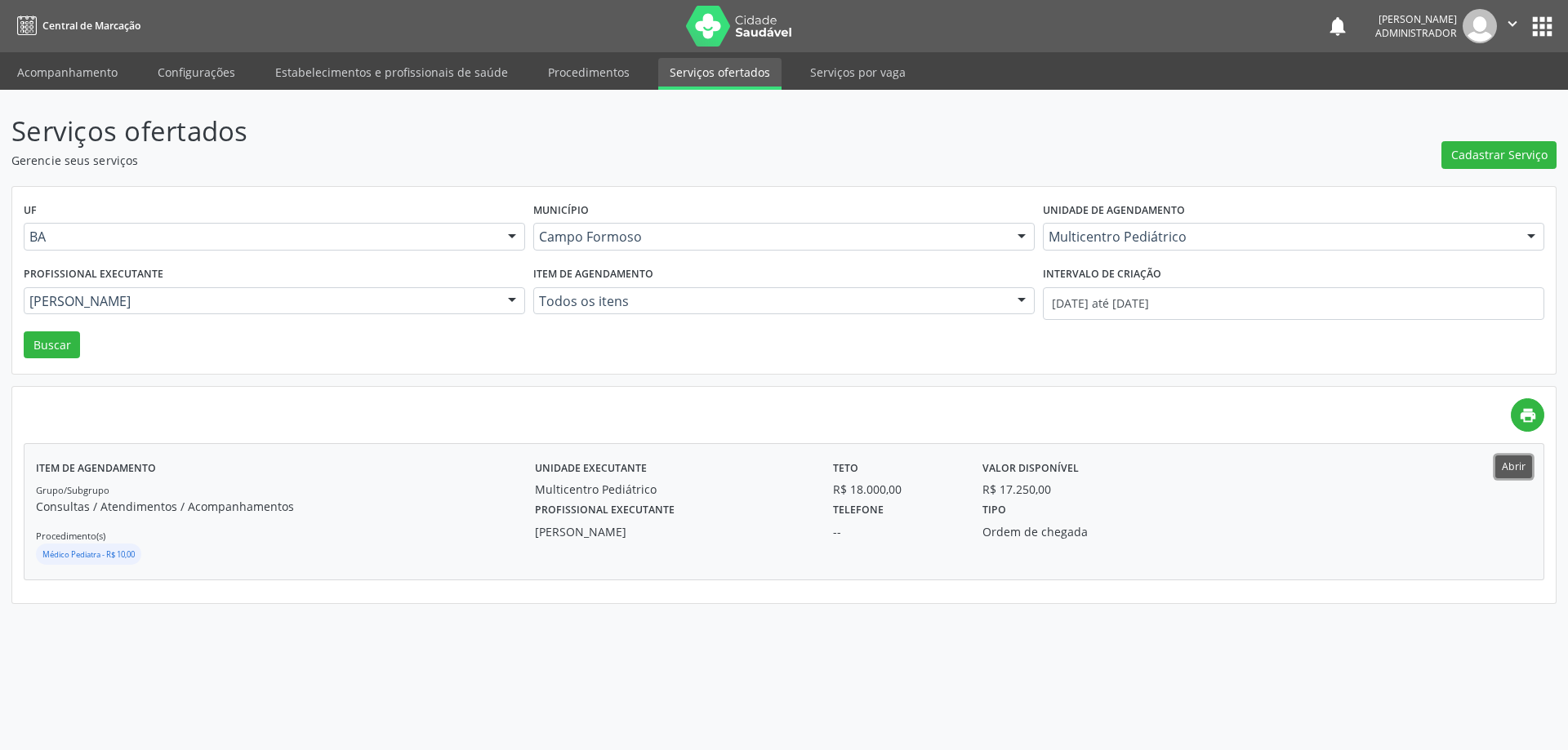
click at [1516, 469] on button "Abrir" at bounding box center [1514, 466] width 37 height 22
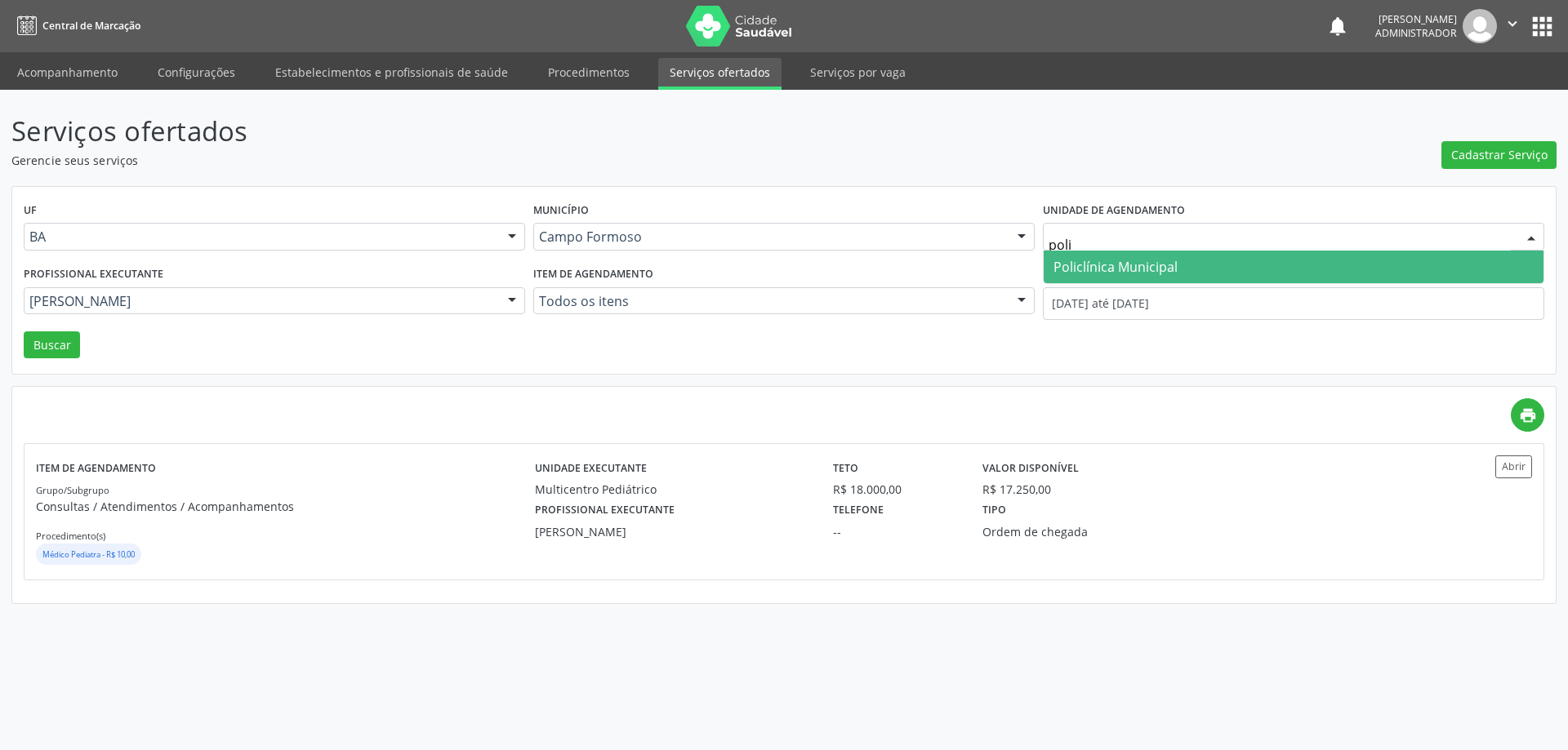
type input "polic"
click at [1148, 263] on span "Policlínica Municipal" at bounding box center [1116, 266] width 124 height 17
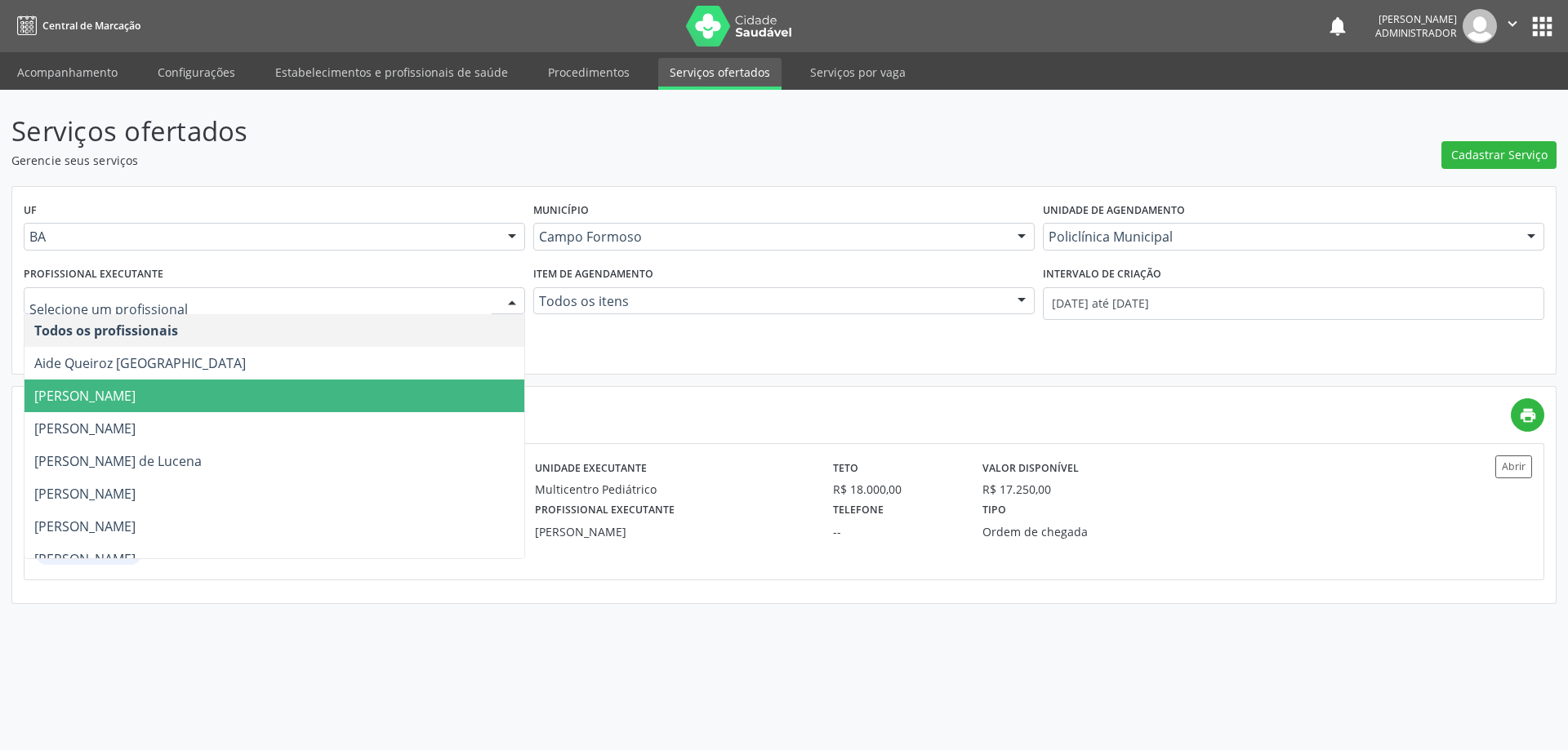
click at [505, 296] on div at bounding box center [511, 302] width 24 height 28
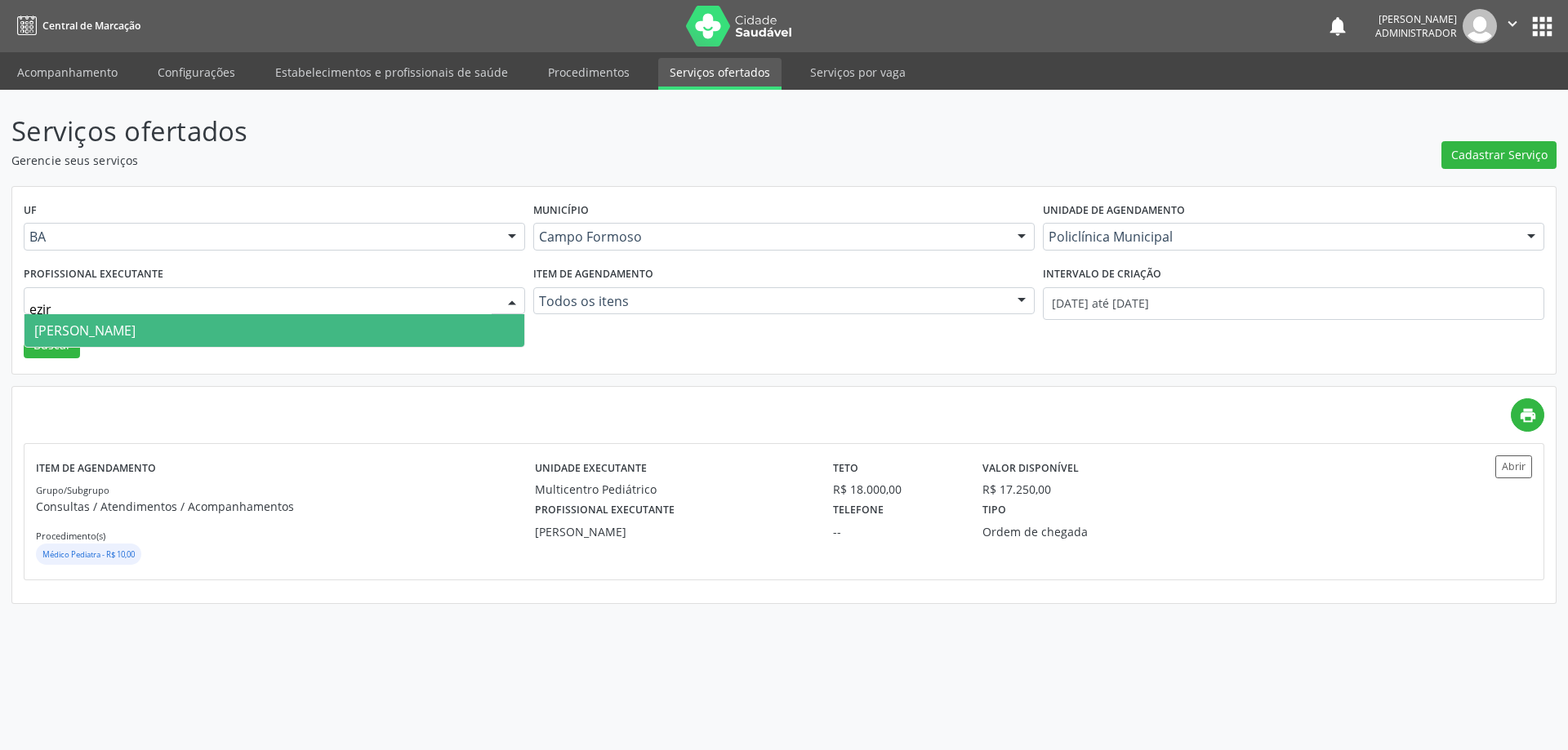
click at [422, 326] on span "Ezir Araujo Lima Junior" at bounding box center [274, 330] width 500 height 33
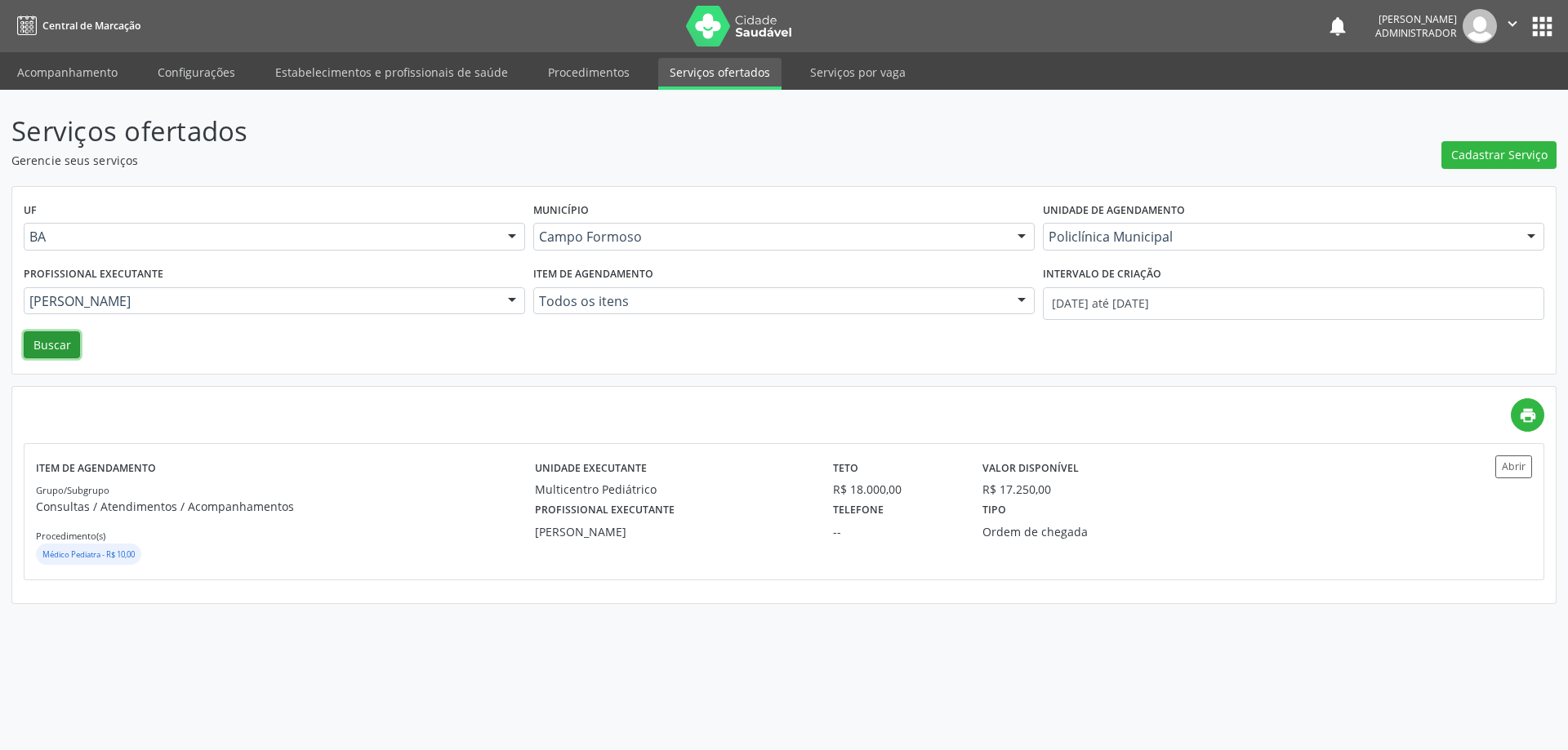
click at [48, 346] on button "Buscar" at bounding box center [52, 345] width 56 height 28
click at [1507, 465] on button "Abrir" at bounding box center [1514, 466] width 37 height 22
click at [511, 295] on div at bounding box center [511, 302] width 24 height 28
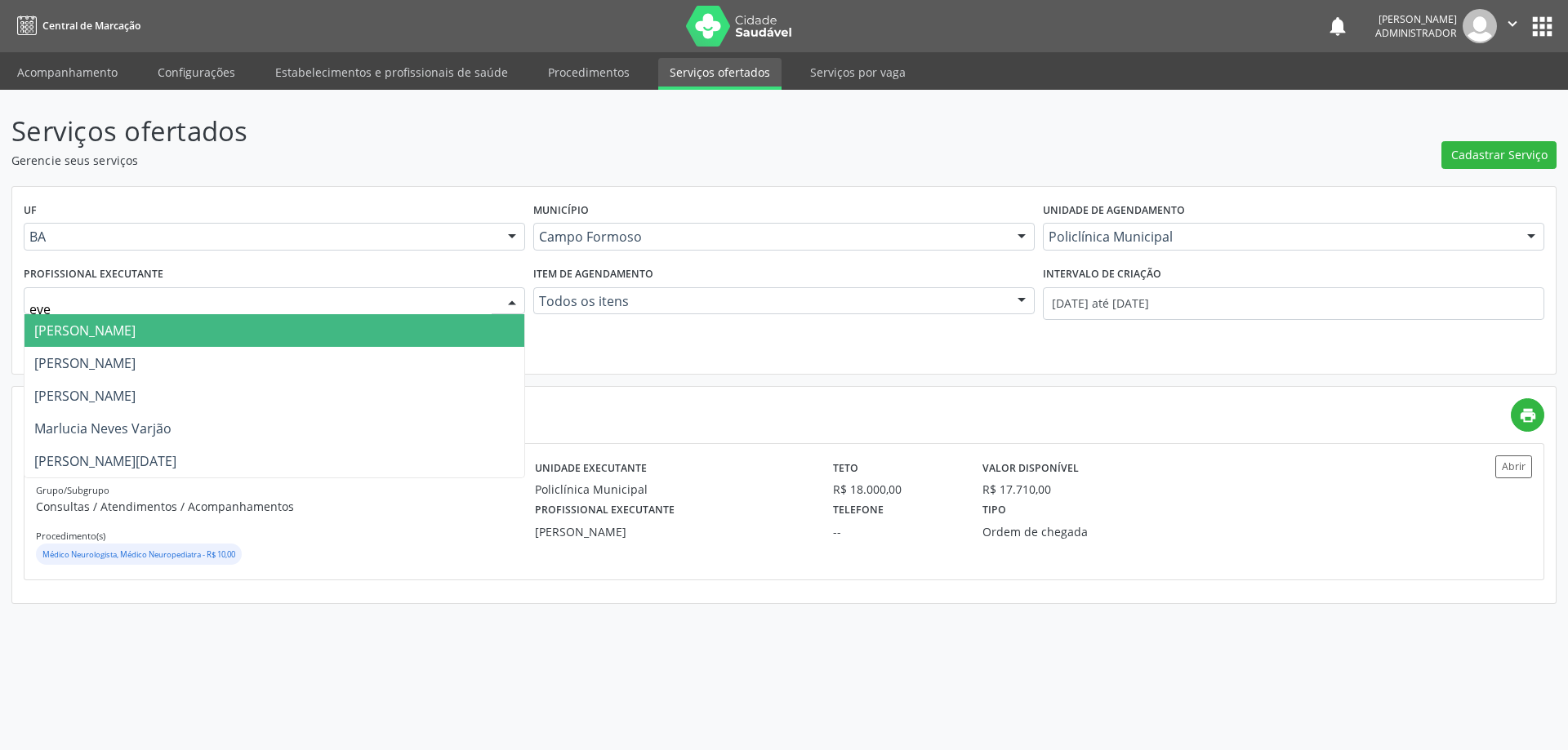
type input "ever"
click at [451, 339] on span "[PERSON_NAME]" at bounding box center [274, 330] width 500 height 33
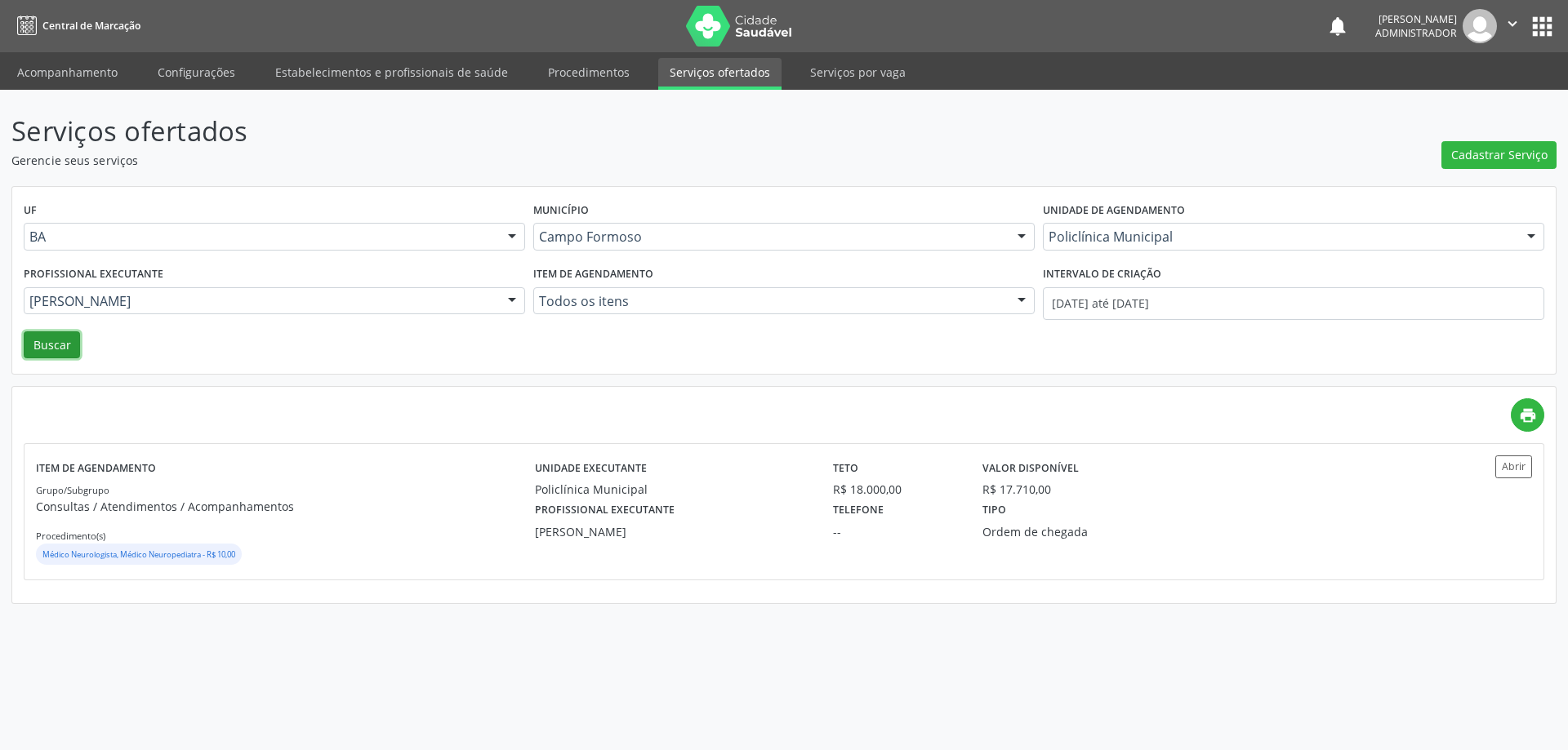
click at [63, 339] on button "Buscar" at bounding box center [52, 345] width 56 height 28
click at [1509, 464] on button "Abrir" at bounding box center [1514, 466] width 37 height 22
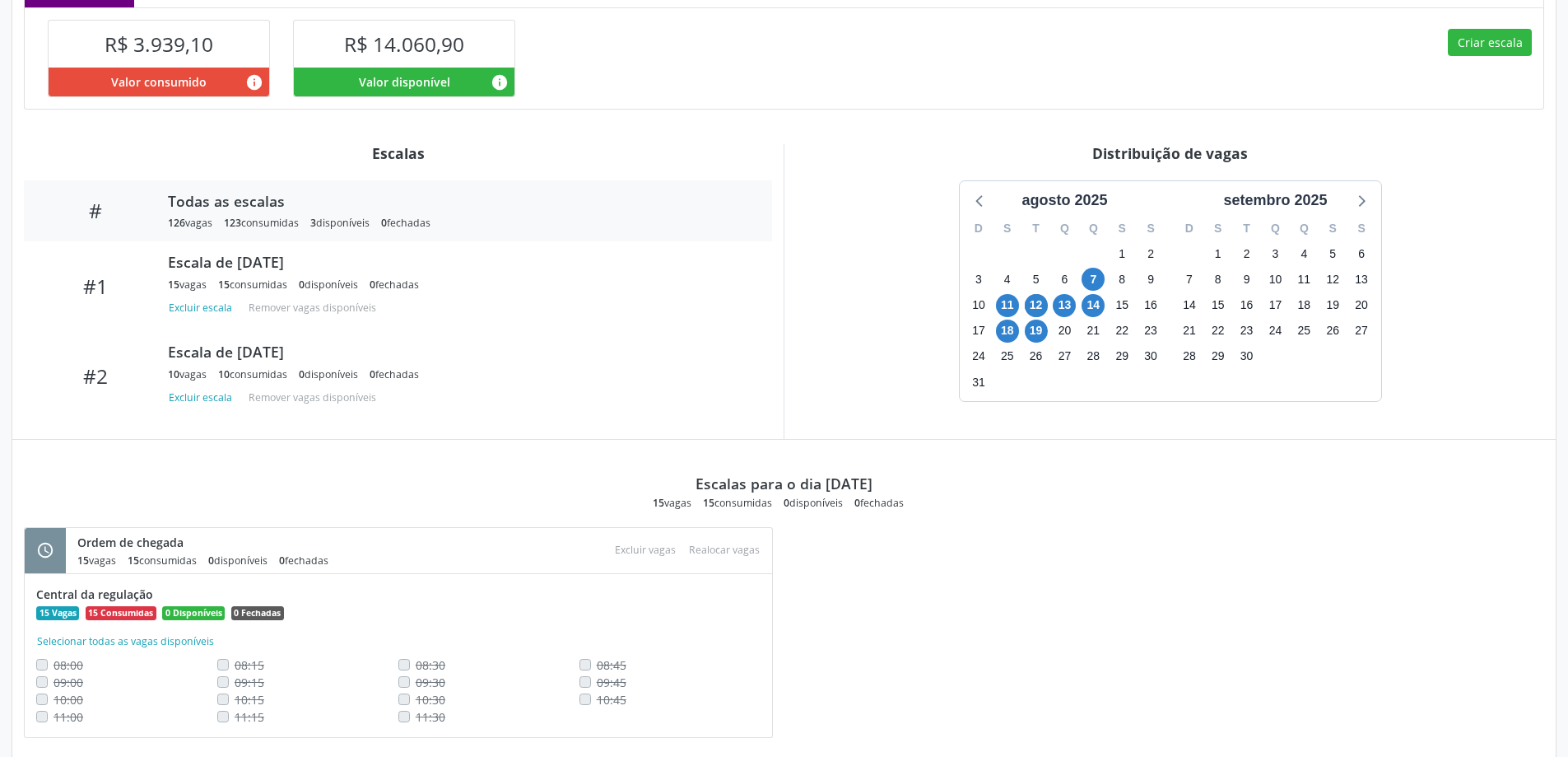
scroll to position [477, 0]
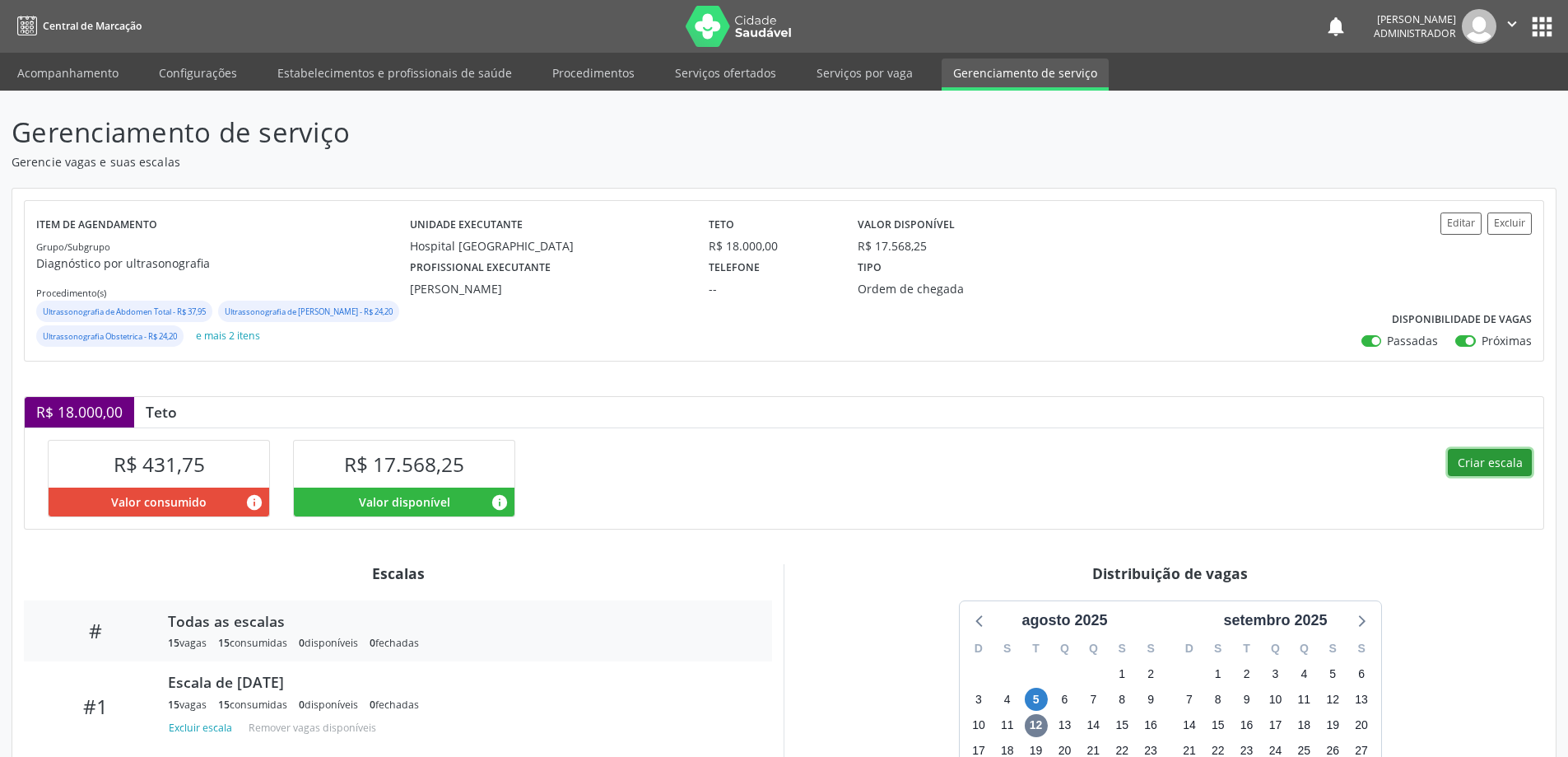
click at [1490, 477] on button "Criar escala" at bounding box center [1491, 463] width 84 height 28
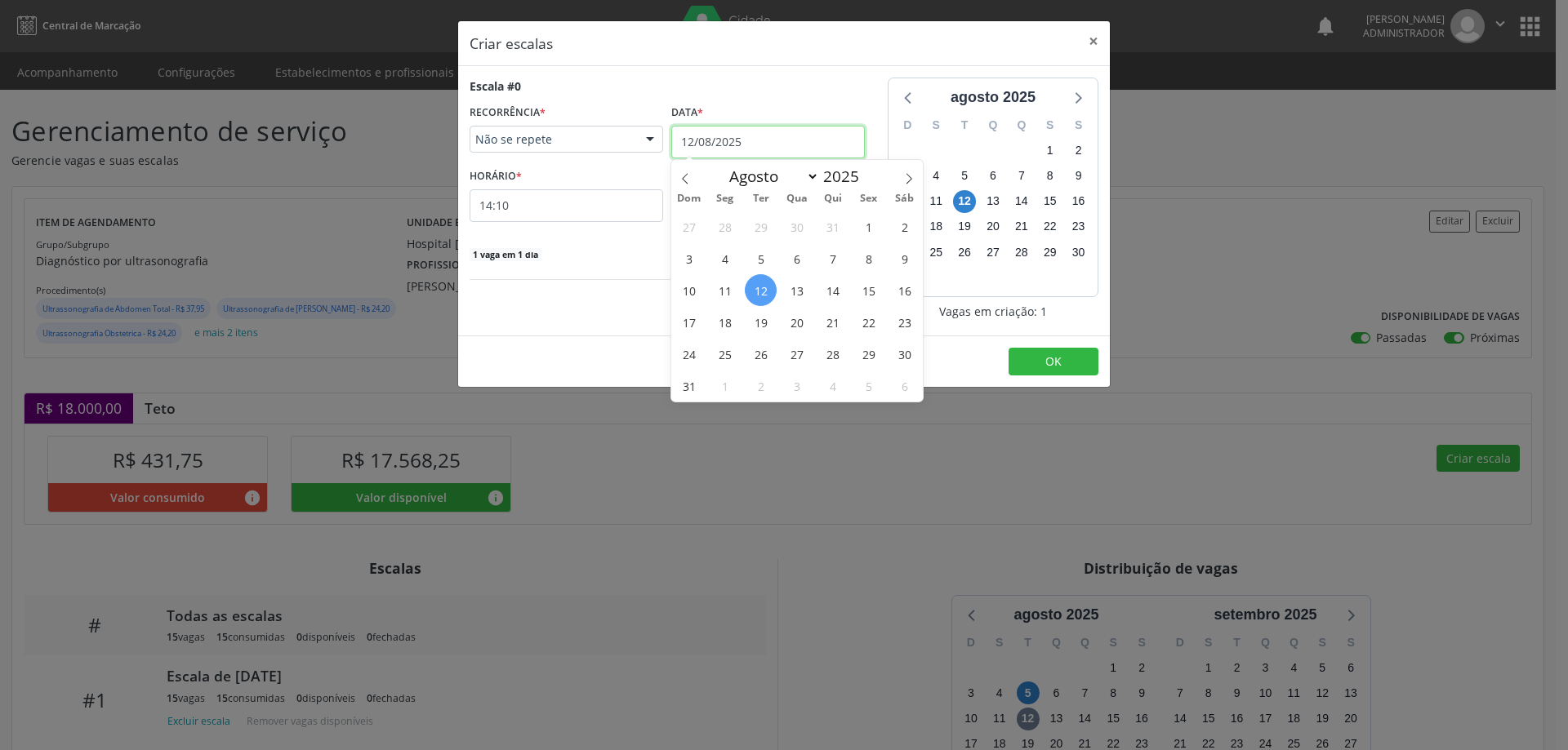
click at [710, 140] on input "12/08/2025" at bounding box center [768, 142] width 193 height 33
click at [763, 324] on span "19" at bounding box center [760, 322] width 32 height 32
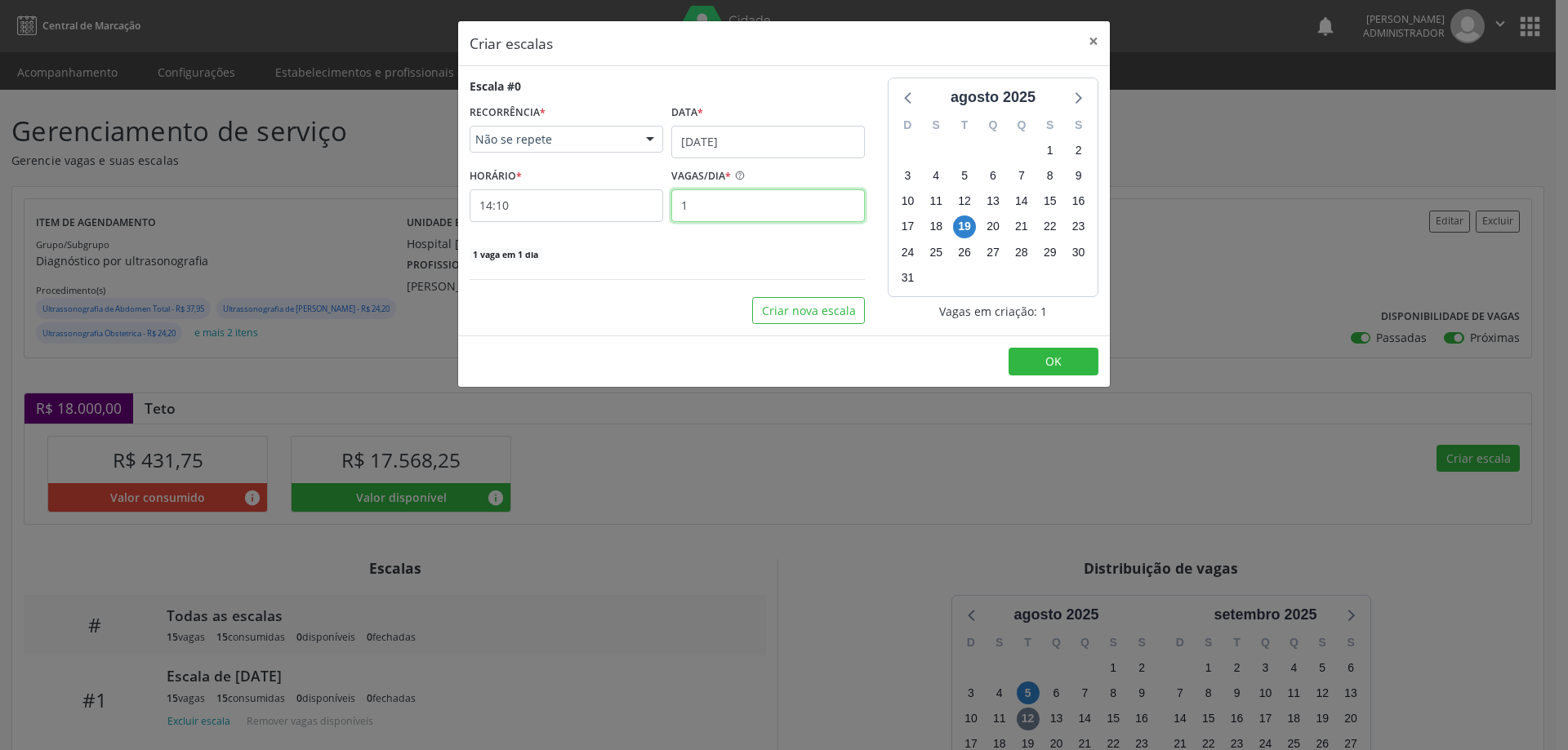
click at [722, 206] on input "1" at bounding box center [768, 206] width 193 height 33
type input "15"
click at [602, 204] on input "14:10" at bounding box center [566, 206] width 193 height 33
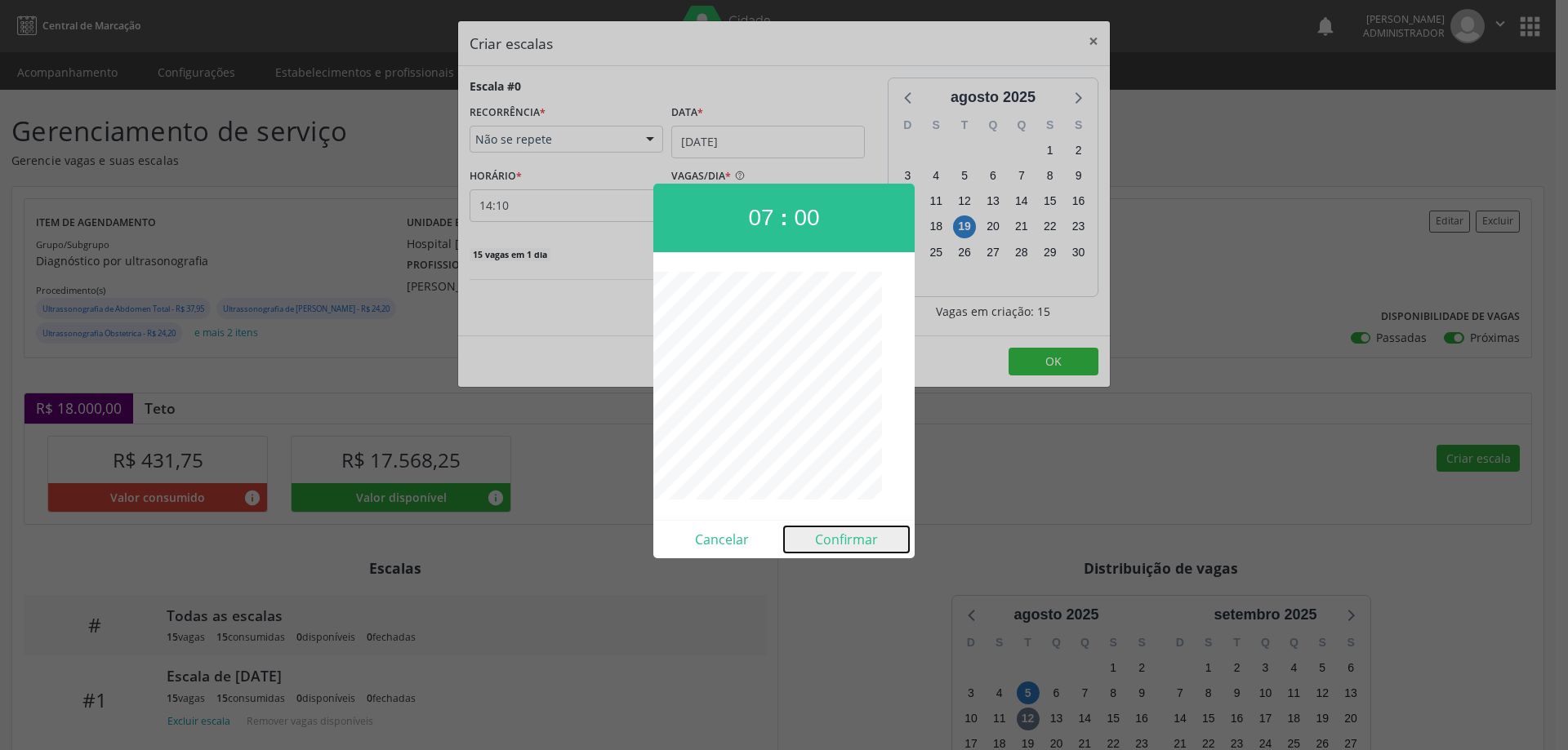
click at [827, 538] on button "Confirmar" at bounding box center [846, 539] width 125 height 26
type input "07:00"
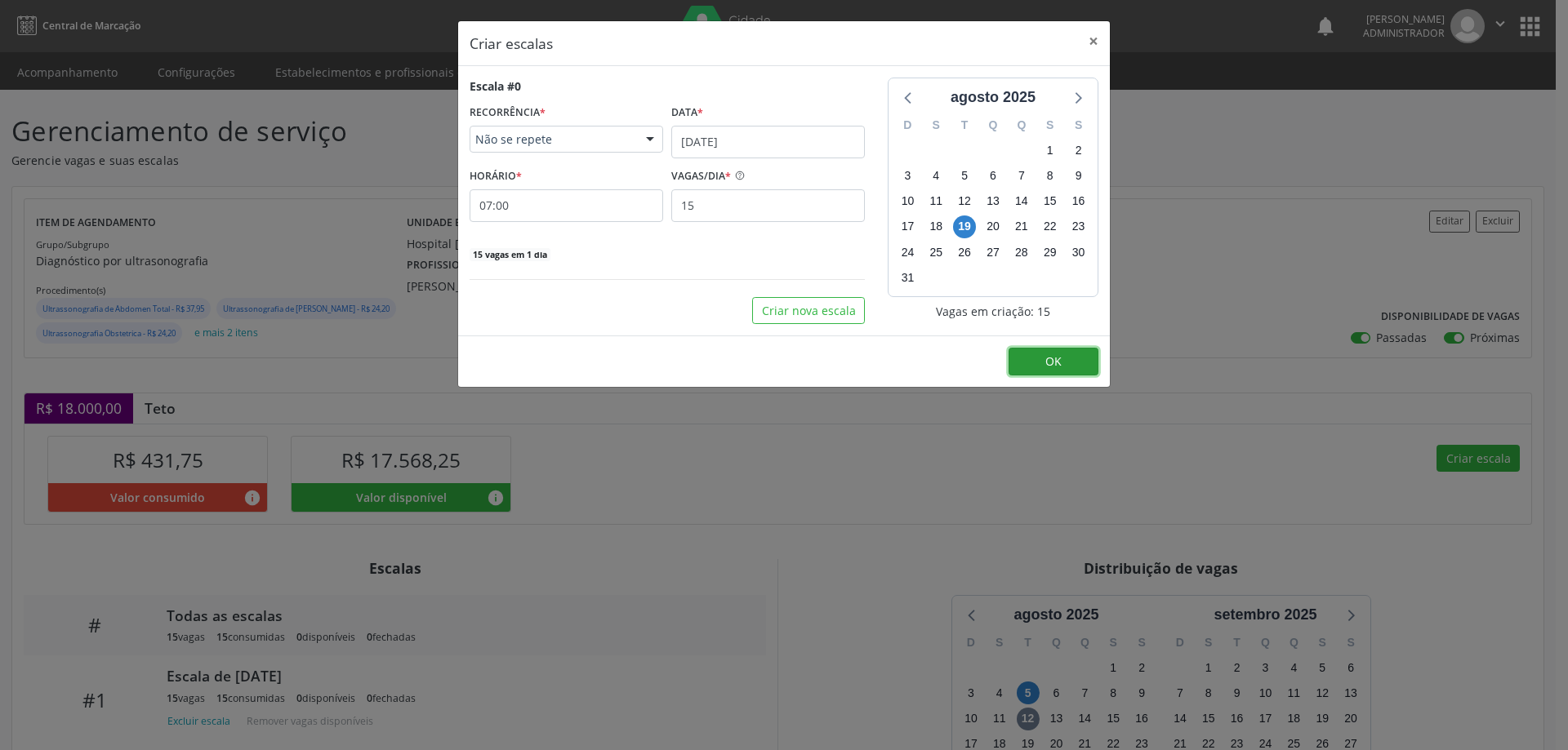
click at [1053, 354] on span "OK" at bounding box center [1053, 361] width 17 height 16
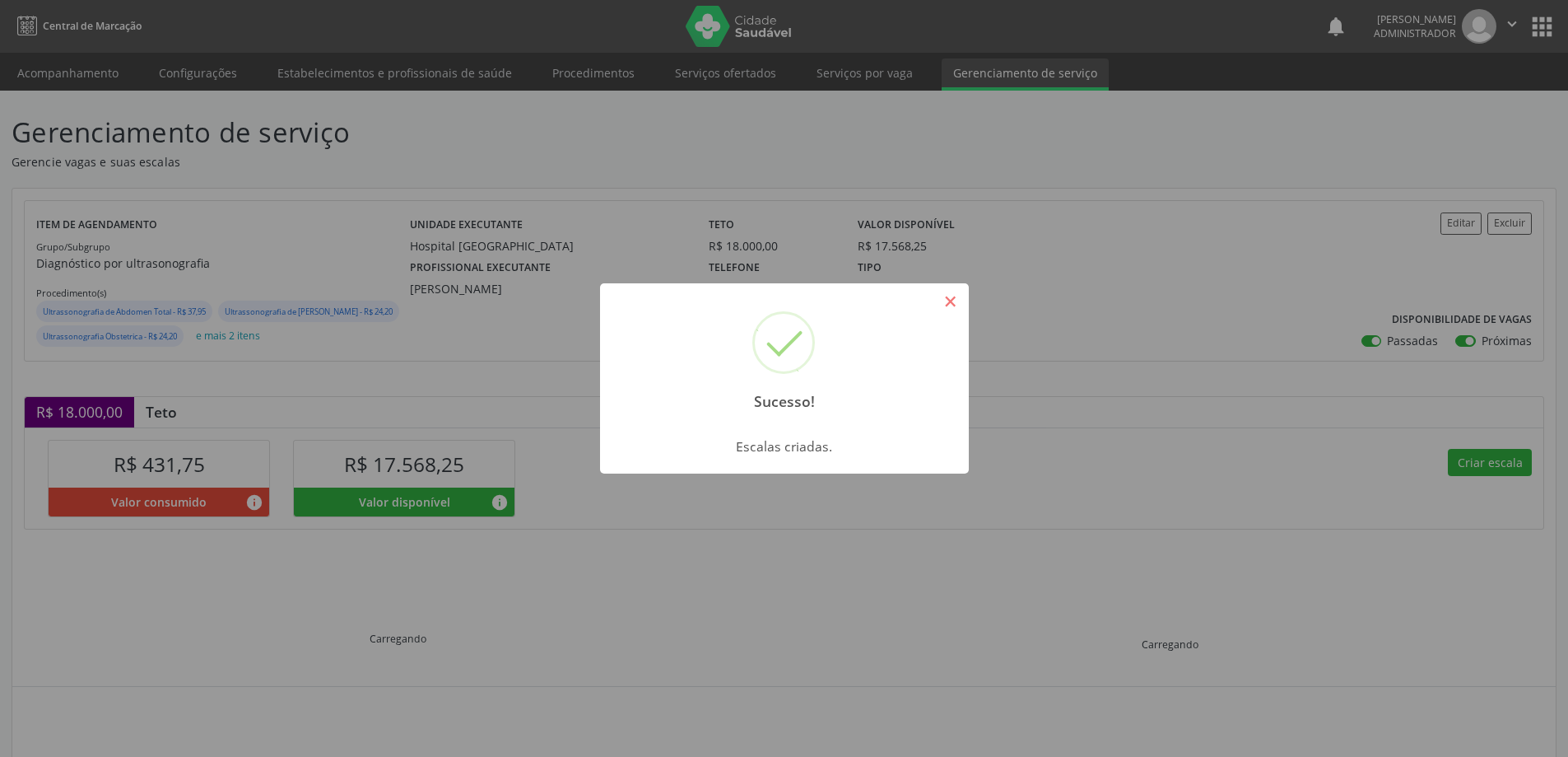
click at [950, 307] on button "×" at bounding box center [951, 301] width 28 height 28
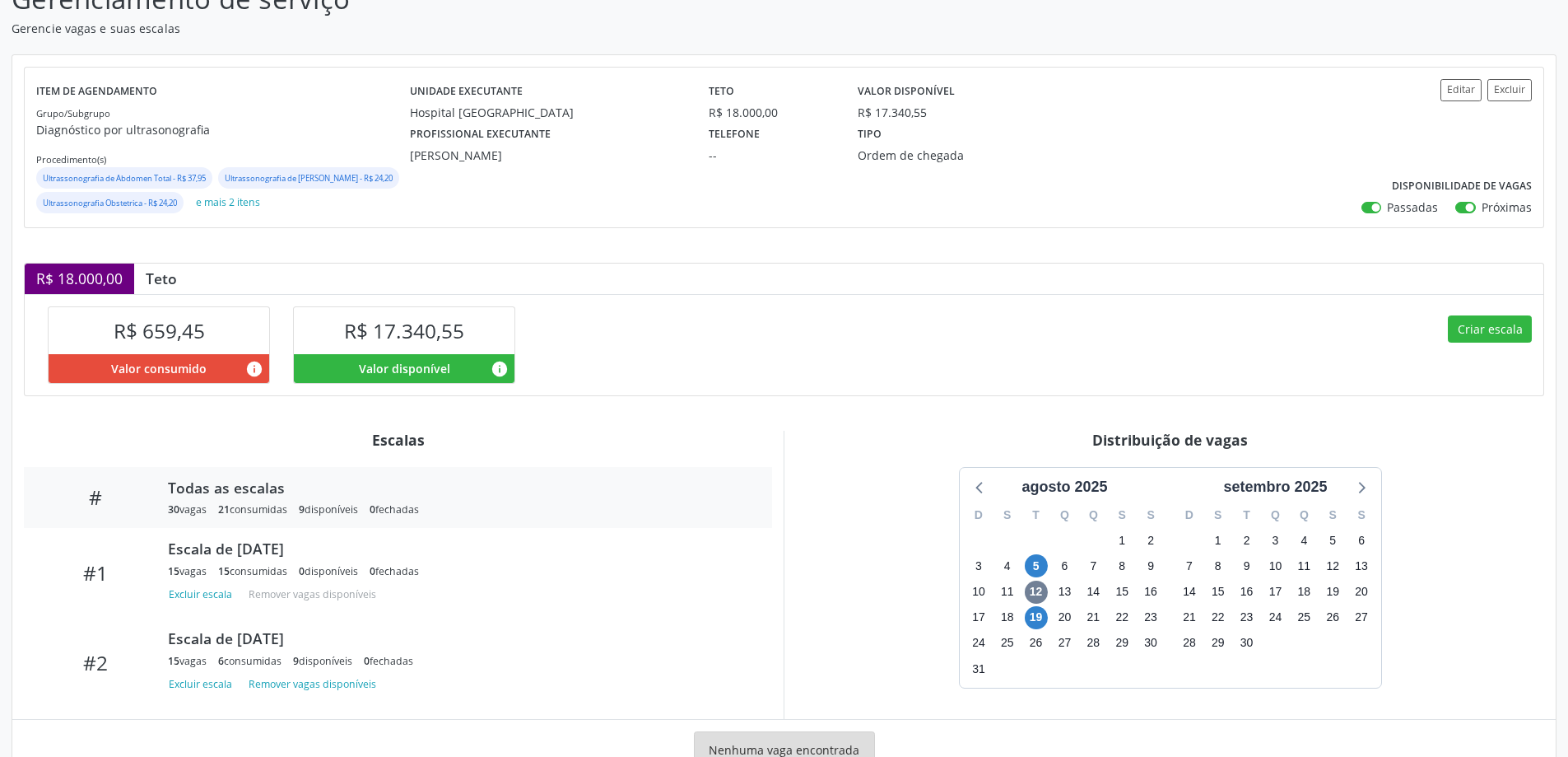
scroll to position [214, 0]
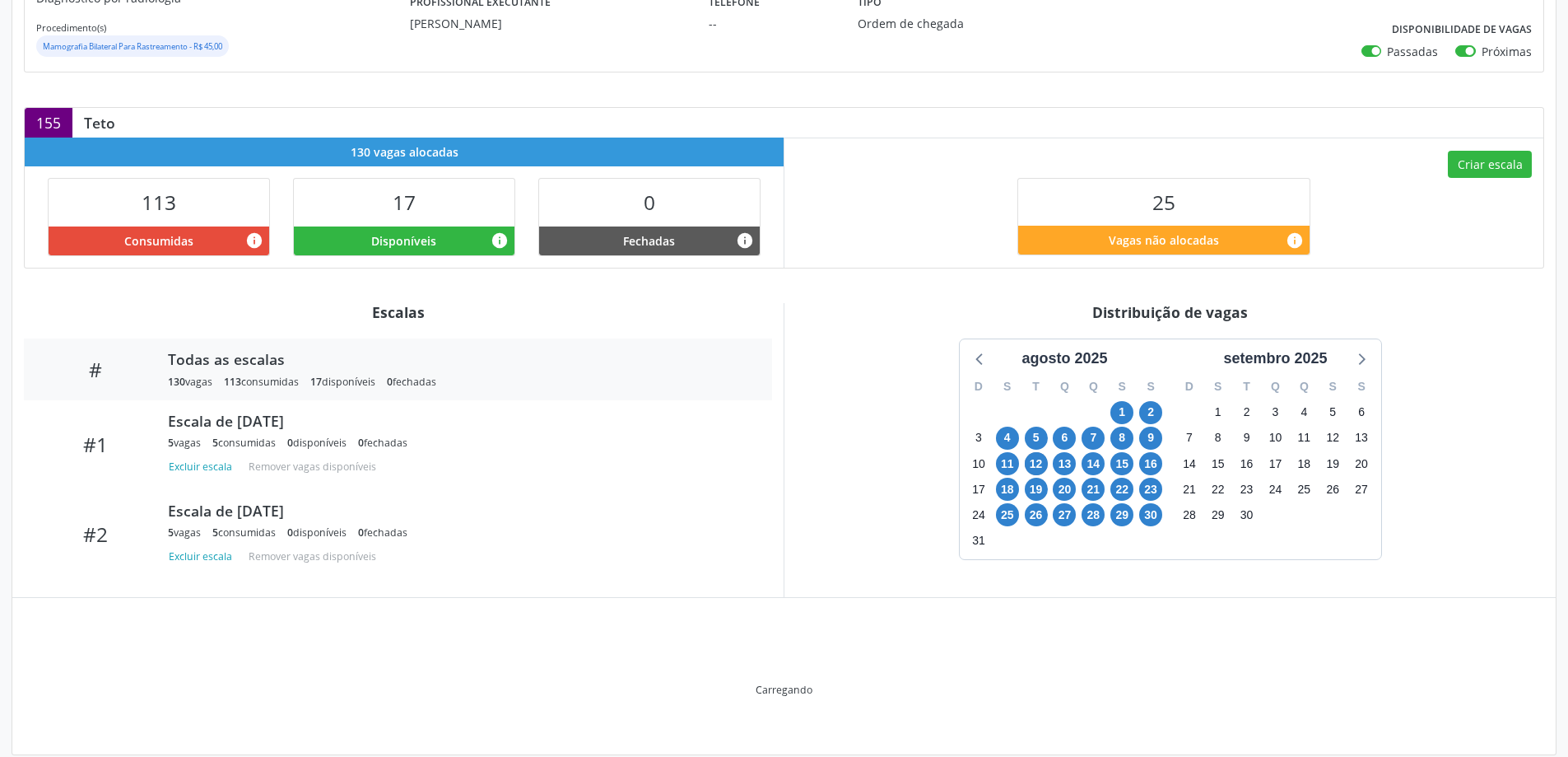
scroll to position [286, 0]
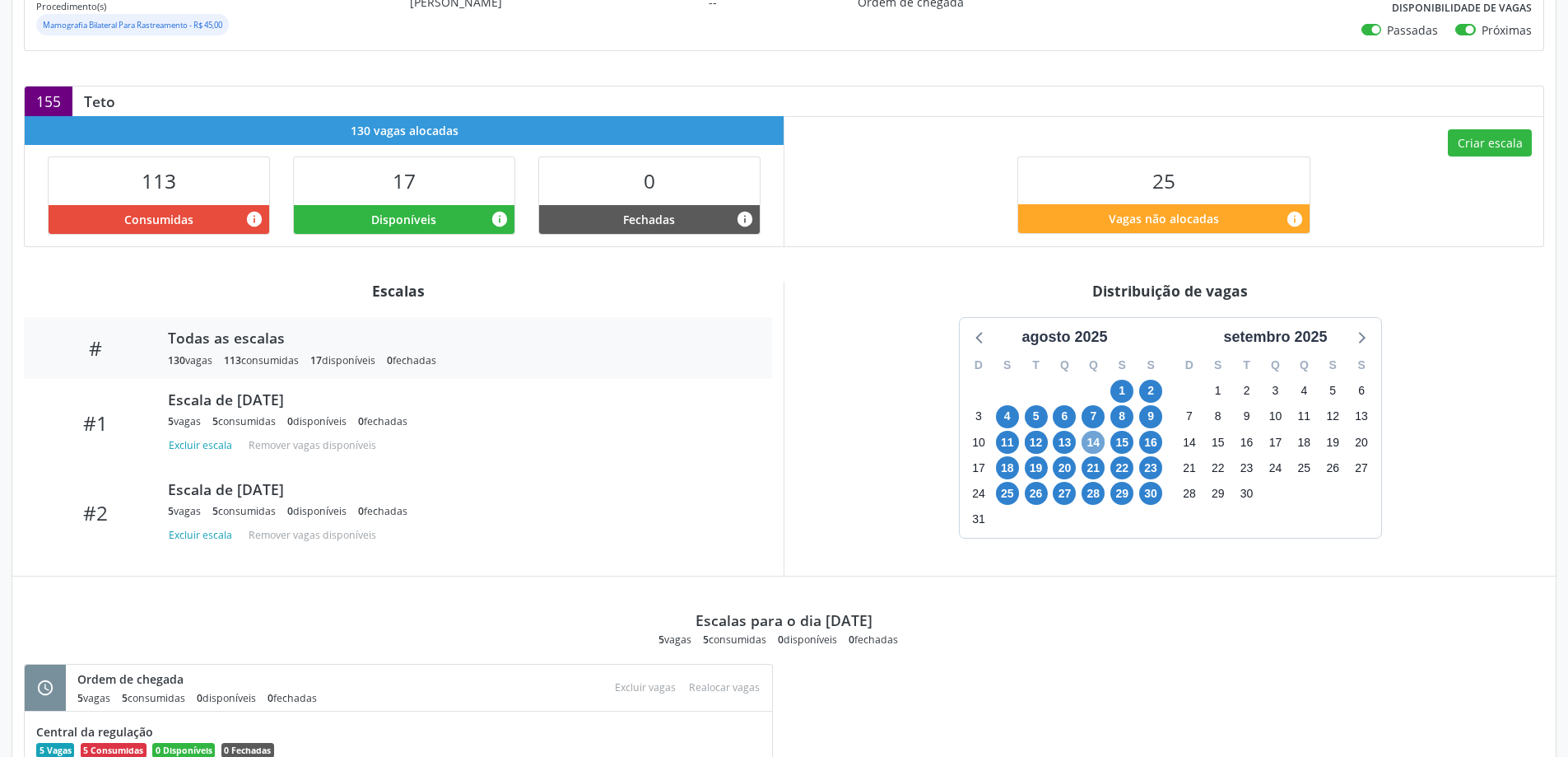
click at [1095, 444] on span "14" at bounding box center [1094, 442] width 24 height 24
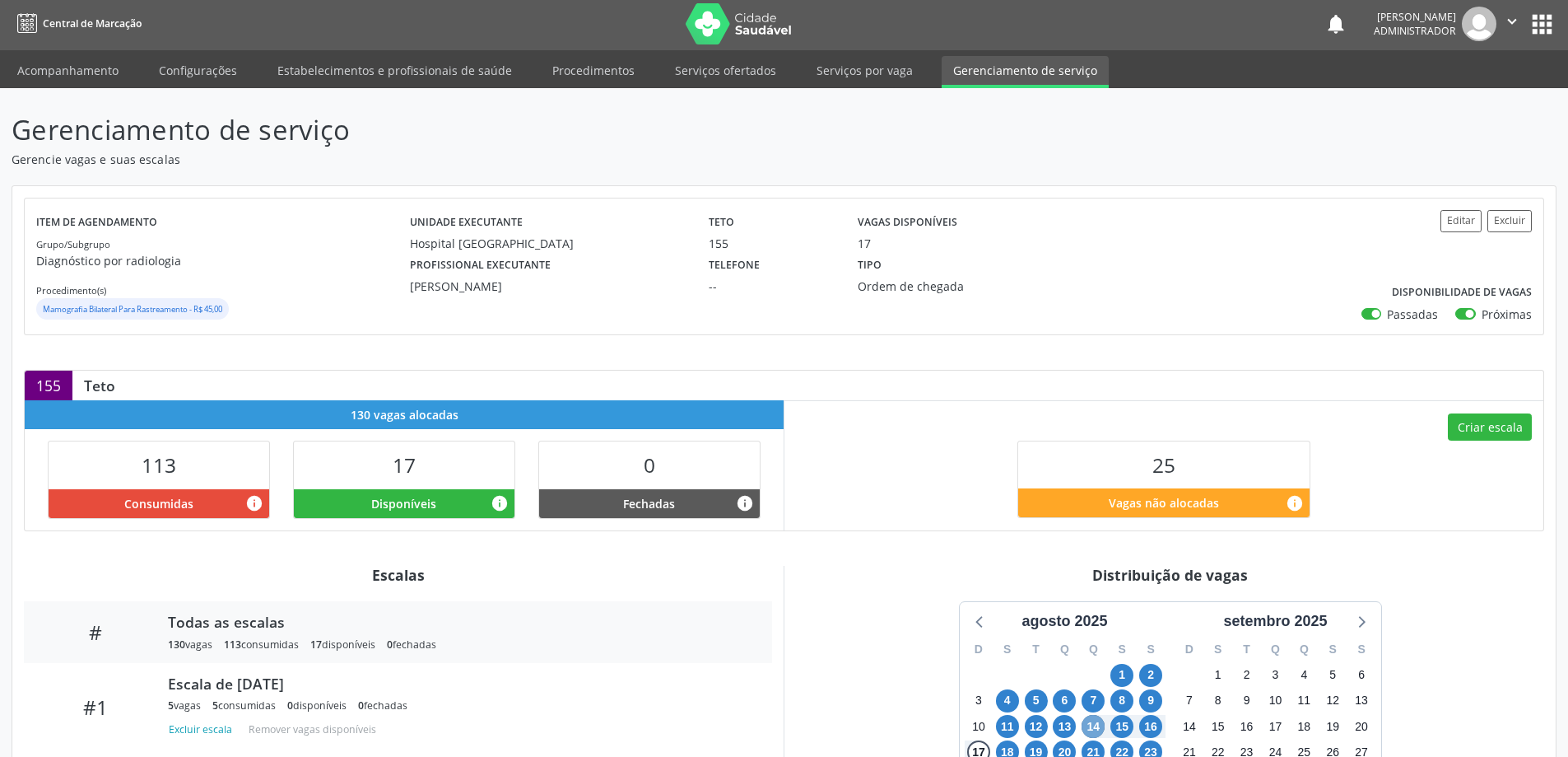
scroll to position [0, 0]
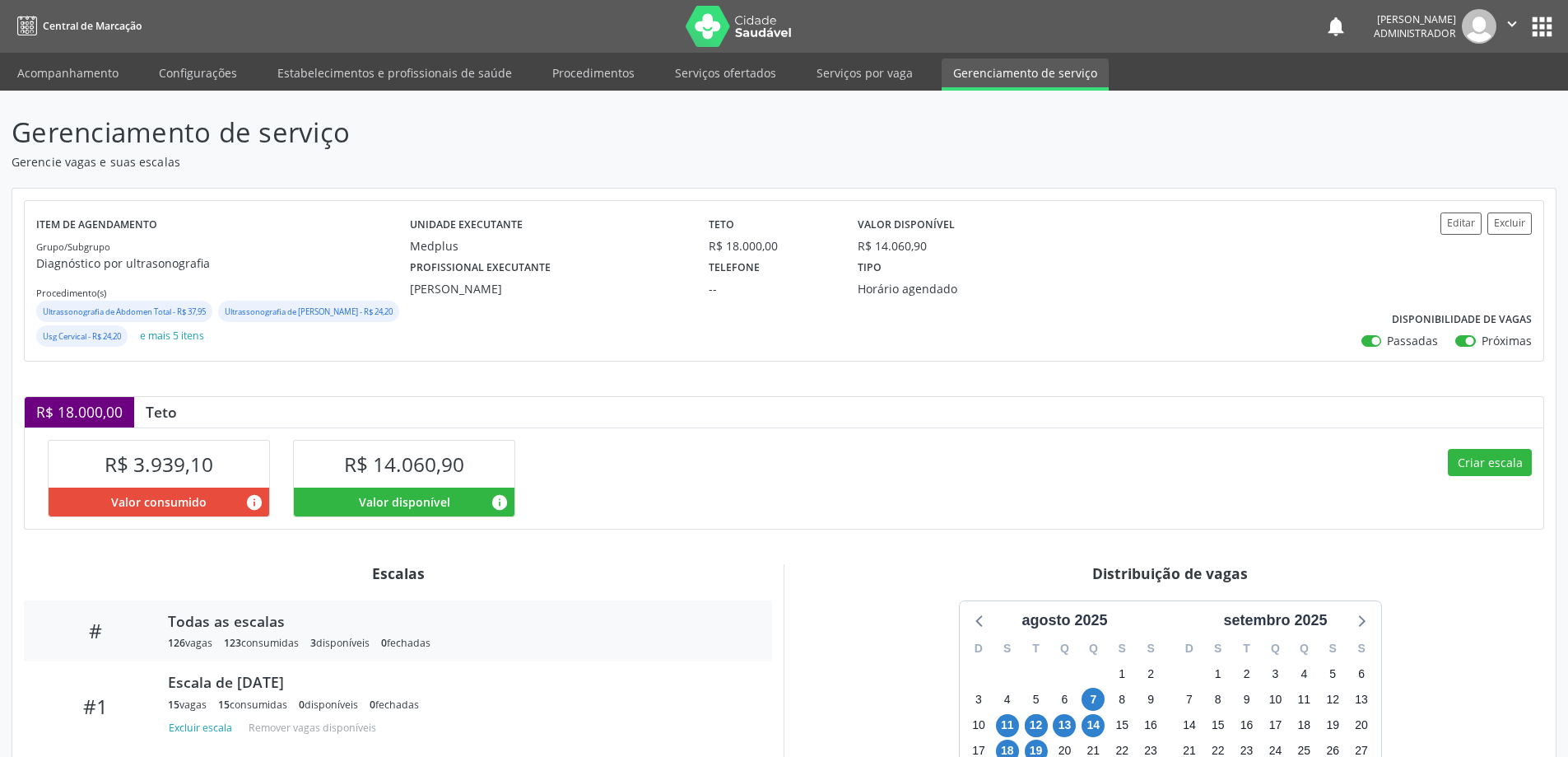
scroll to position [477, 0]
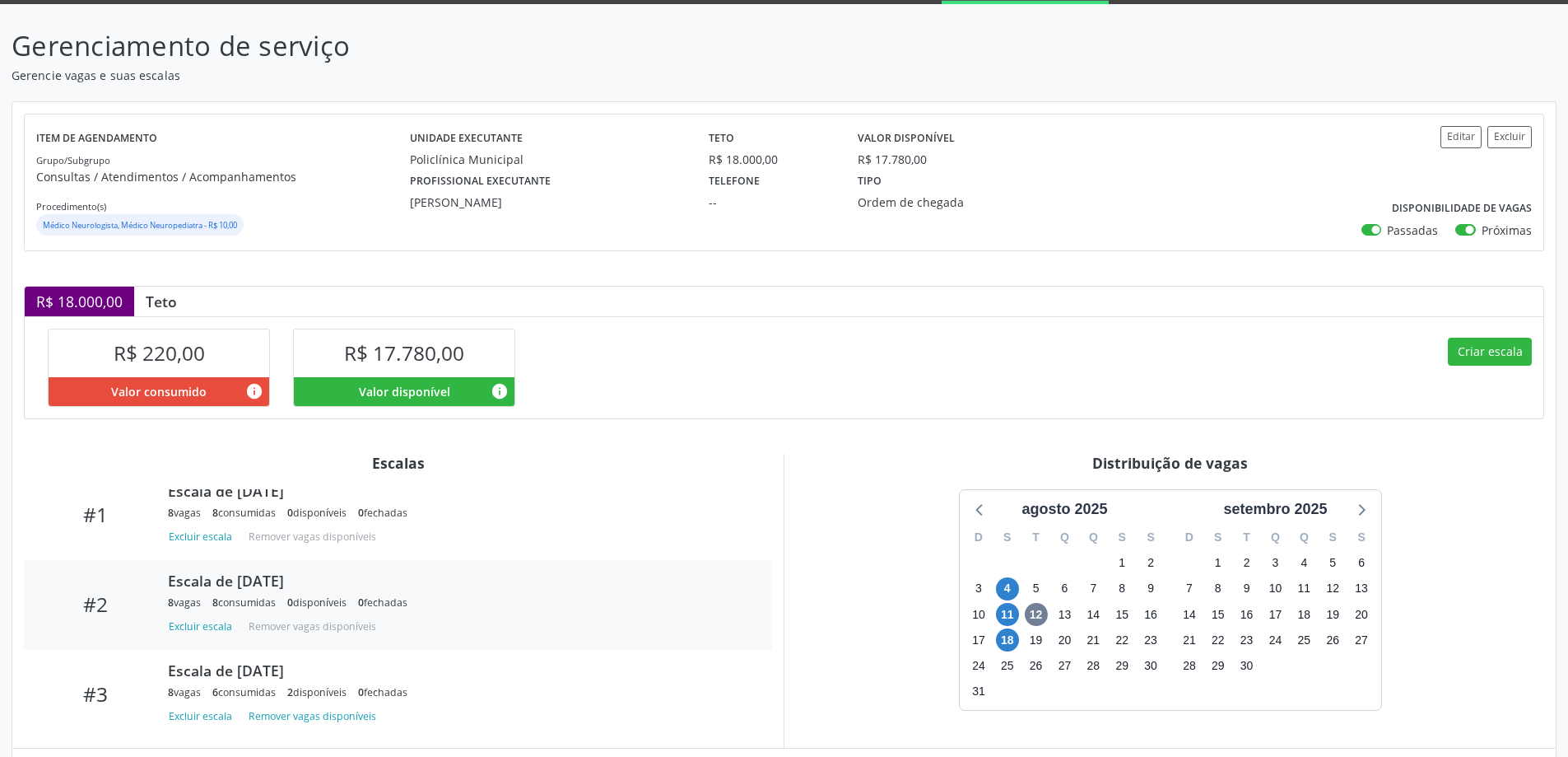
scroll to position [83, 0]
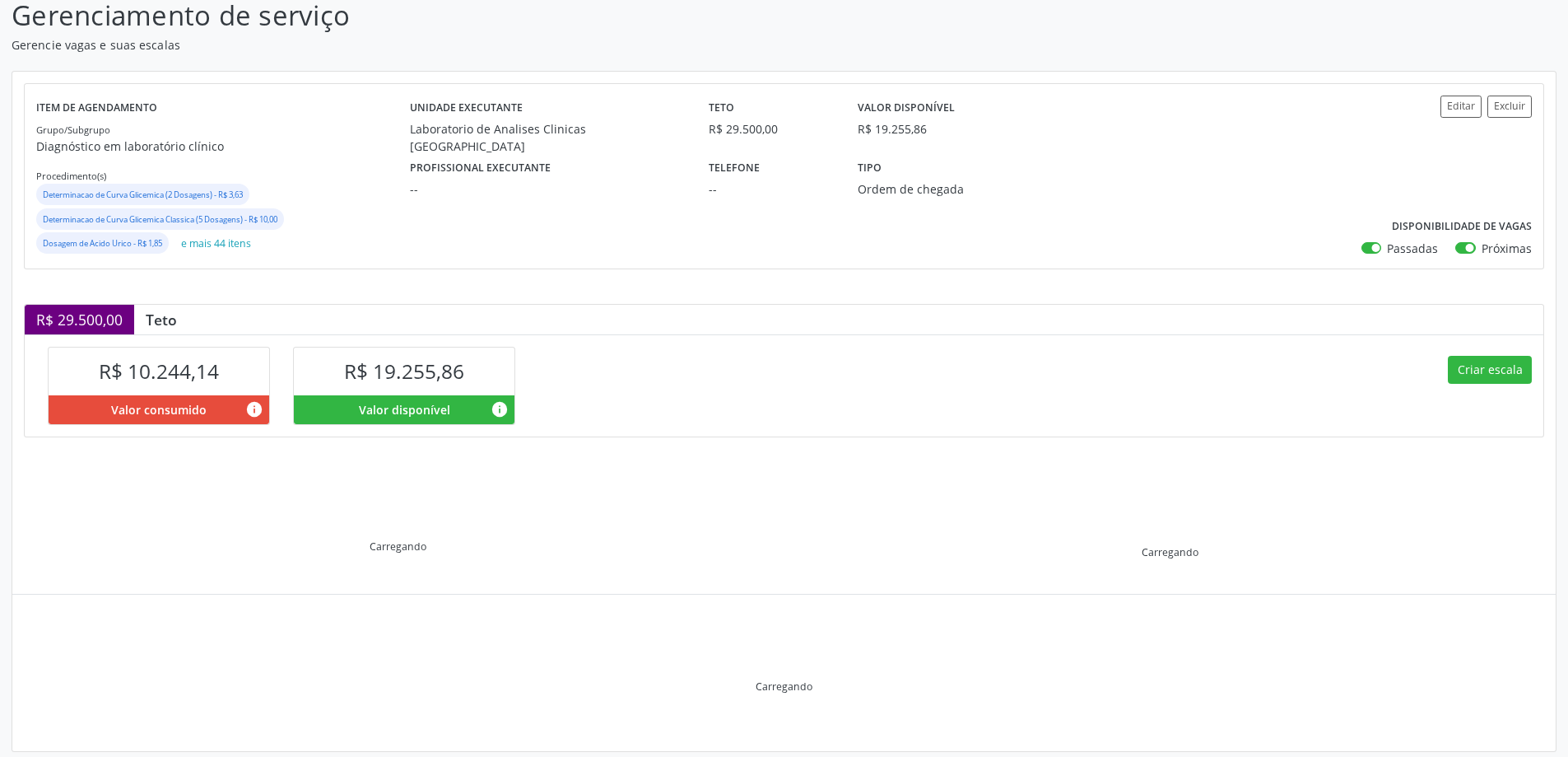
scroll to position [135, 0]
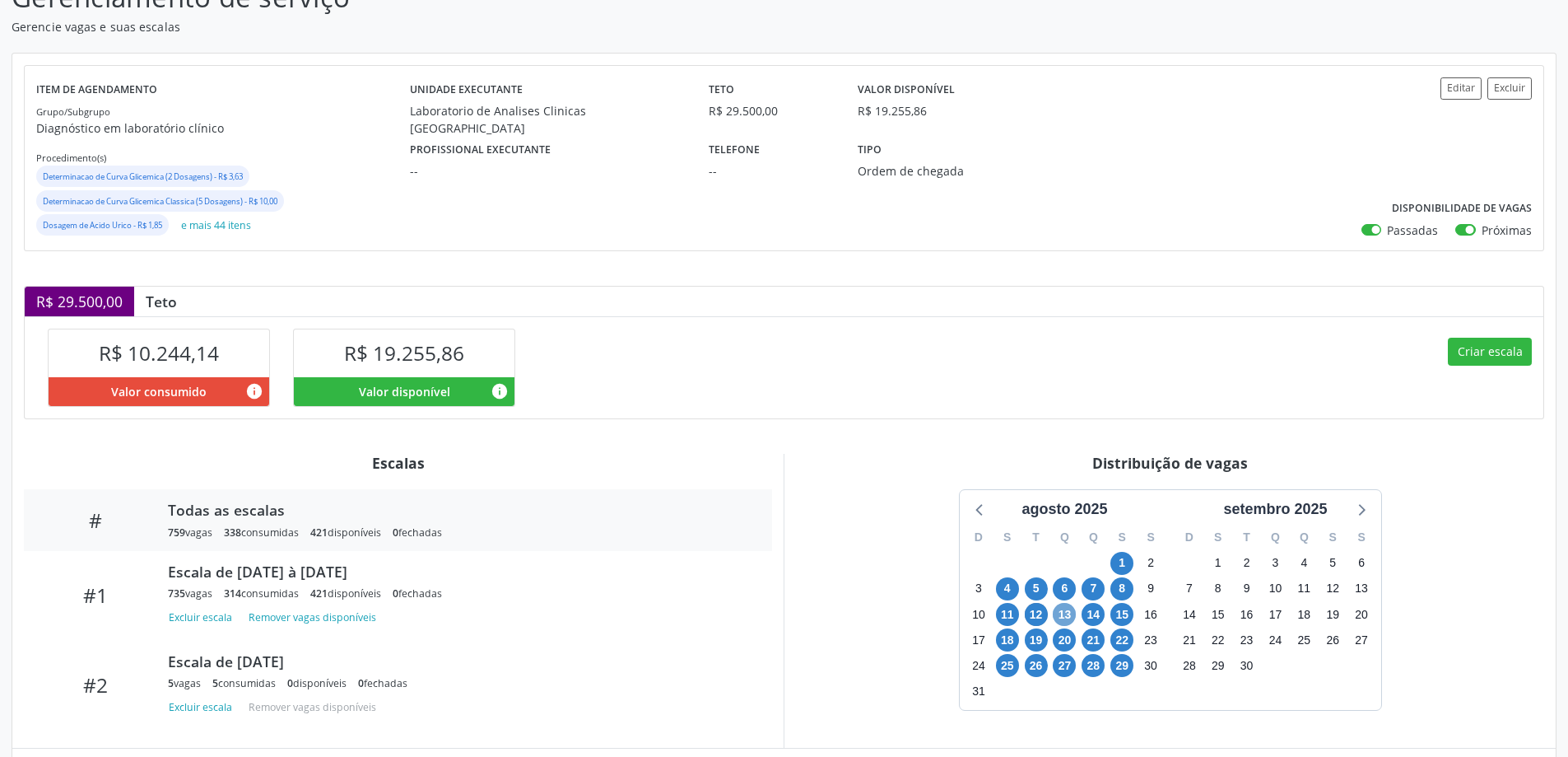
click at [1068, 621] on span "13" at bounding box center [1064, 615] width 24 height 24
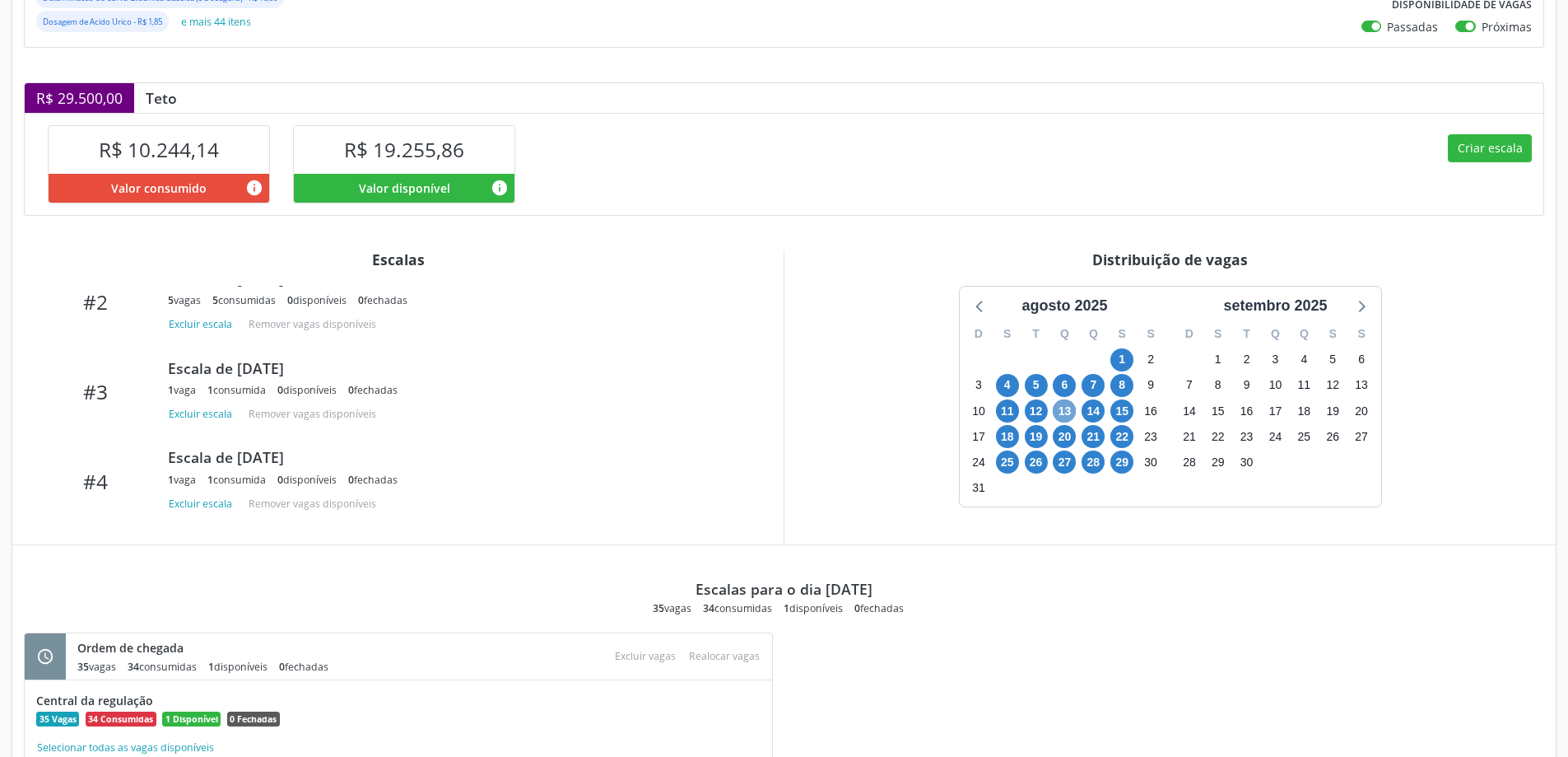
scroll to position [317, 0]
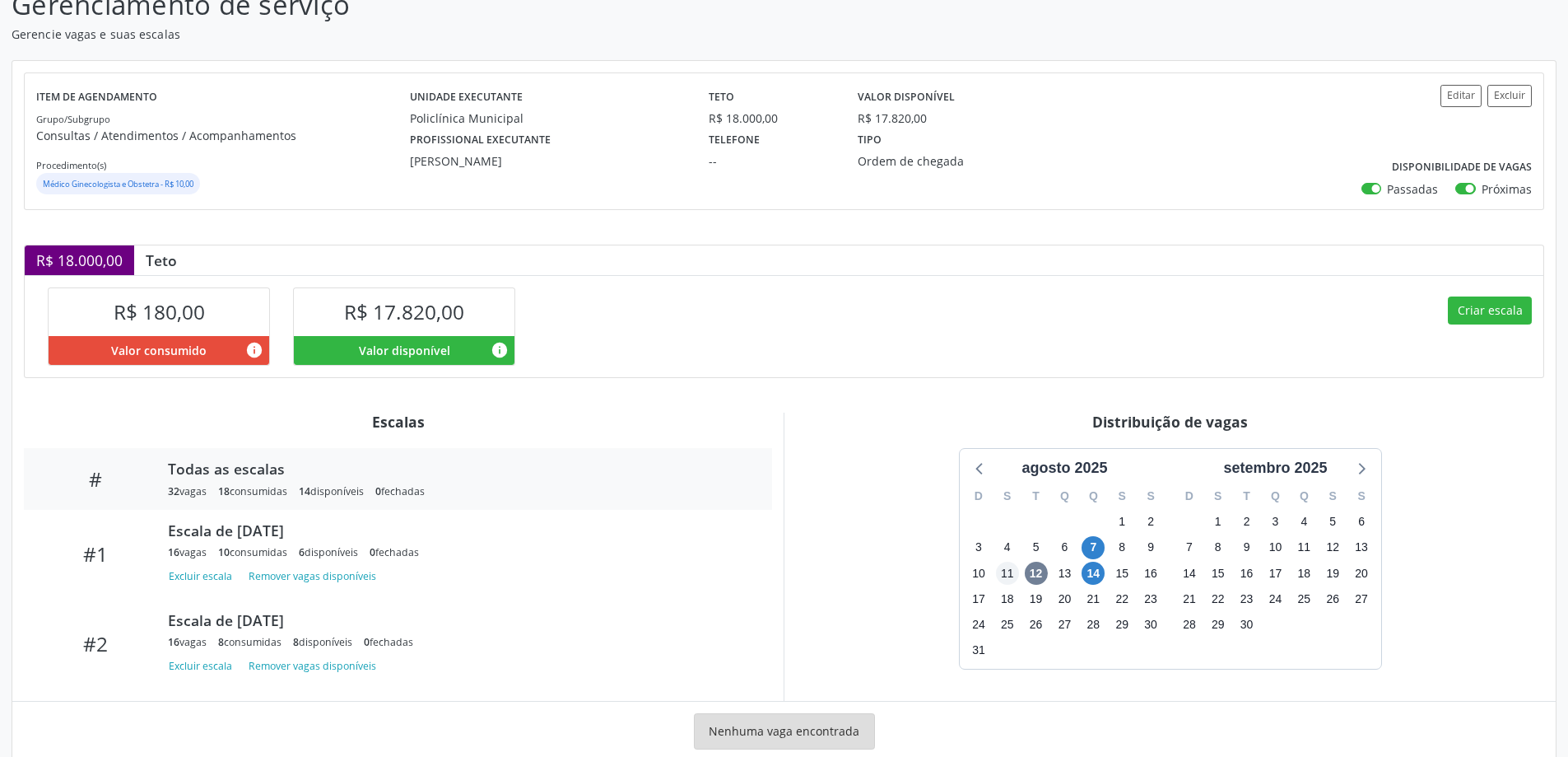
scroll to position [168, 0]
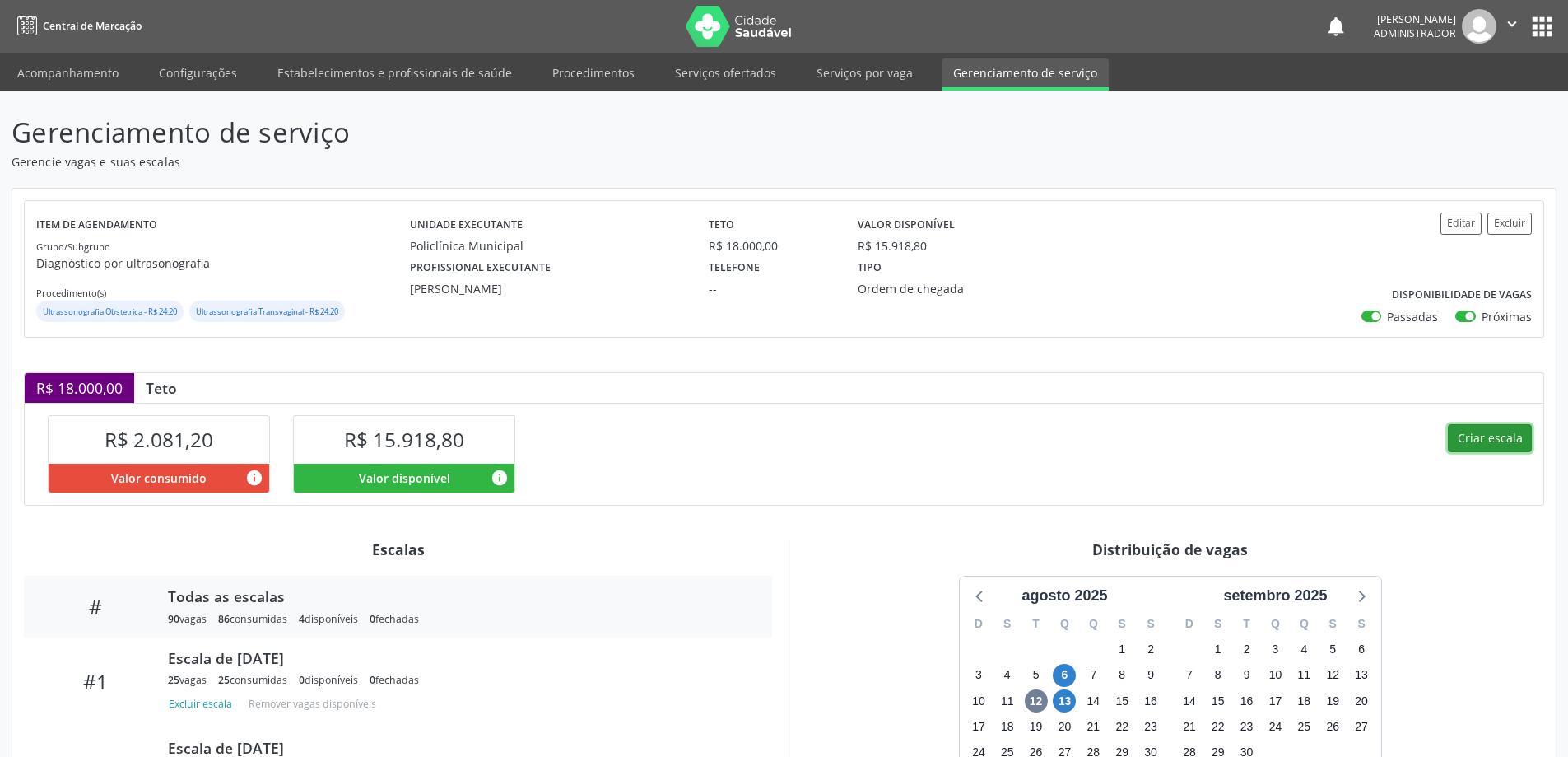
click at [1469, 435] on button "Criar escala" at bounding box center [1491, 438] width 84 height 28
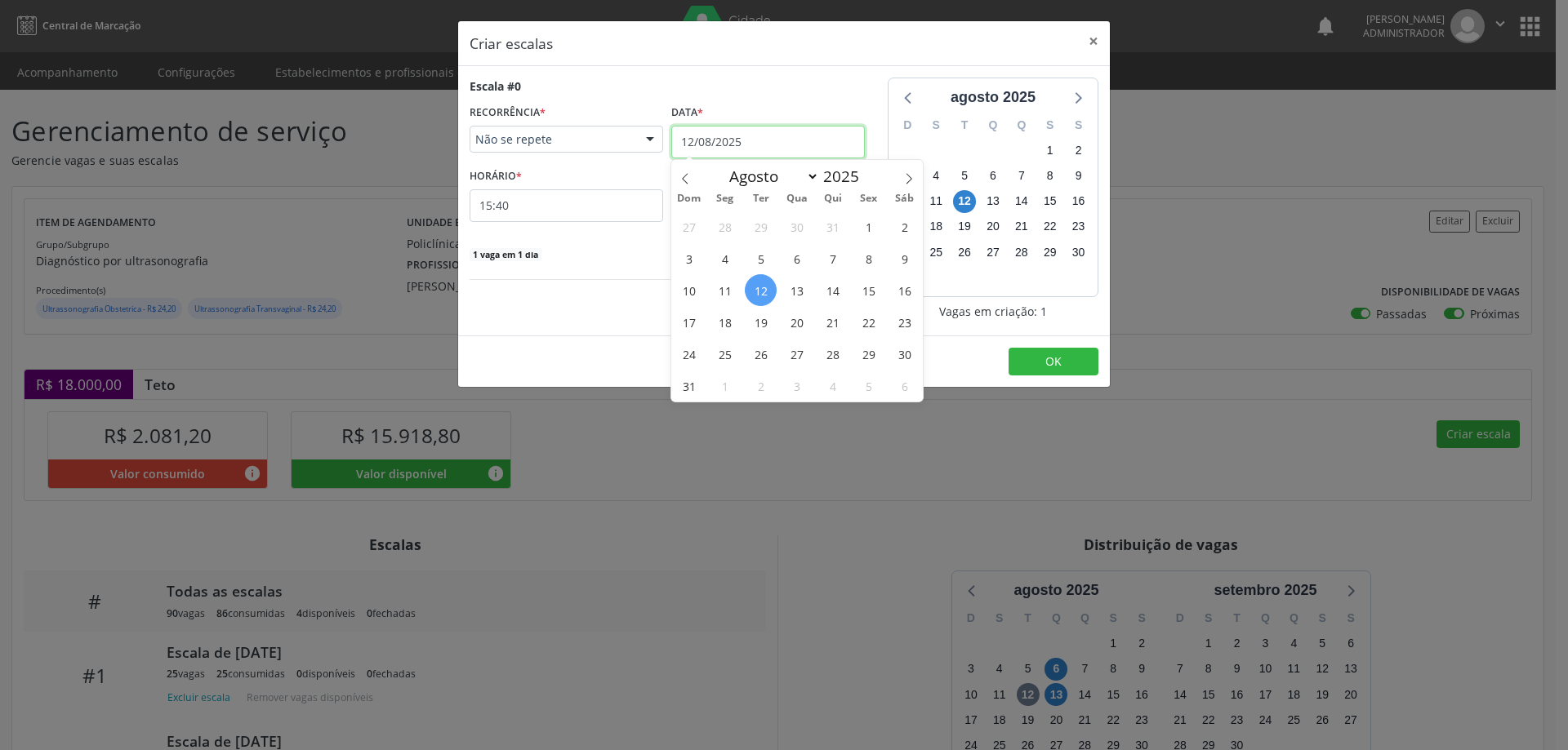
click at [727, 136] on input "12/08/2025" at bounding box center [768, 142] width 193 height 33
click at [789, 324] on span "20" at bounding box center [796, 322] width 32 height 32
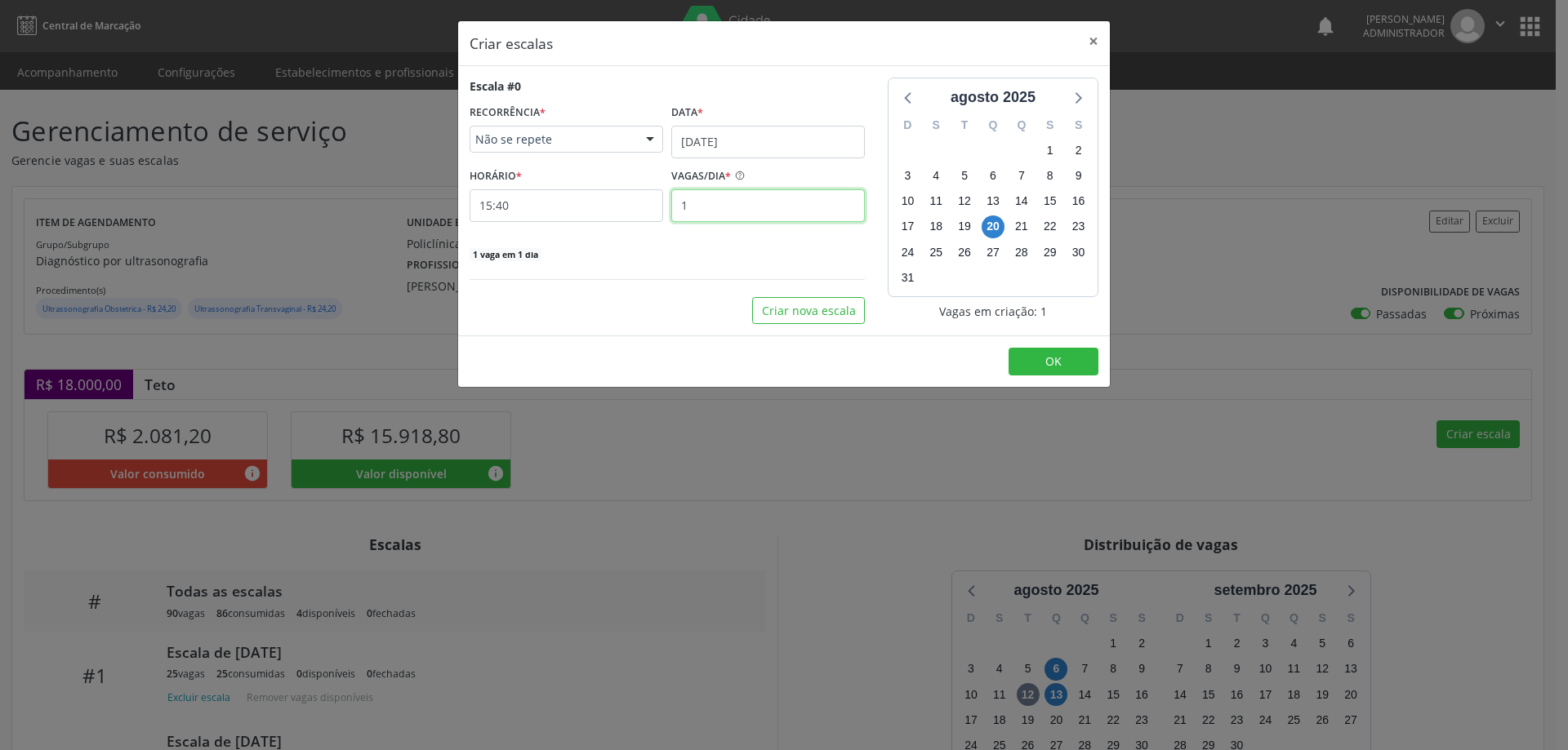
click at [753, 218] on input "1" at bounding box center [768, 206] width 193 height 33
type input "25"
click at [641, 206] on input "15:40" at bounding box center [566, 206] width 193 height 33
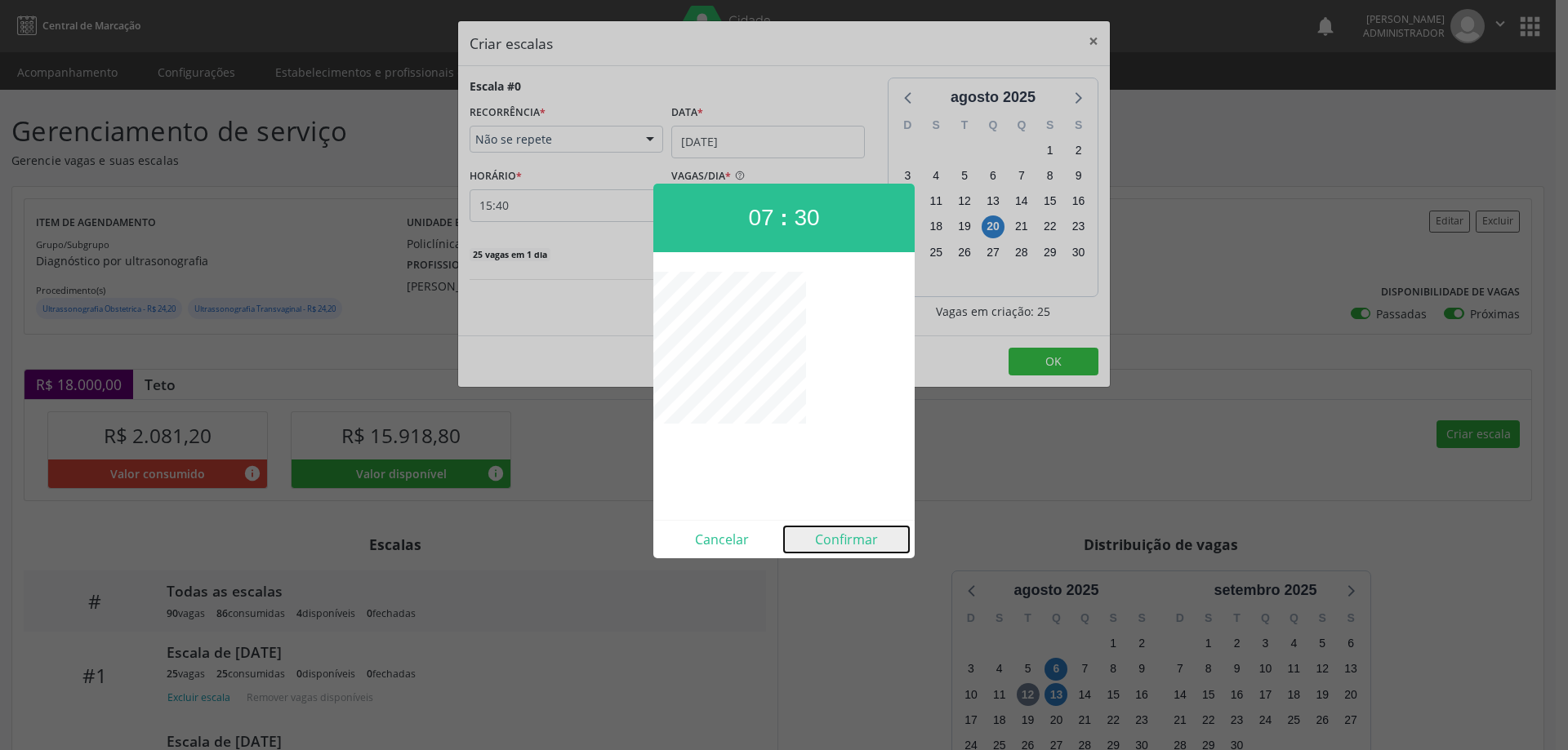
click at [842, 545] on button "Confirmar" at bounding box center [846, 539] width 125 height 26
type input "07:30"
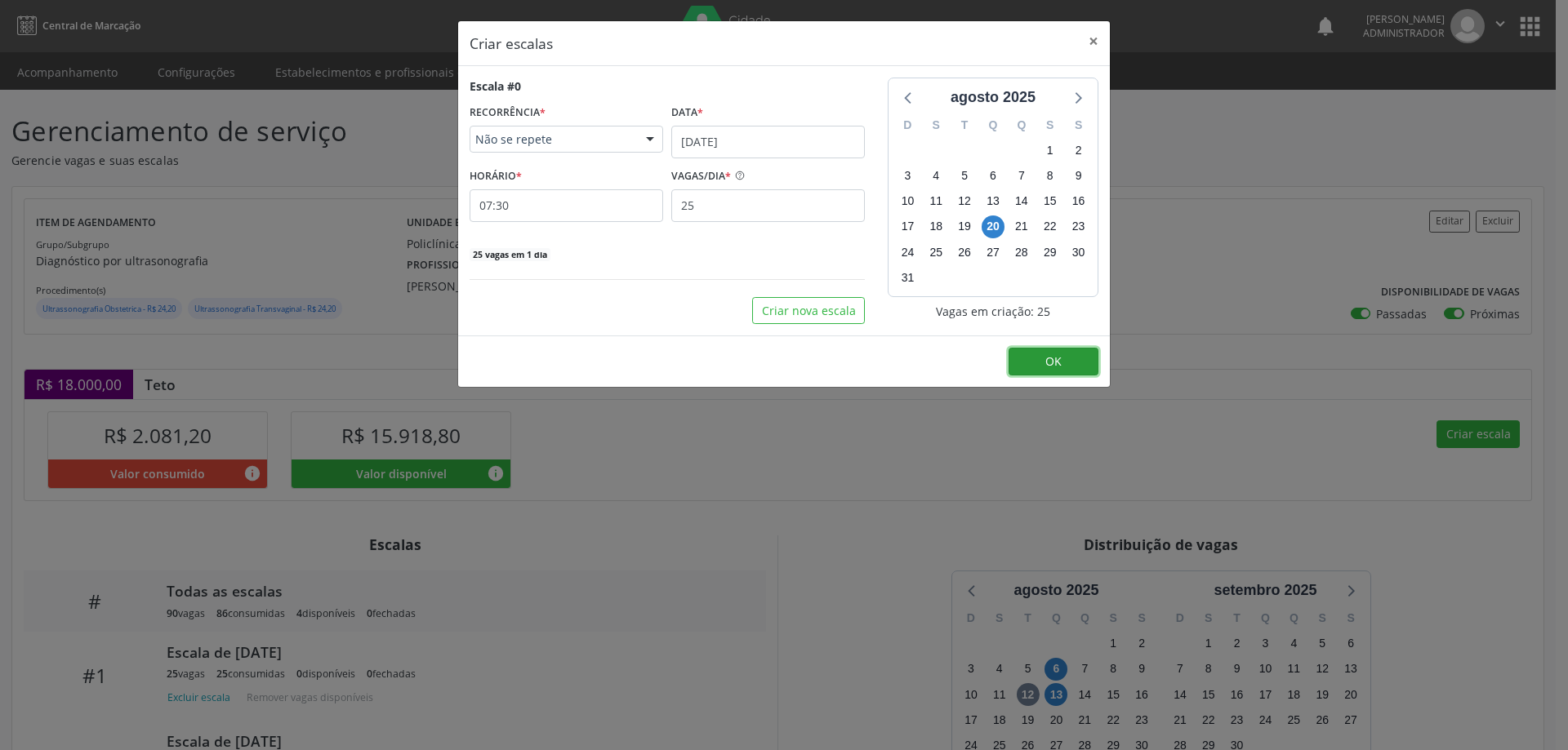
click at [1056, 369] on span "OK" at bounding box center [1053, 361] width 17 height 16
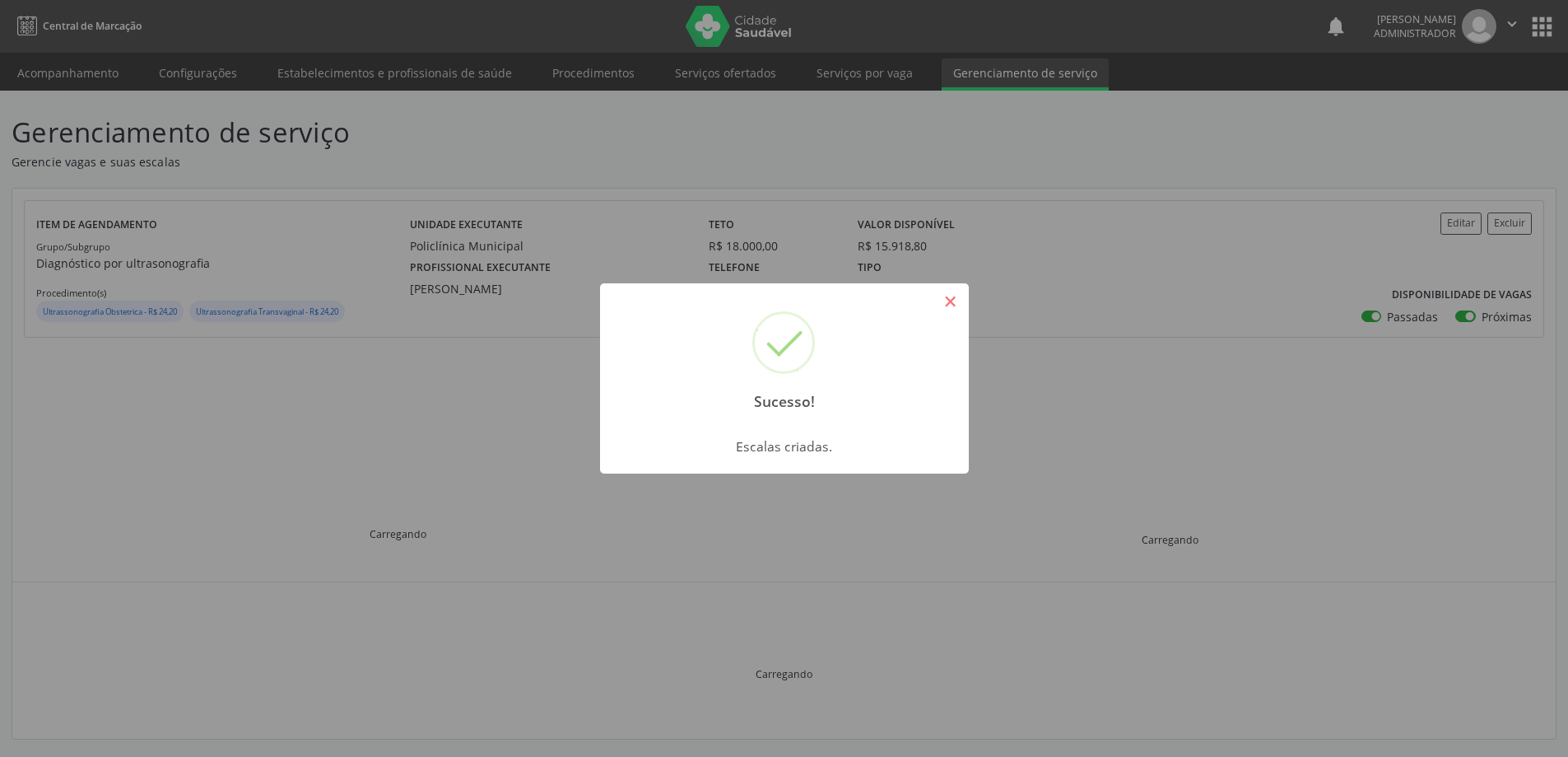
click at [960, 300] on button "×" at bounding box center [951, 301] width 28 height 28
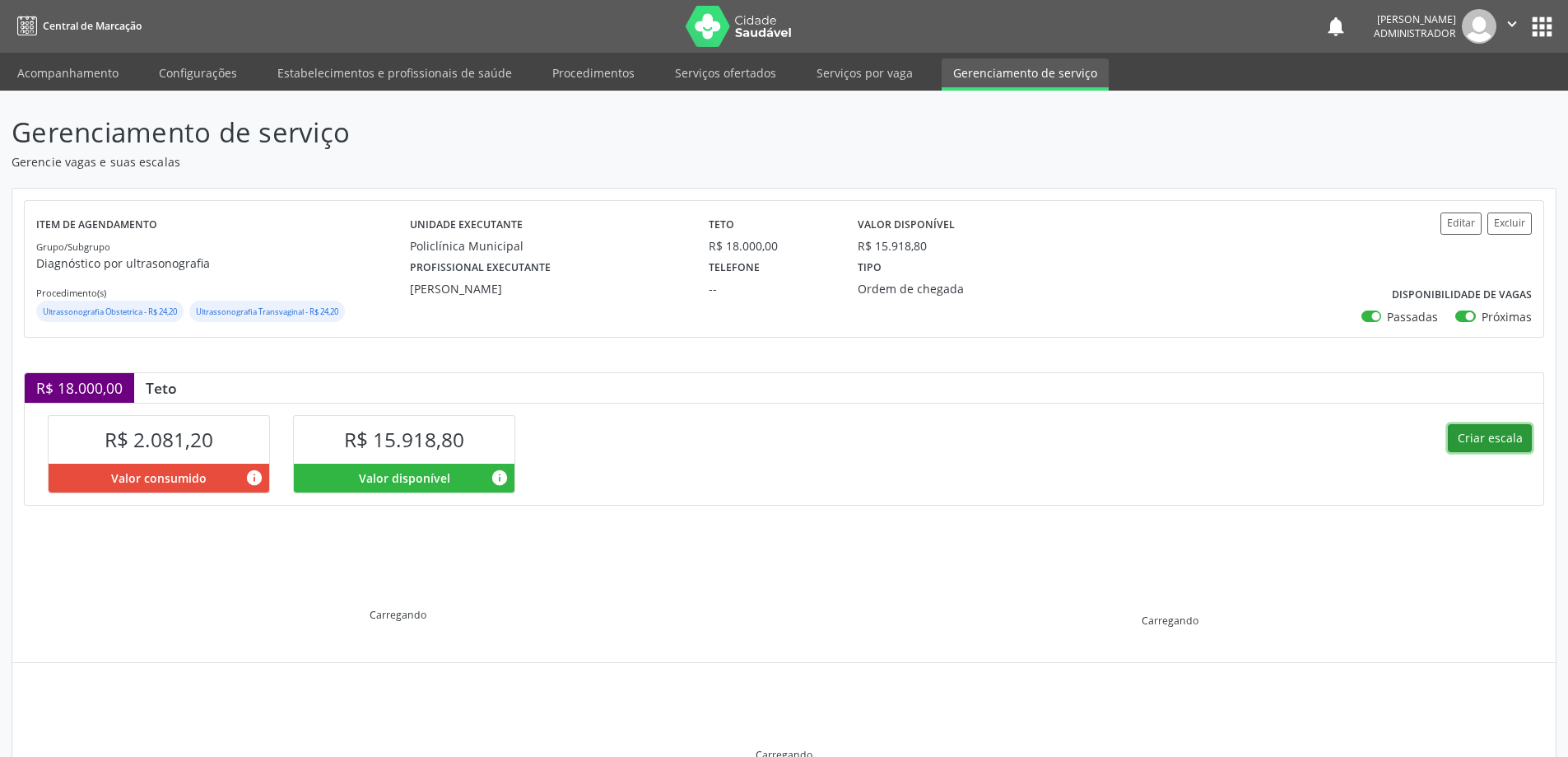
click at [1495, 432] on button "Criar escala" at bounding box center [1491, 438] width 84 height 28
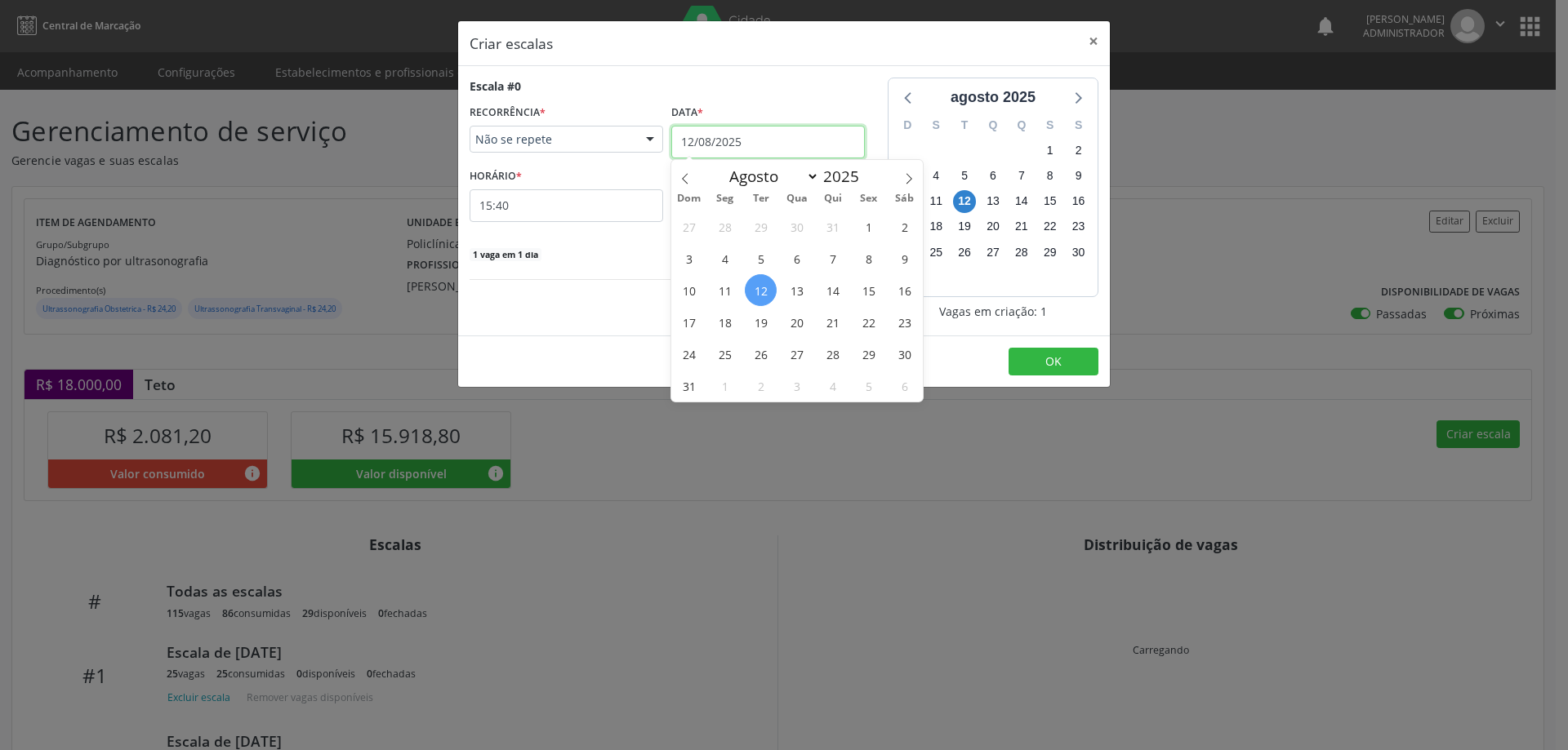
click at [731, 135] on input "12/08/2025" at bounding box center [768, 142] width 193 height 33
click at [792, 324] on span "20" at bounding box center [796, 322] width 32 height 32
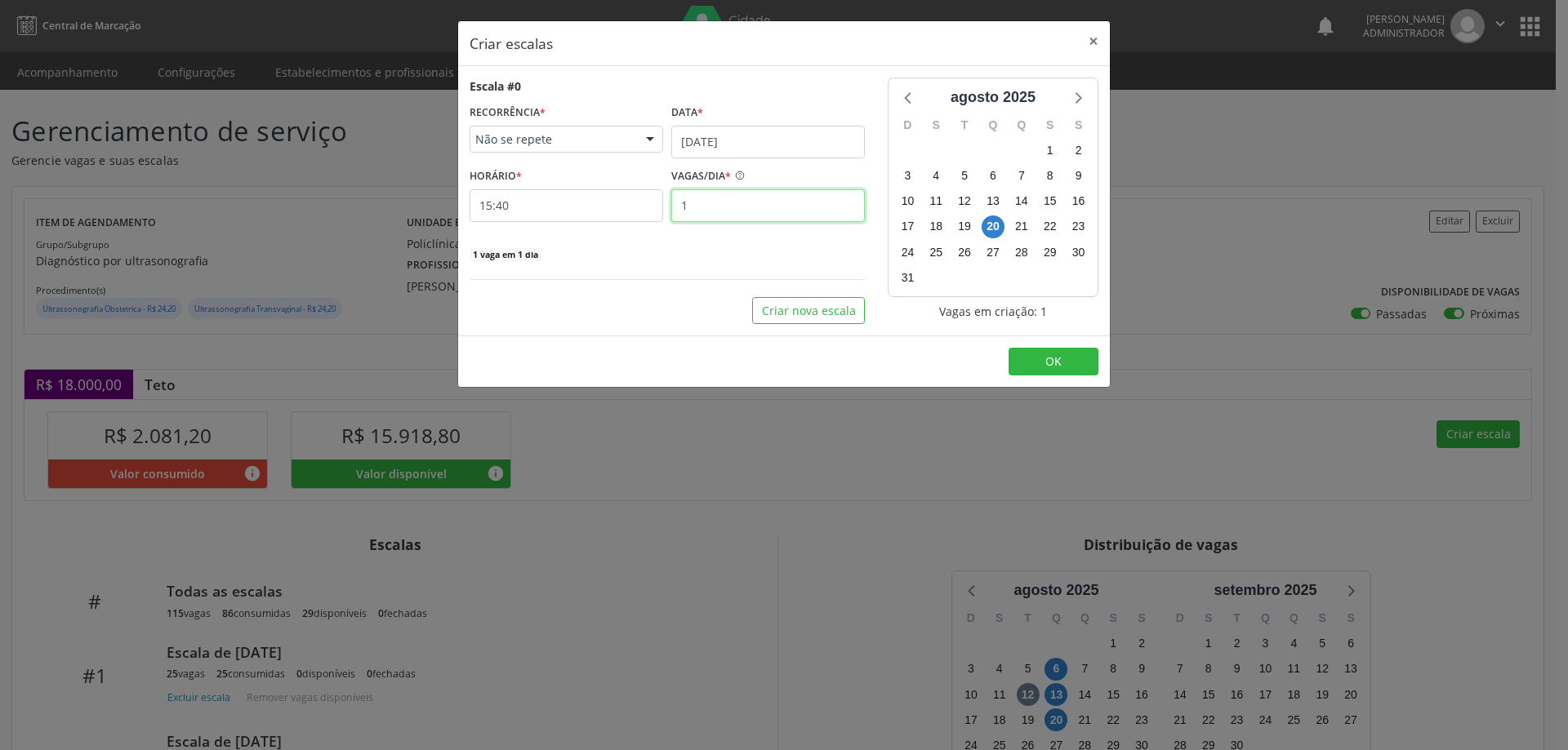
click at [741, 198] on input "1" at bounding box center [768, 206] width 193 height 33
type input "20"
click at [613, 207] on input "15:40" at bounding box center [566, 206] width 193 height 33
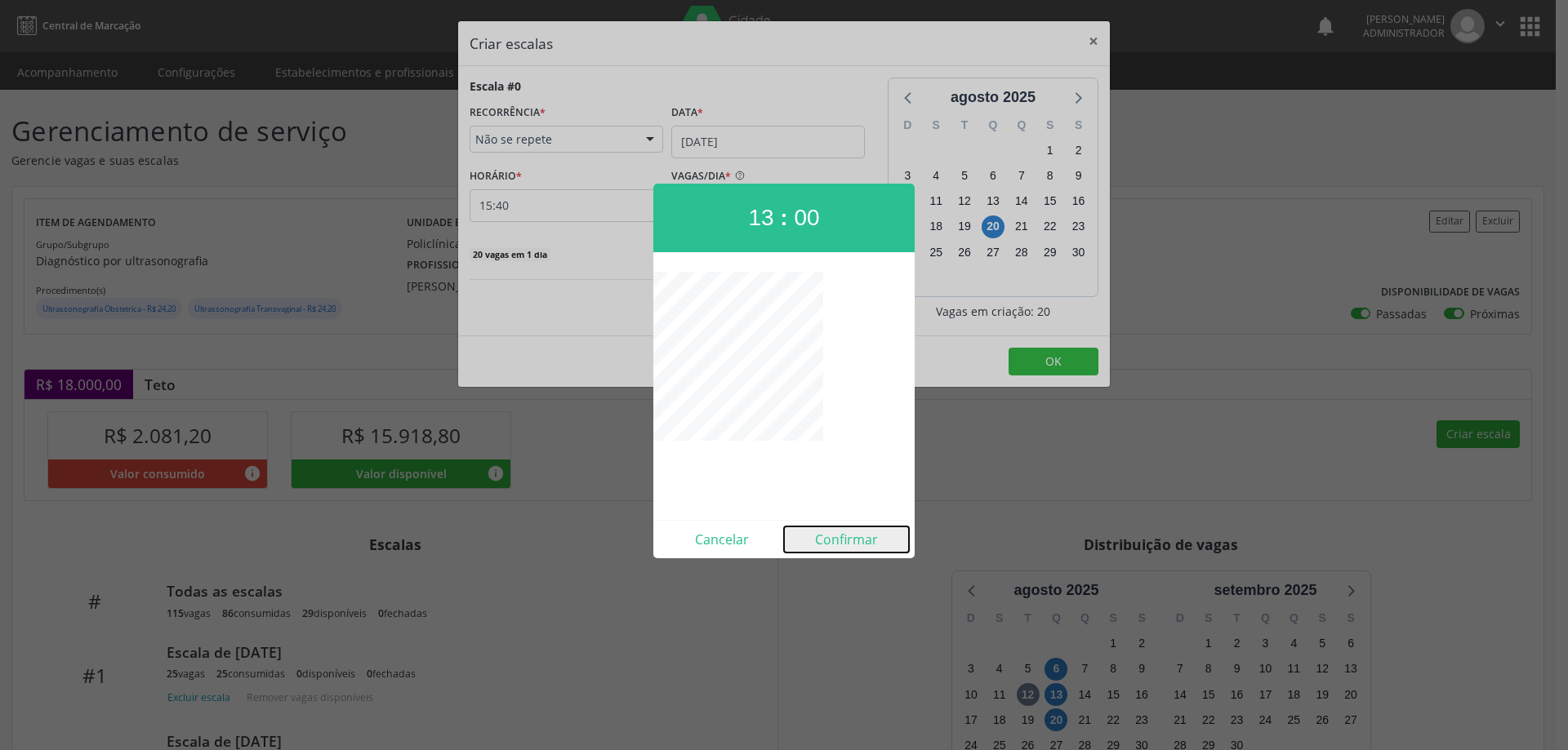
drag, startPoint x: 849, startPoint y: 535, endPoint x: 927, endPoint y: 471, distance: 100.9
click at [851, 531] on button "Confirmar" at bounding box center [846, 539] width 125 height 26
type input "13:00"
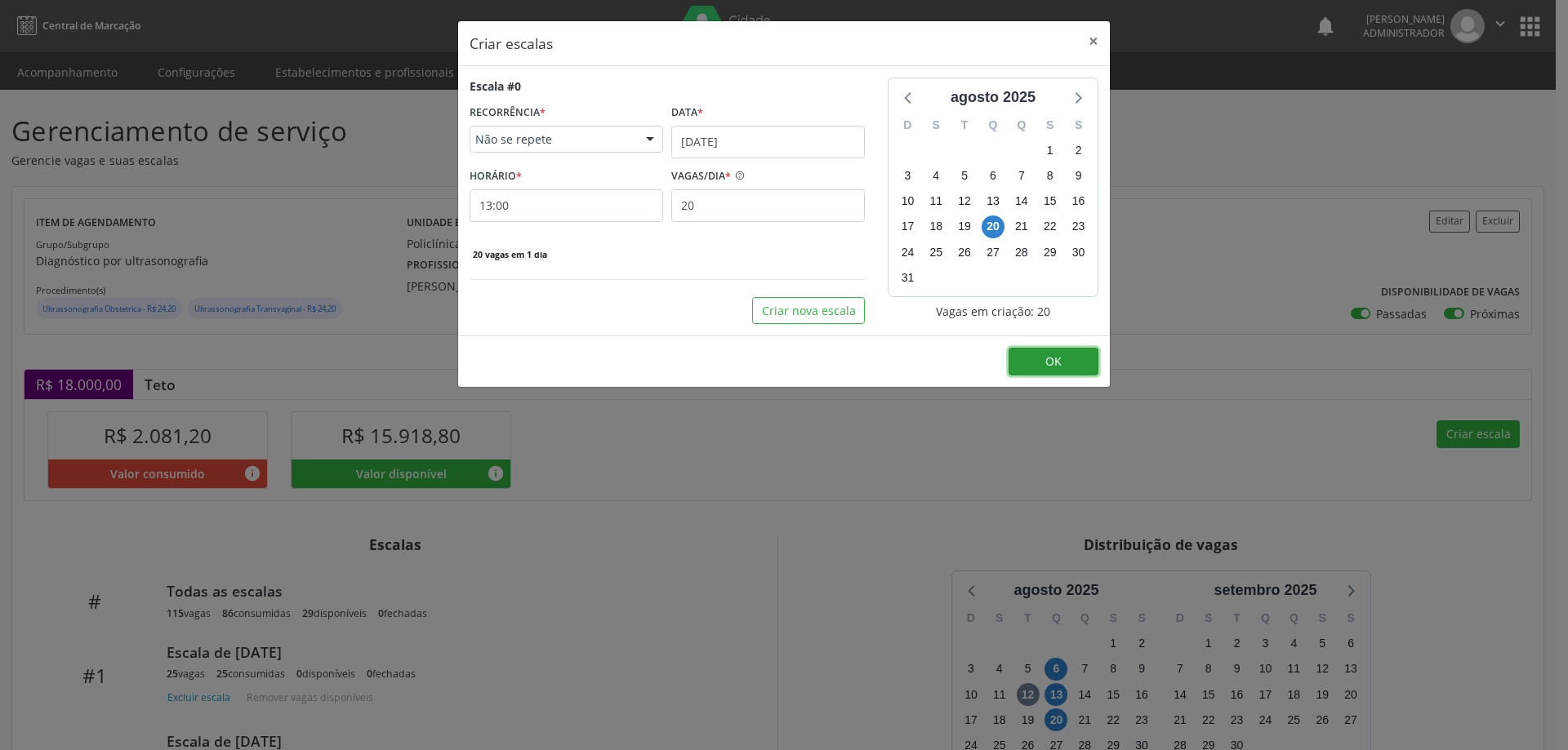
click at [1040, 370] on button "OK" at bounding box center [1053, 361] width 89 height 28
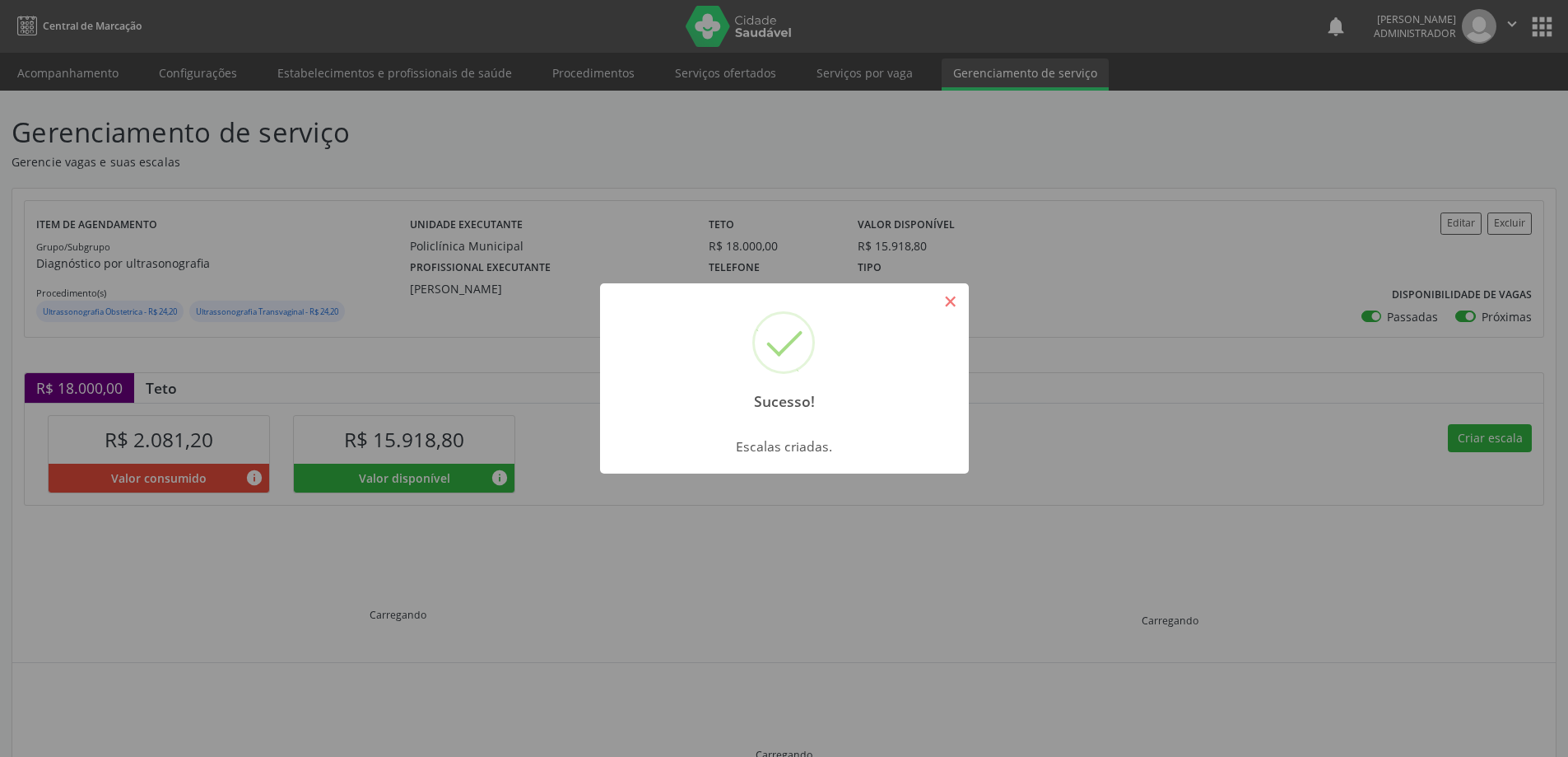
click at [947, 308] on button "×" at bounding box center [951, 301] width 28 height 28
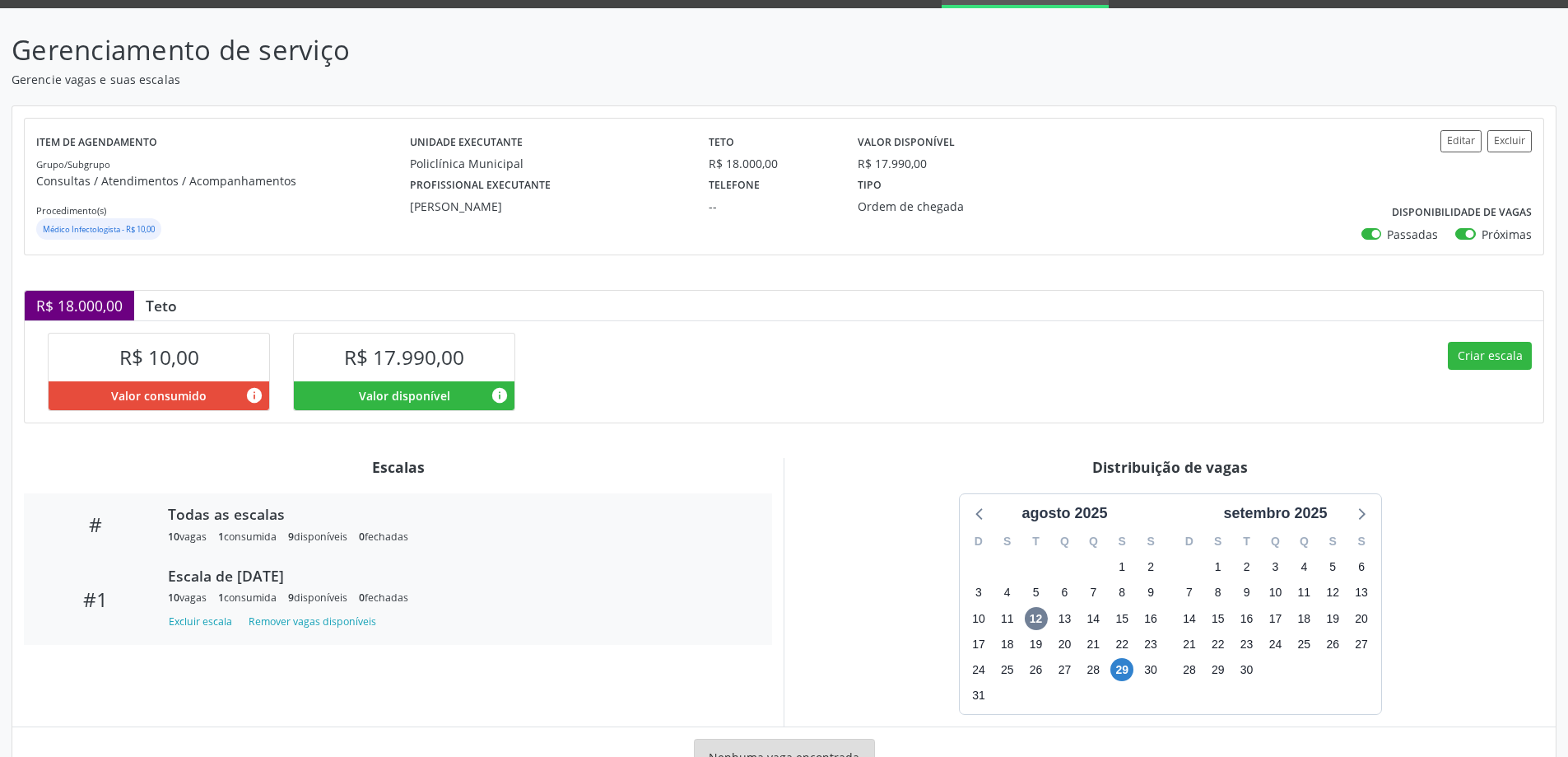
scroll to position [147, 0]
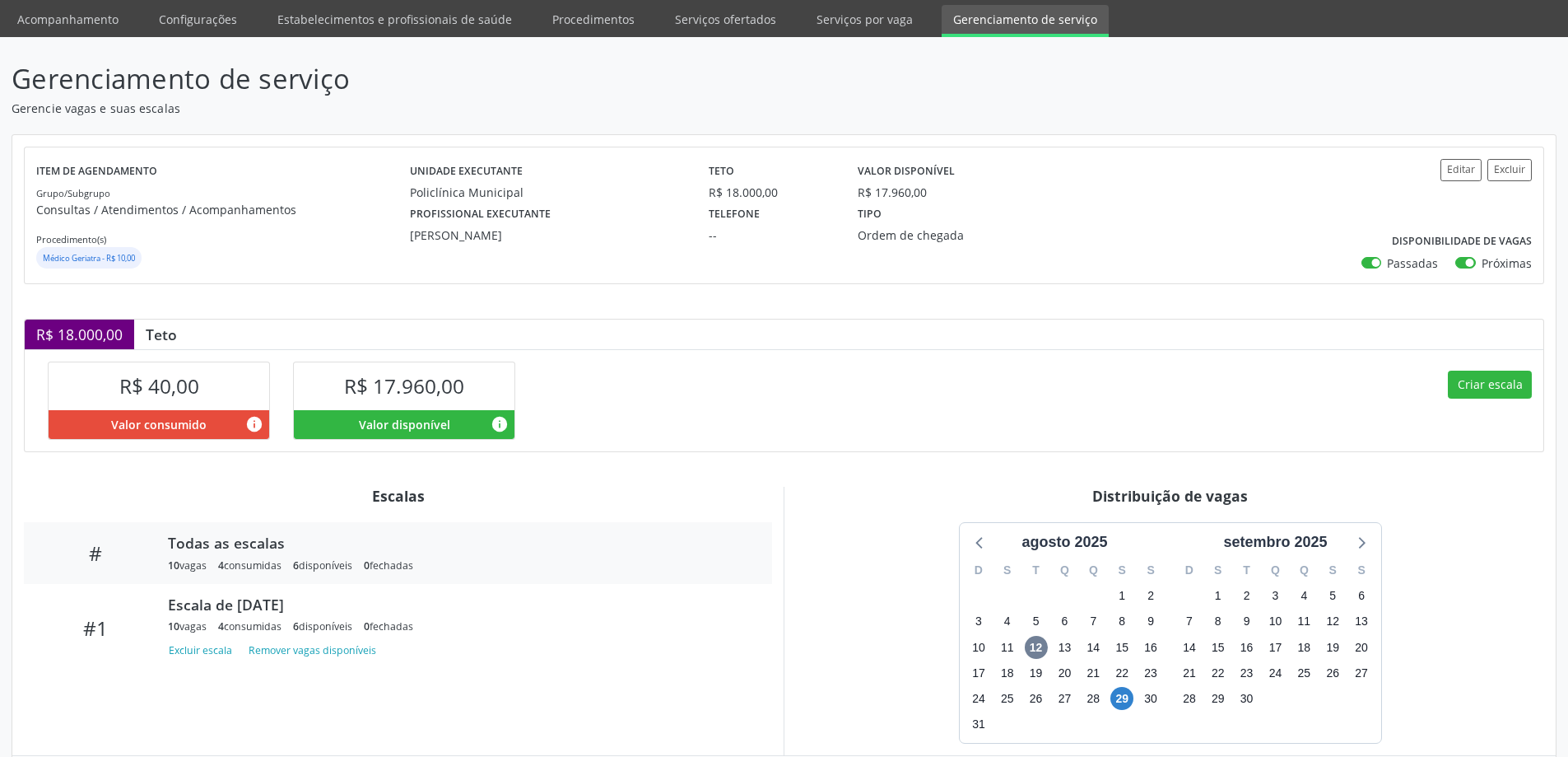
scroll to position [147, 0]
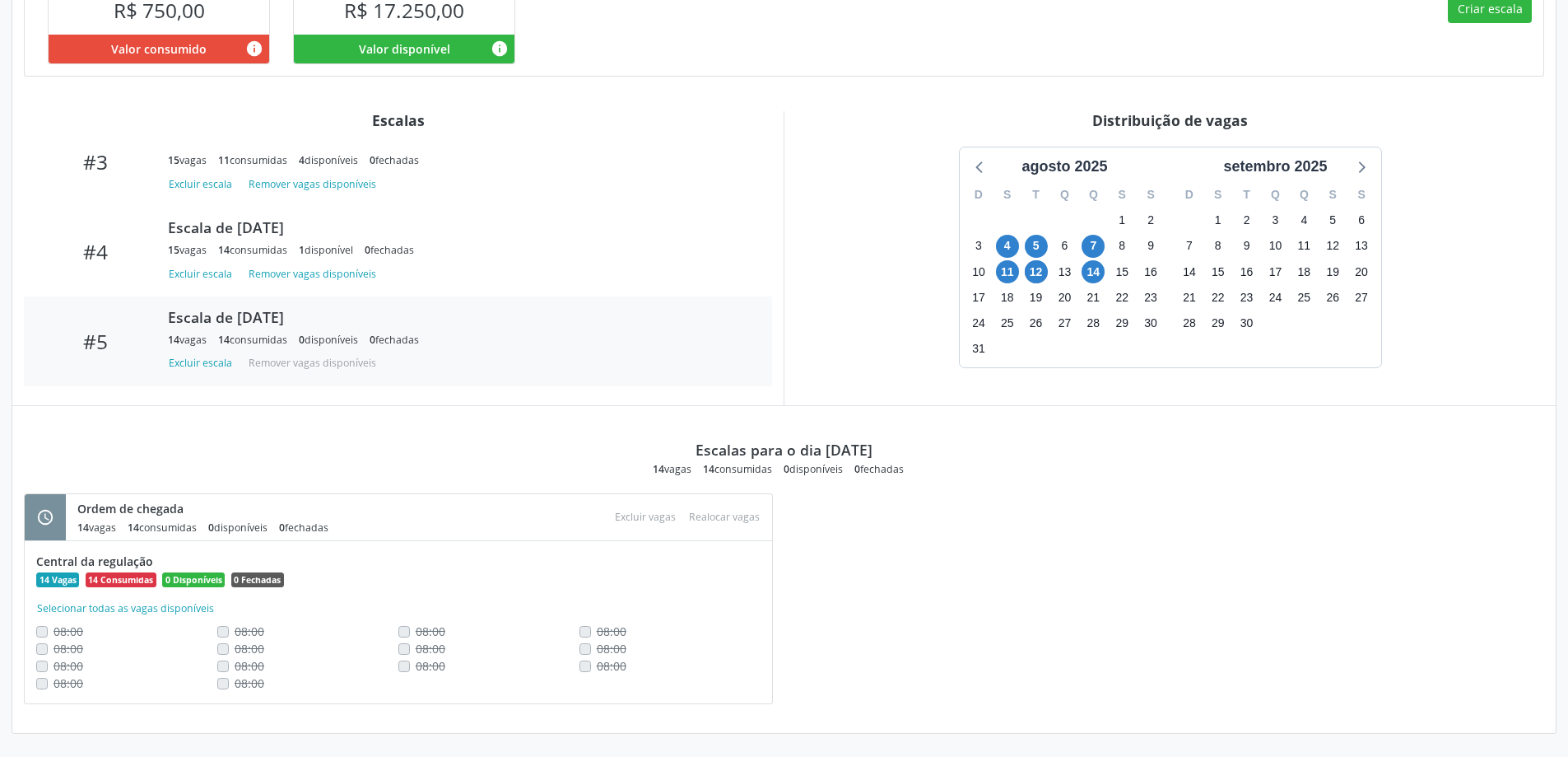
scroll to position [353, 0]
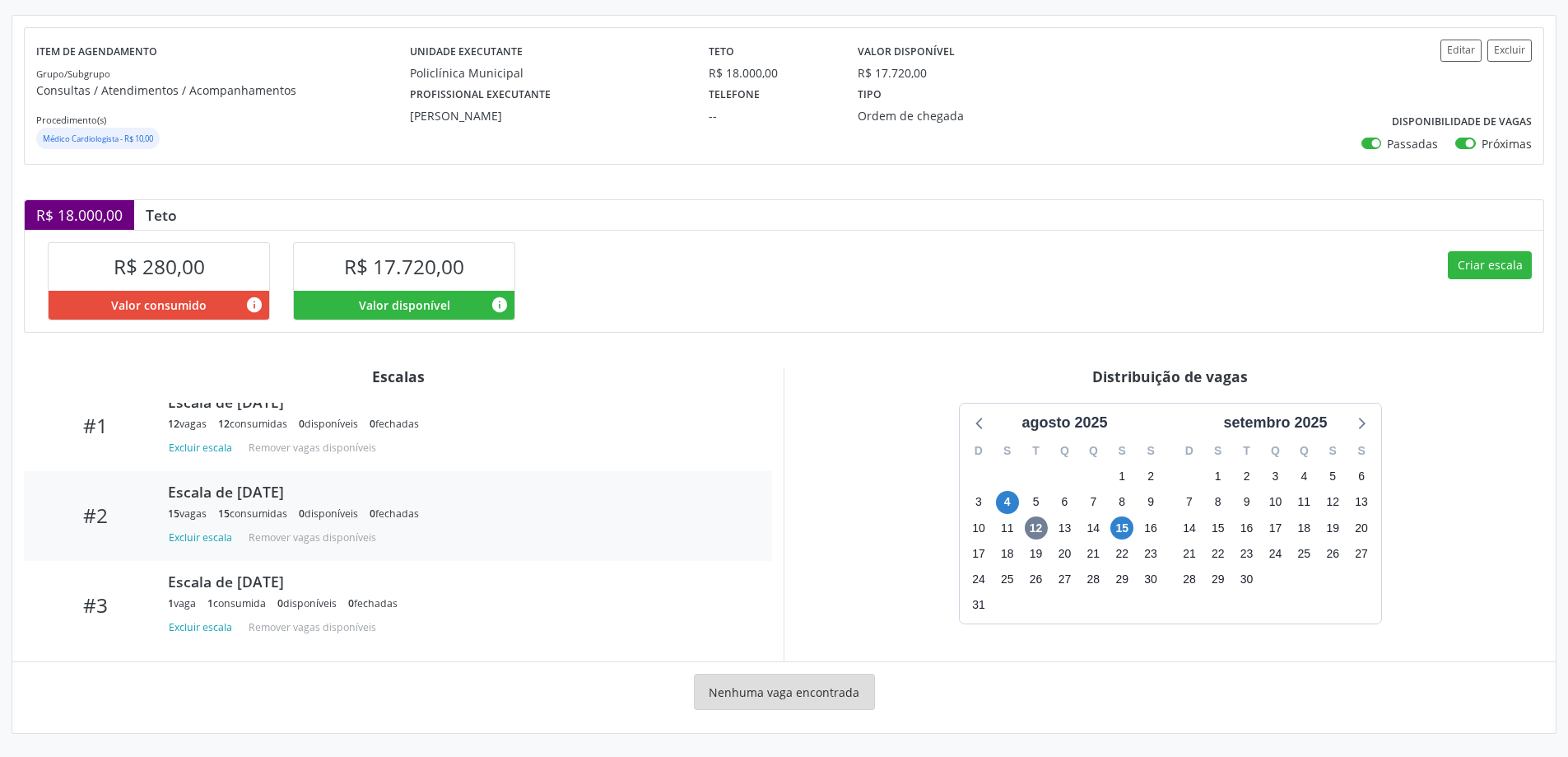
scroll to position [1, 0]
